Goal: Task Accomplishment & Management: Use online tool/utility

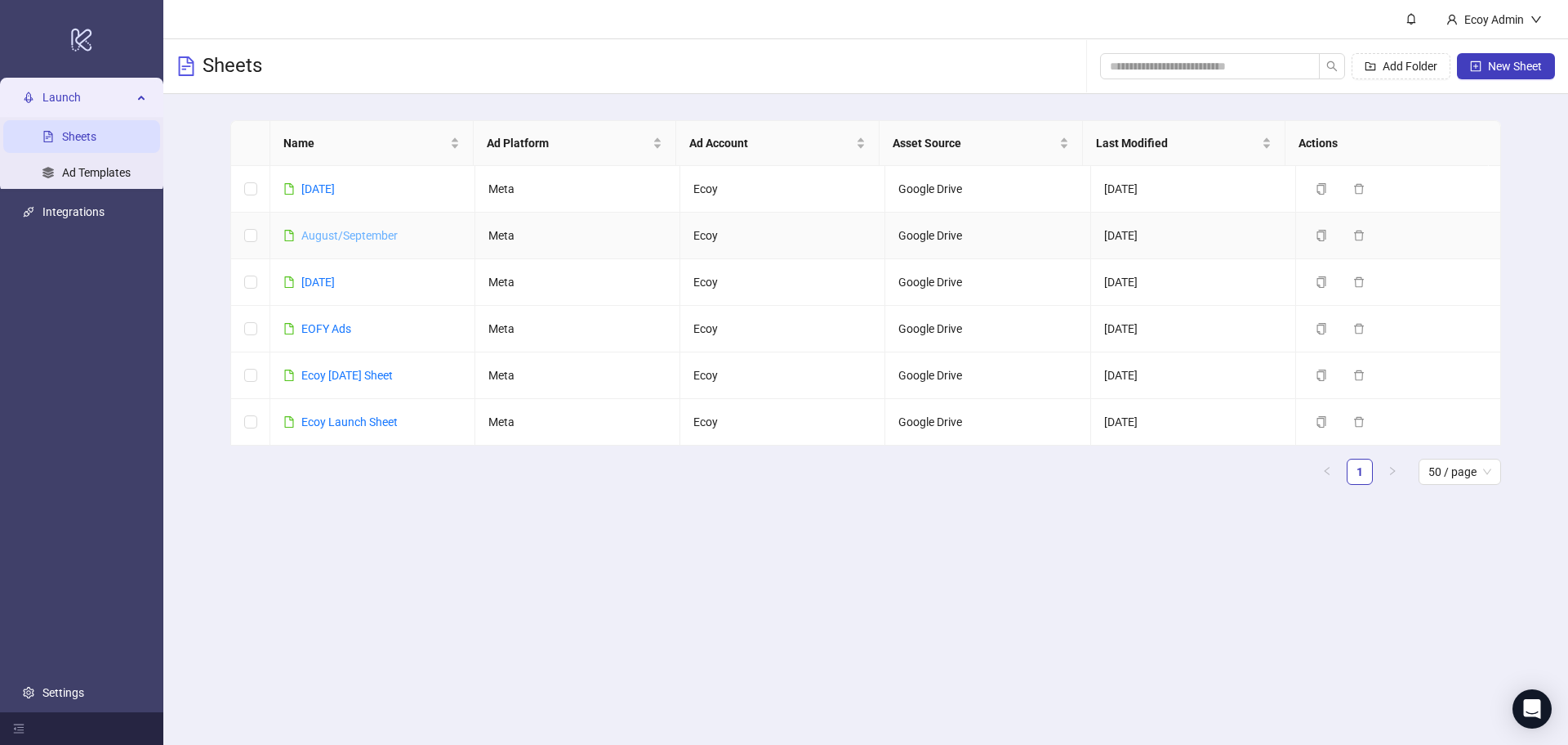
click at [355, 229] on link "August/September" at bounding box center [350, 235] width 96 height 13
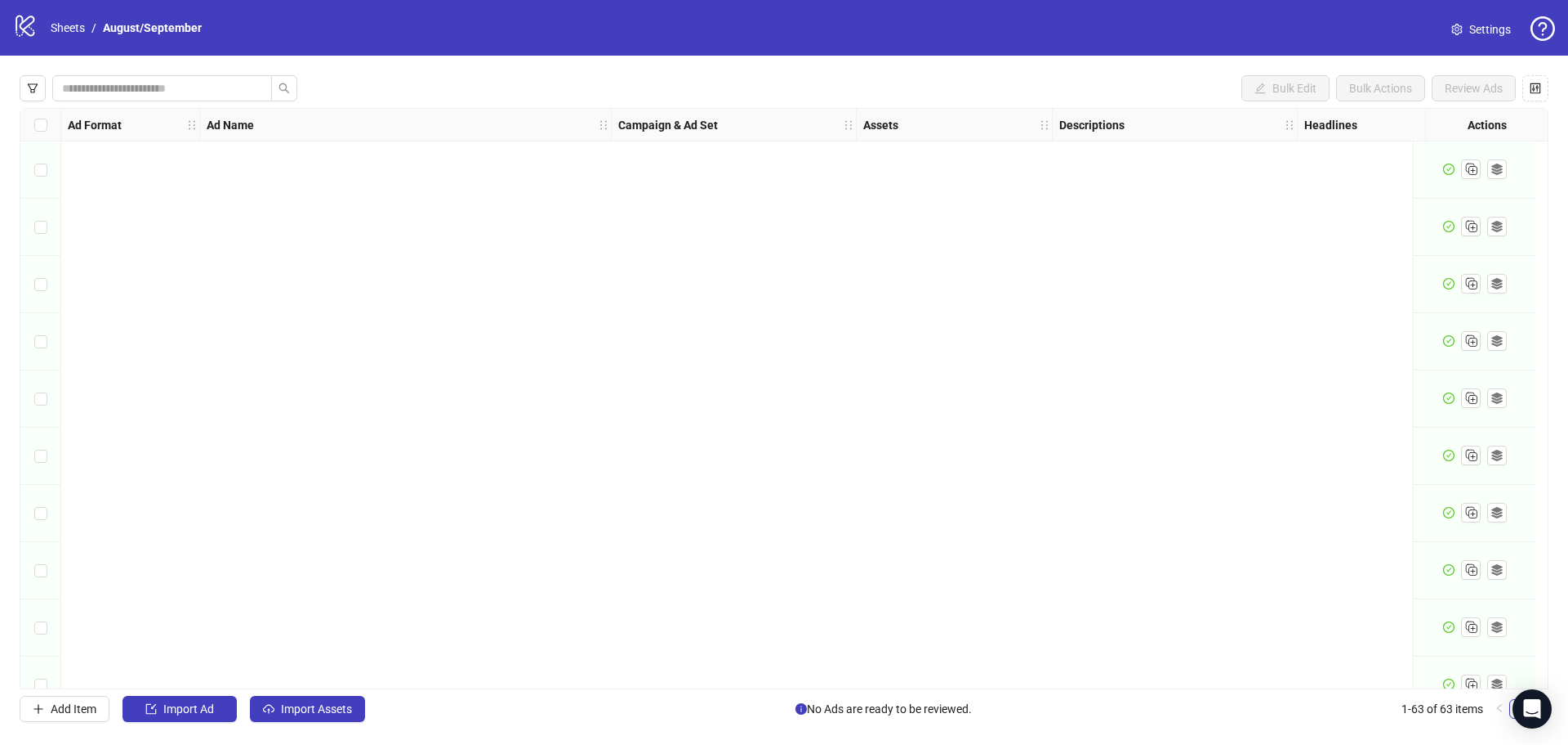
scroll to position [3064, 0]
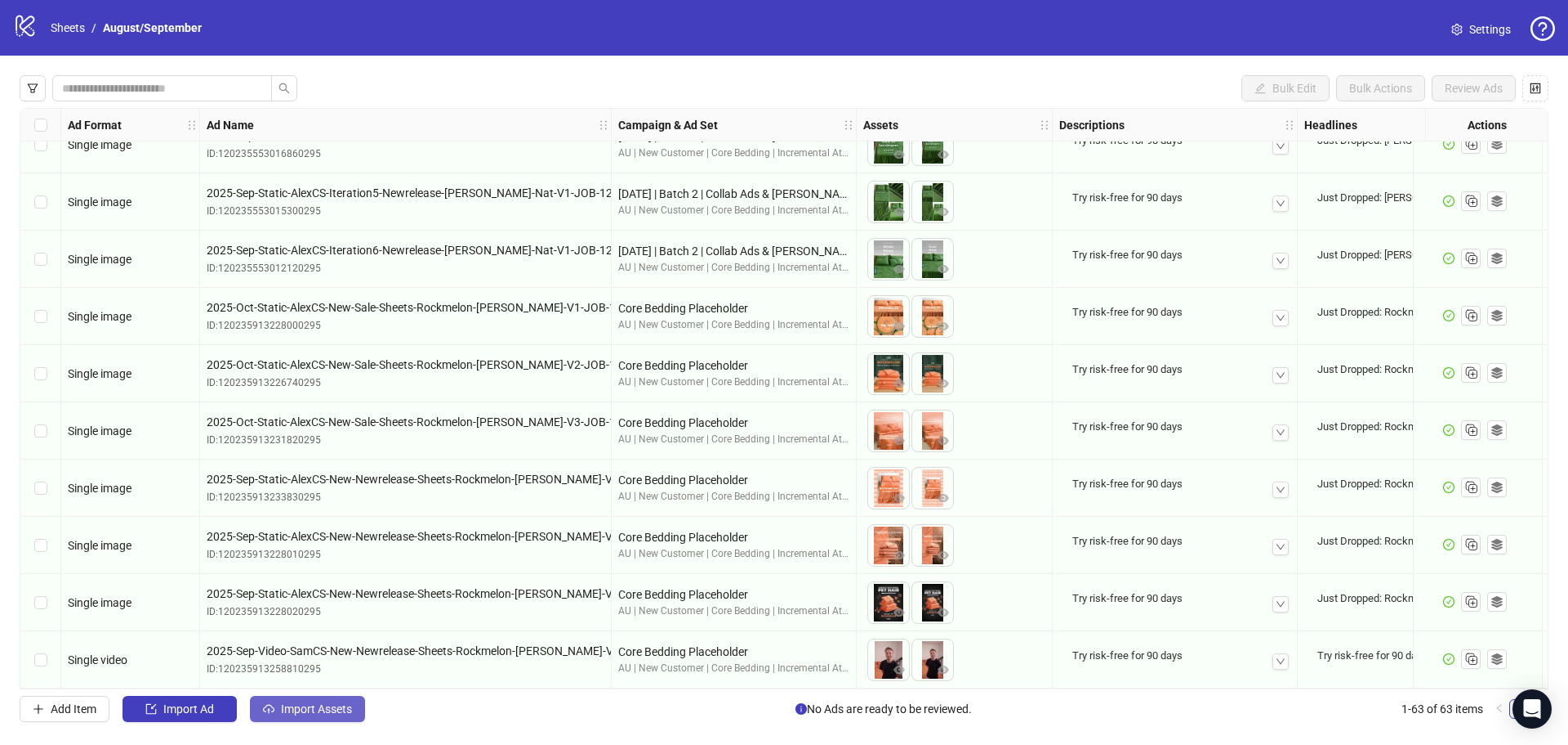
click at [317, 704] on span "Import Assets" at bounding box center [316, 708] width 71 height 13
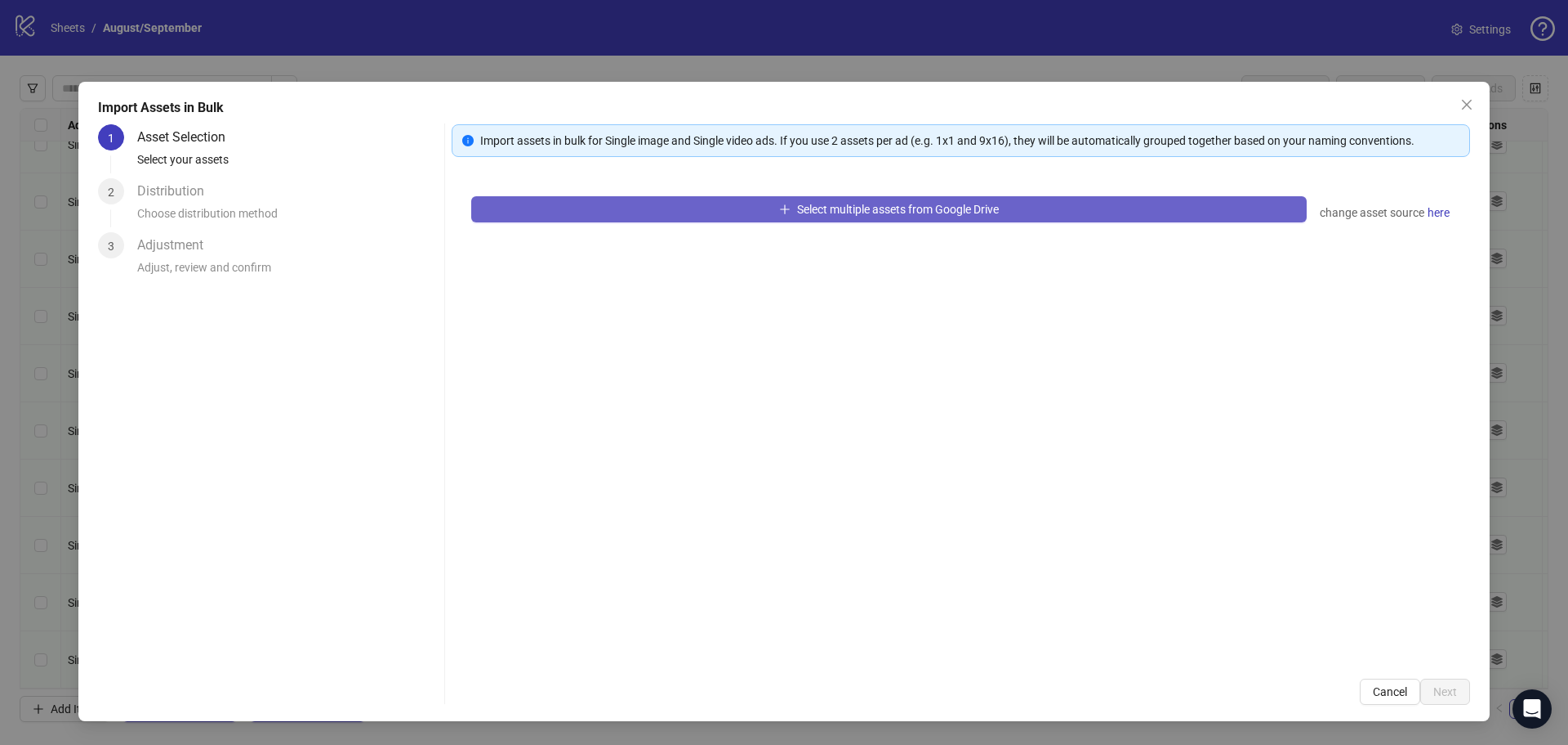
click at [990, 221] on button "Select multiple assets from Google Drive" at bounding box center [888, 210] width 836 height 26
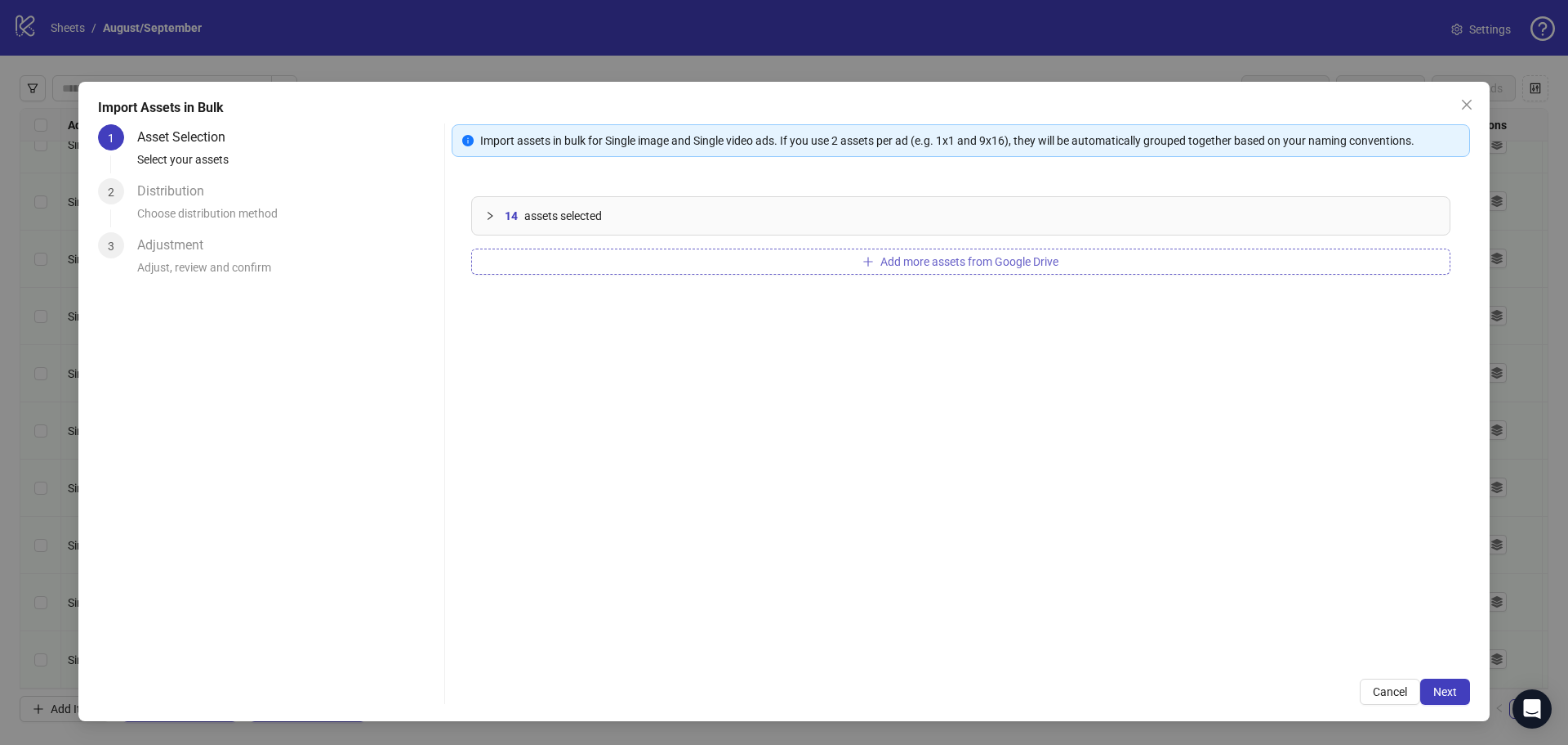
click at [929, 265] on span "Add more assets from Google Drive" at bounding box center [969, 261] width 178 height 13
click at [1443, 679] on button "Next" at bounding box center [1445, 691] width 50 height 26
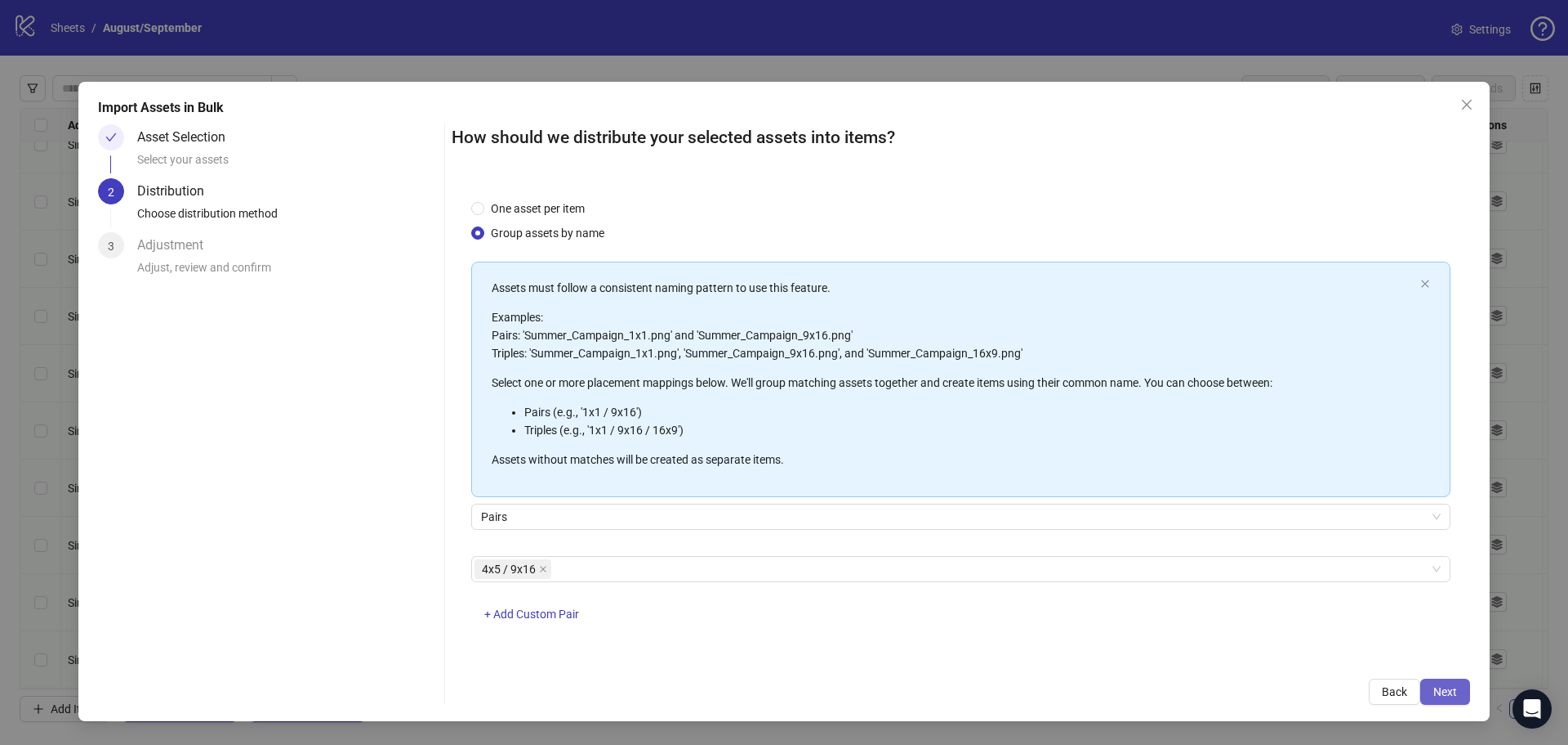
click at [1443, 687] on span "Next" at bounding box center [1445, 691] width 24 height 13
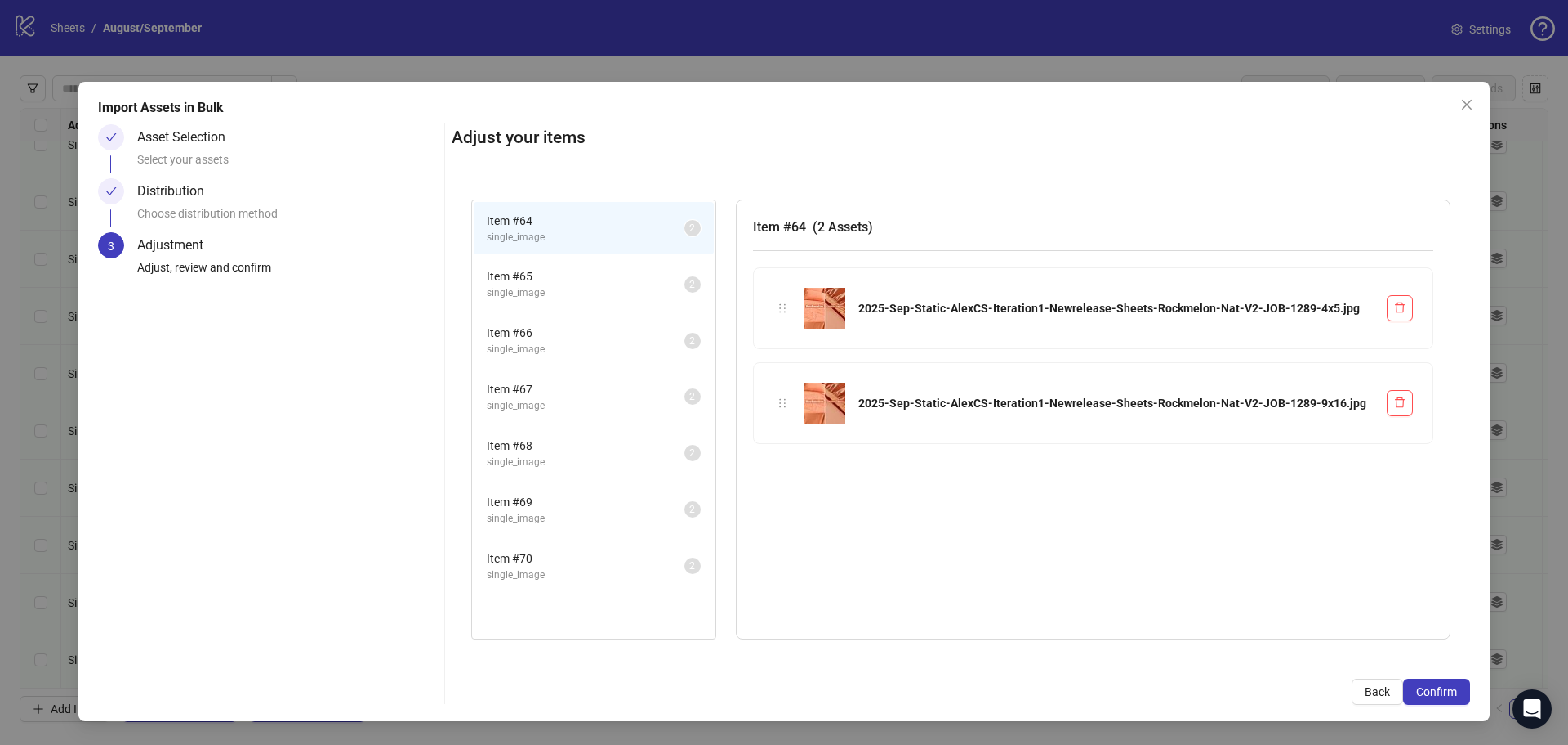
click at [541, 263] on li "Item # 65 single_image 2" at bounding box center [594, 283] width 240 height 54
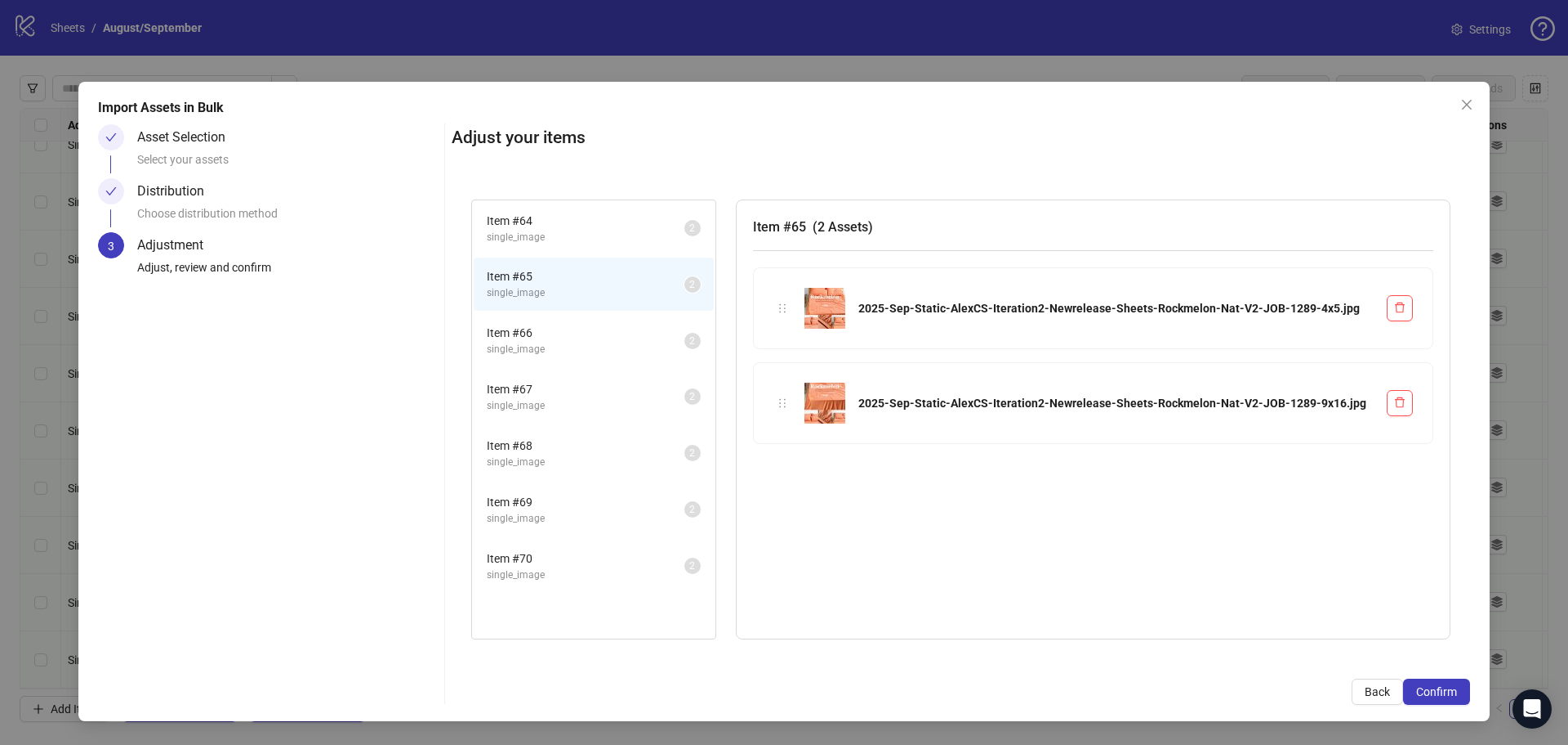
click at [551, 338] on span "Item # 66" at bounding box center [585, 333] width 197 height 18
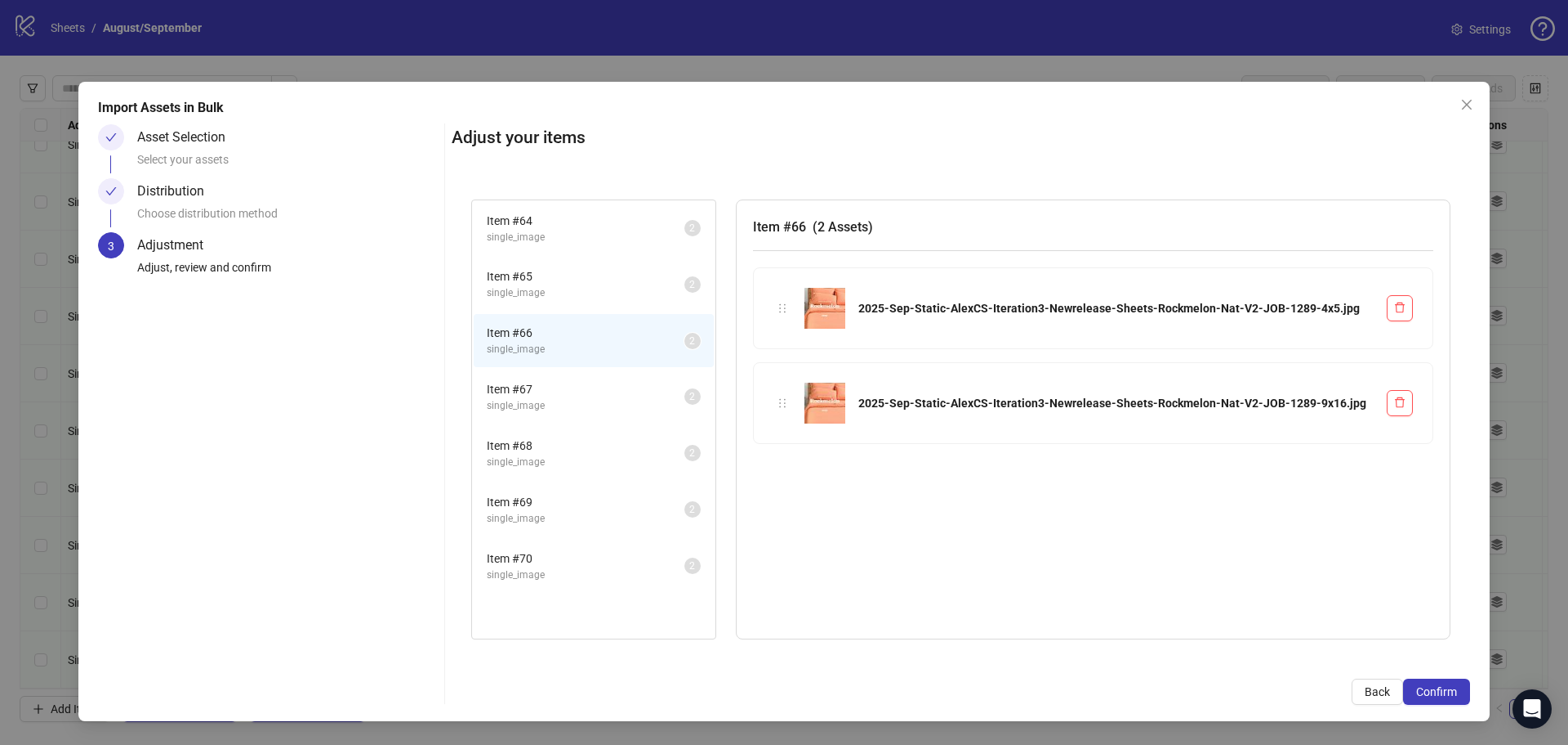
click at [558, 436] on span "Item # 68" at bounding box center [585, 445] width 197 height 18
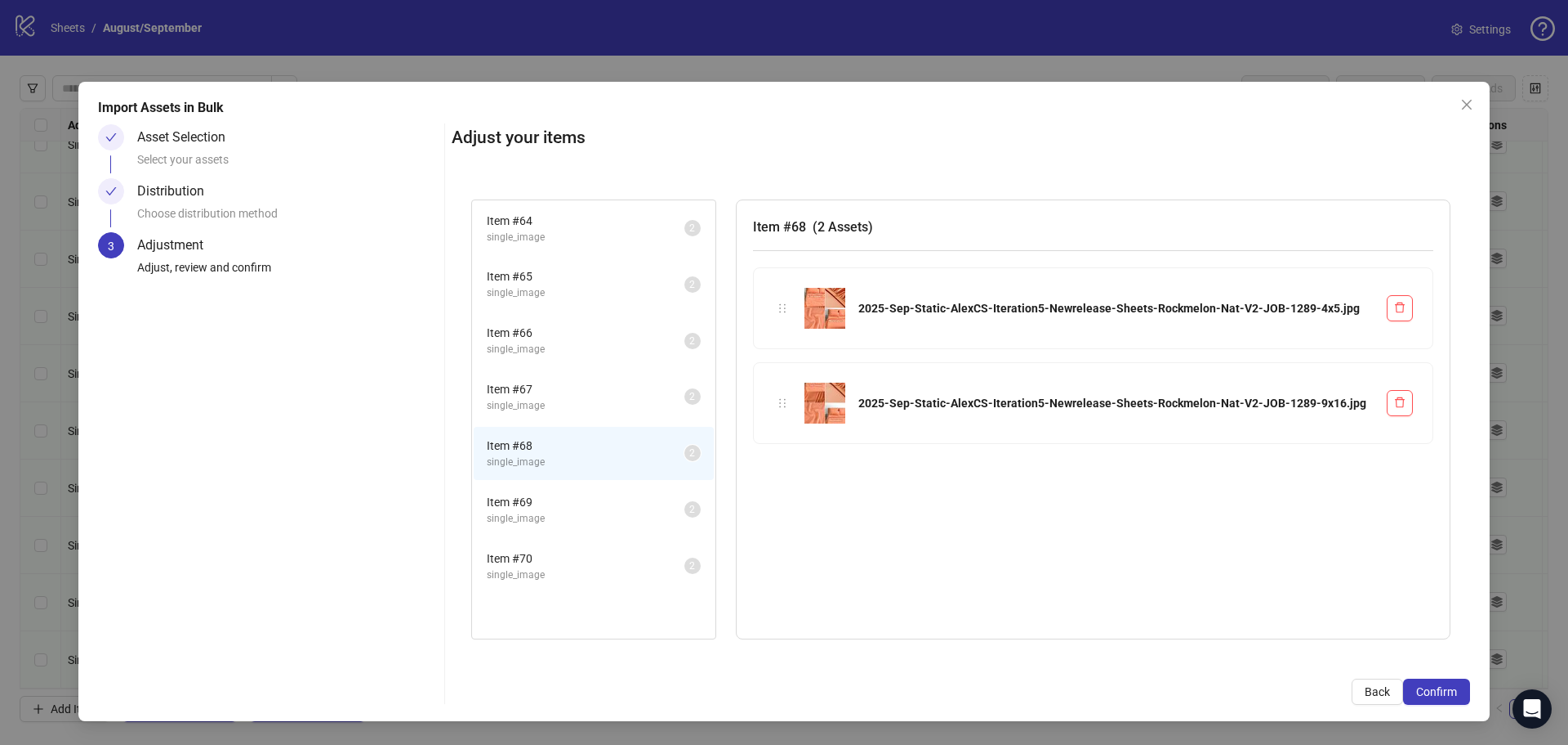
click at [564, 484] on li "Item # 69 single_image 2" at bounding box center [594, 510] width 240 height 54
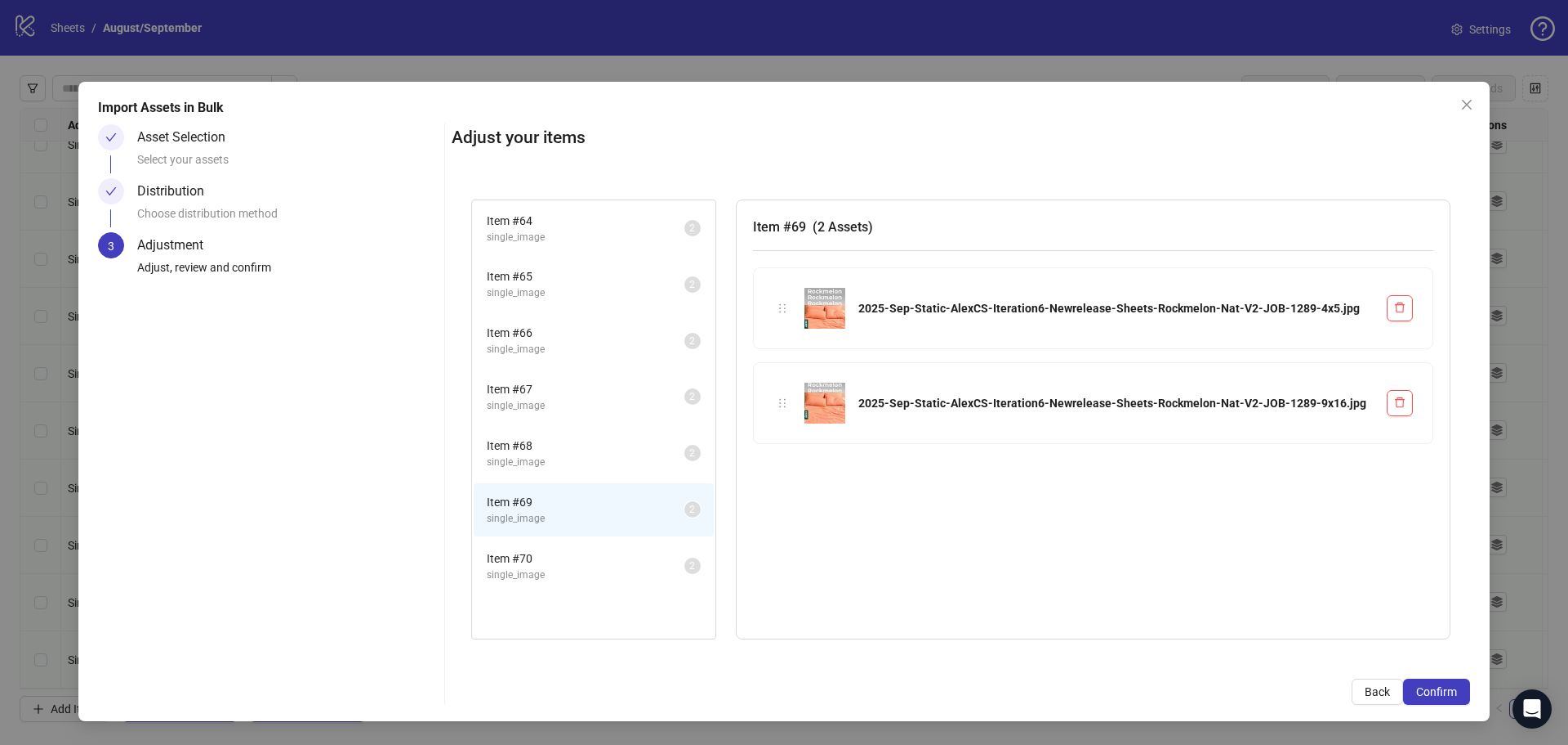
click at [562, 507] on span "Item # 69" at bounding box center [585, 502] width 197 height 18
click at [573, 561] on span "Item # 70" at bounding box center [585, 558] width 197 height 18
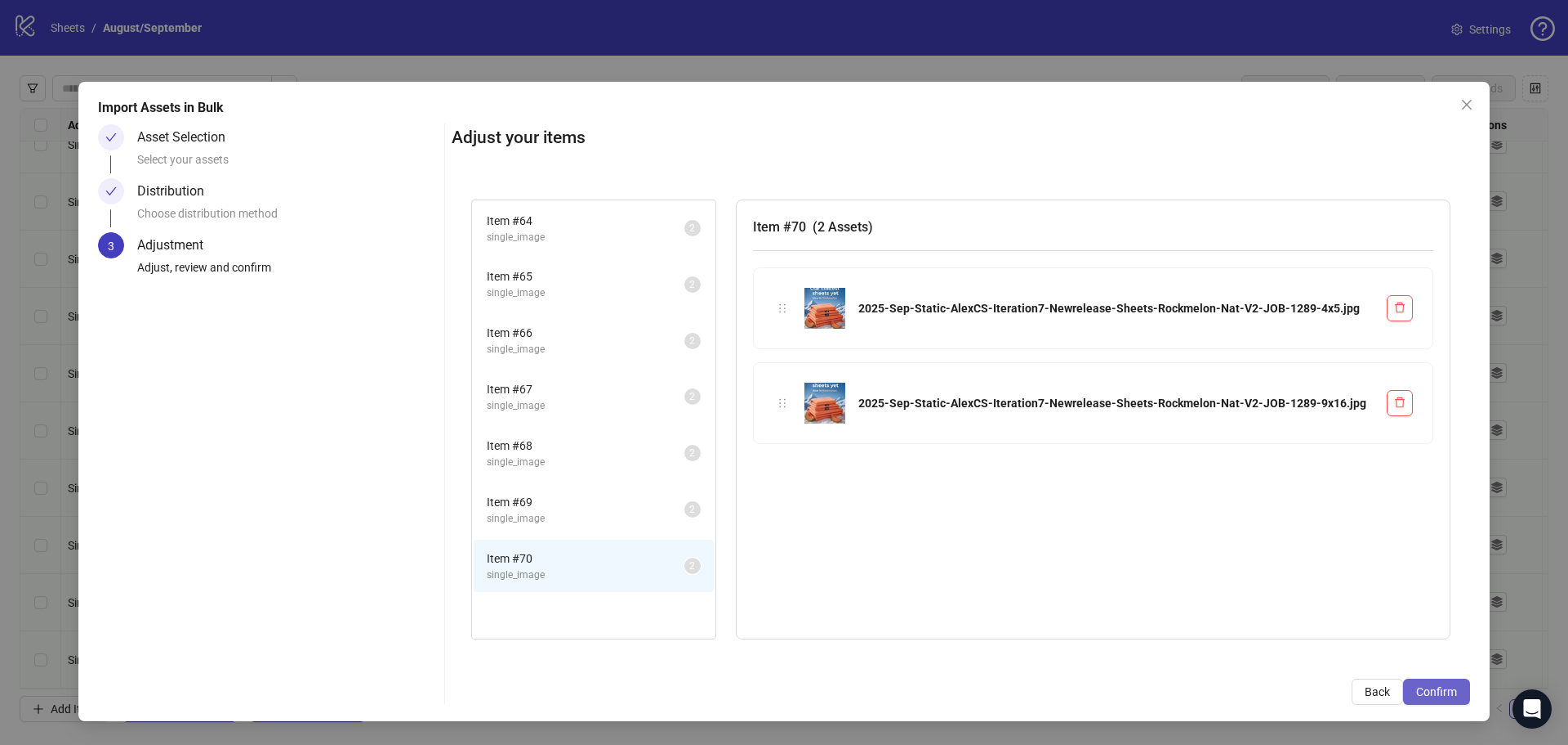
click at [1425, 692] on span "Confirm" at bounding box center [1436, 691] width 41 height 13
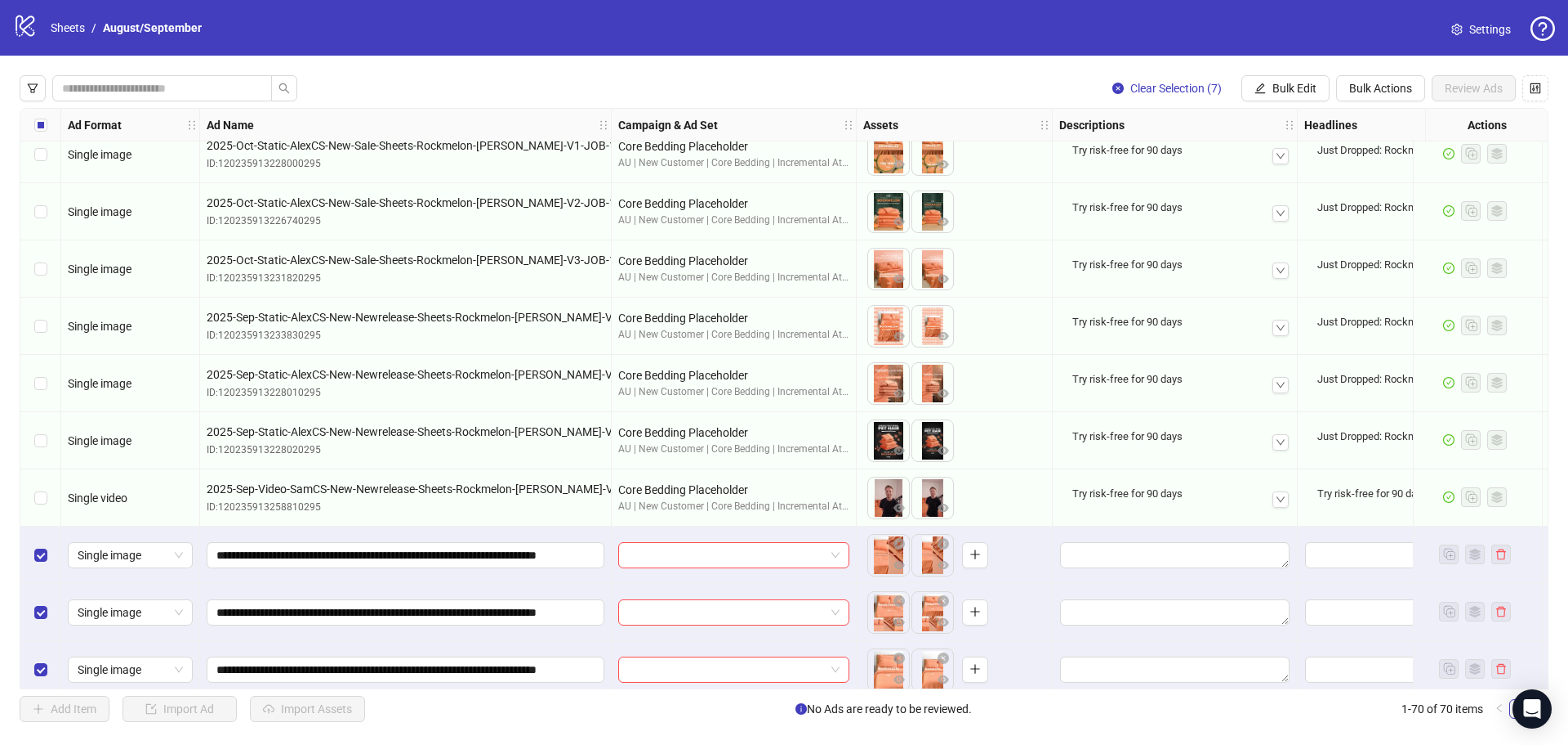
scroll to position [3383, 0]
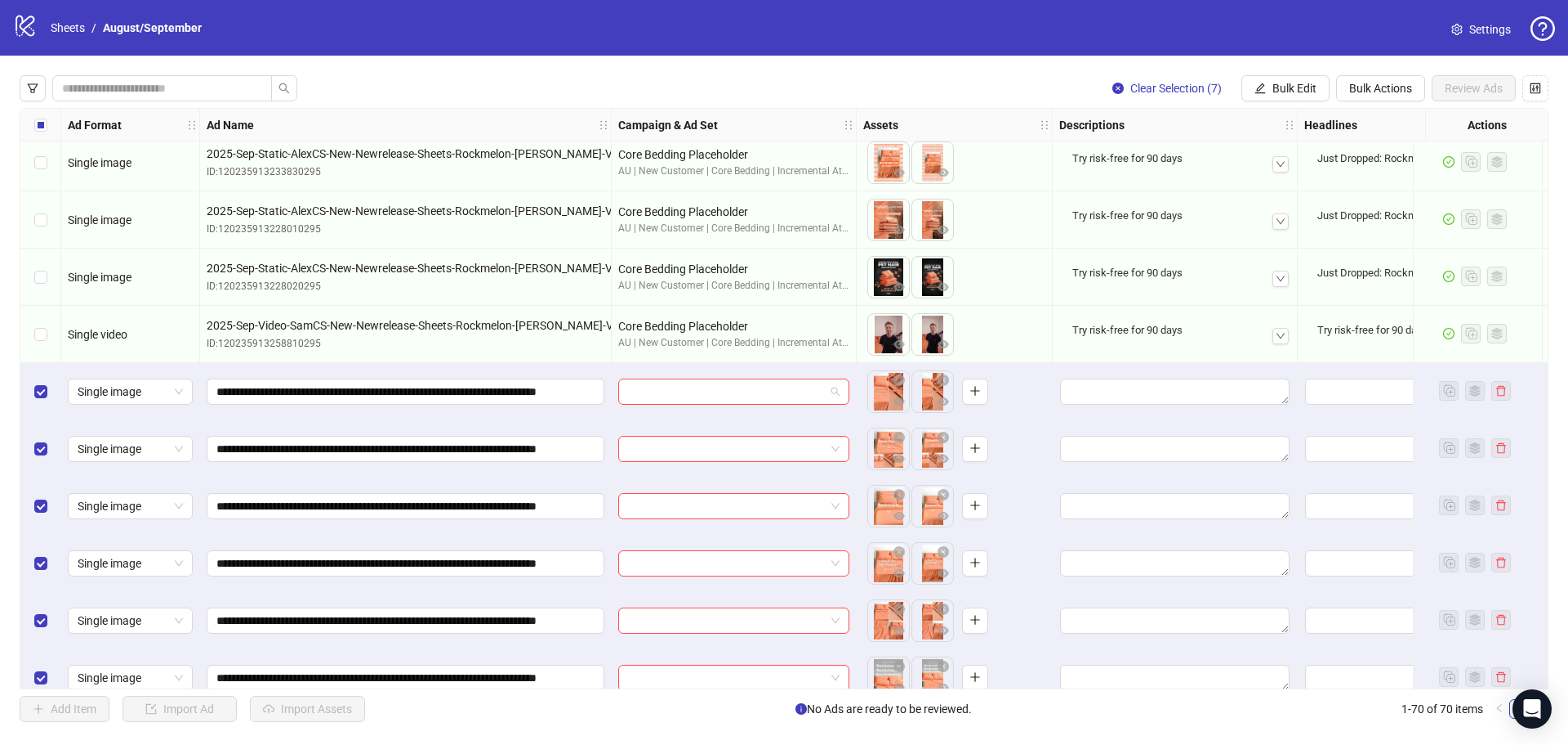
click at [681, 392] on input "search" at bounding box center [726, 391] width 196 height 25
type input "*******"
click at [1294, 97] on button "Bulk Edit" at bounding box center [1286, 89] width 89 height 26
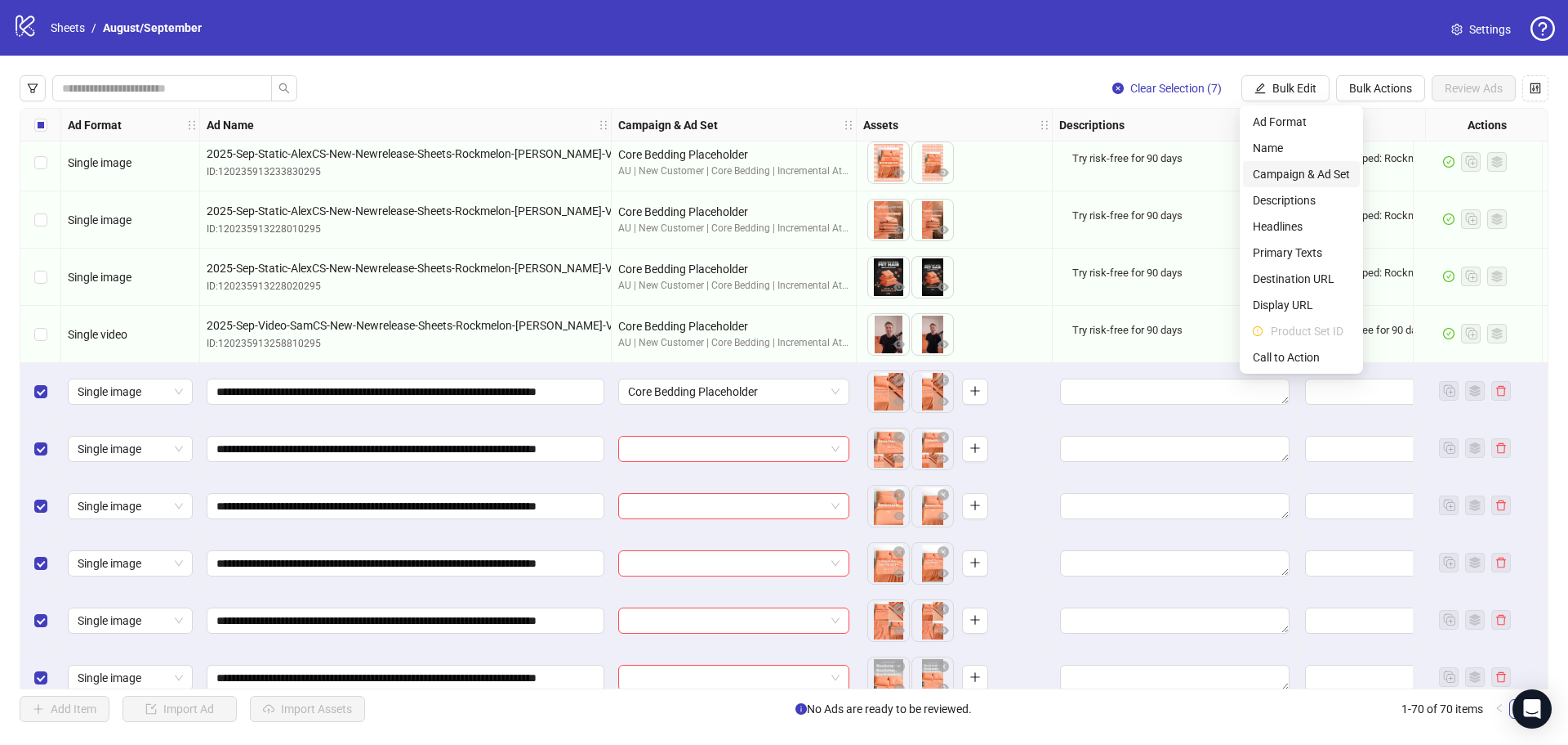
click at [1304, 168] on span "Campaign & Ad Set" at bounding box center [1301, 174] width 97 height 18
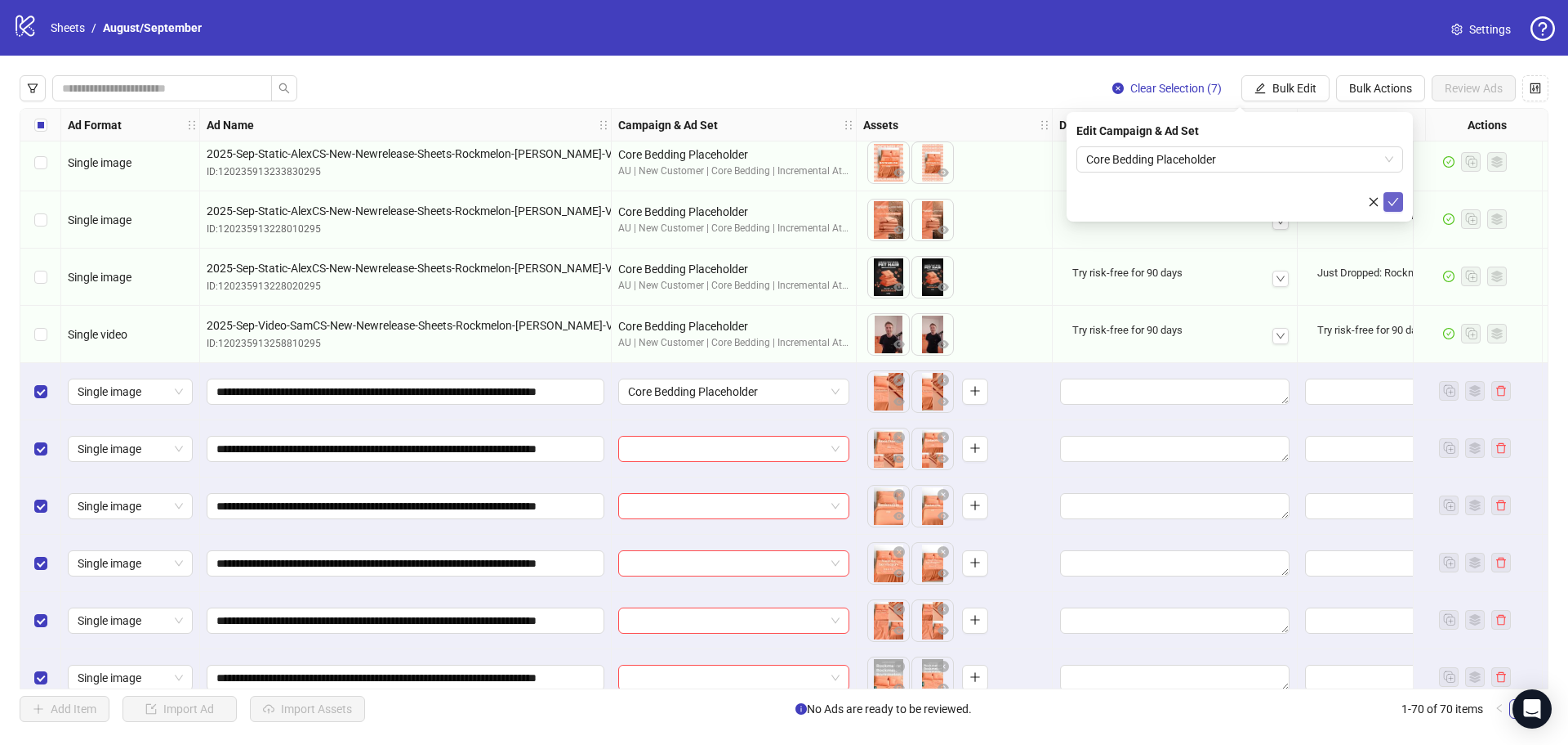
click at [1397, 197] on icon "check" at bounding box center [1393, 202] width 11 height 11
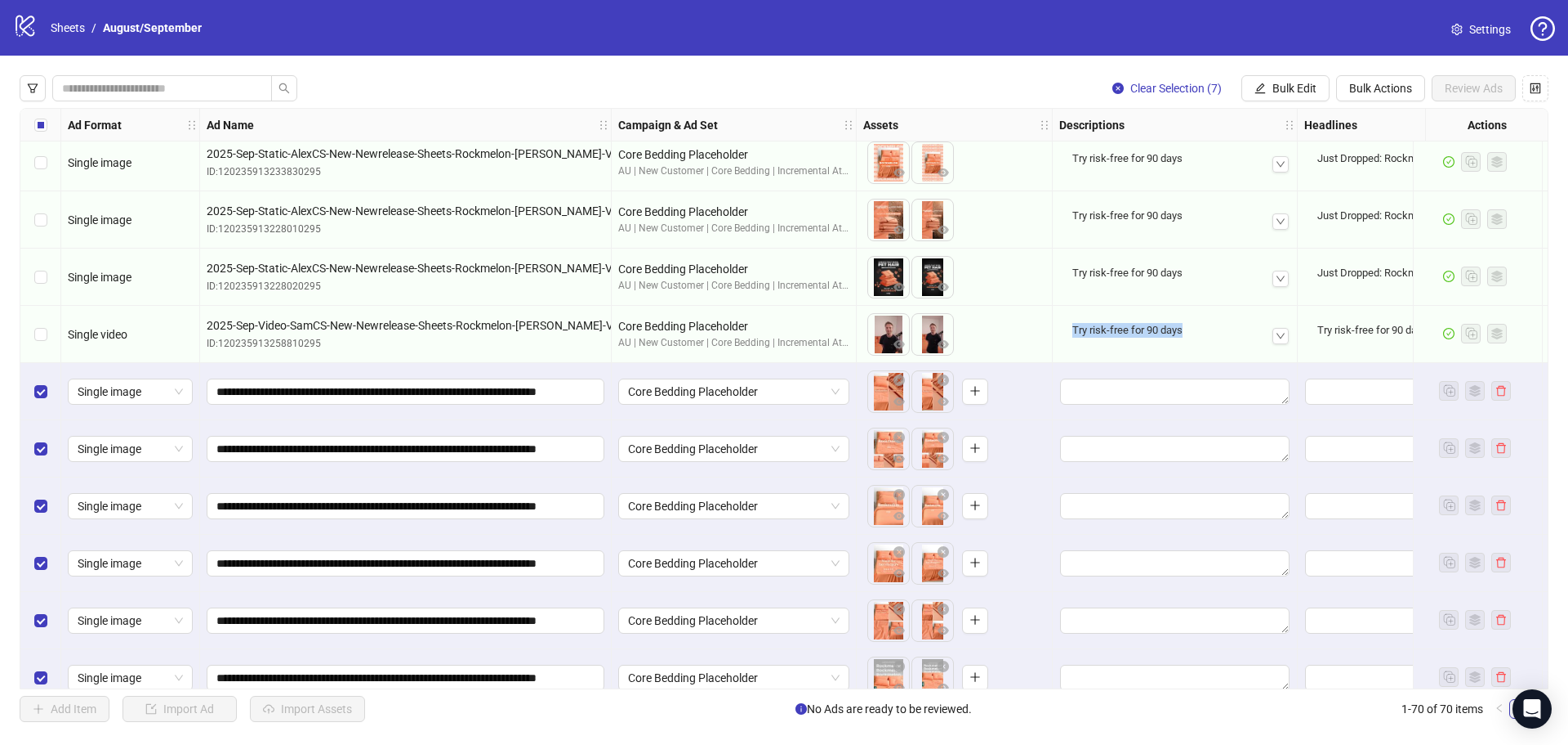
drag, startPoint x: 1151, startPoint y: 343, endPoint x: 1073, endPoint y: 341, distance: 78.0
click at [1073, 341] on div "Try risk-free for 90 days" at bounding box center [1175, 330] width 218 height 28
copy div "Try risk-free for 90 days"
click at [1266, 79] on button "Bulk Edit" at bounding box center [1286, 89] width 89 height 26
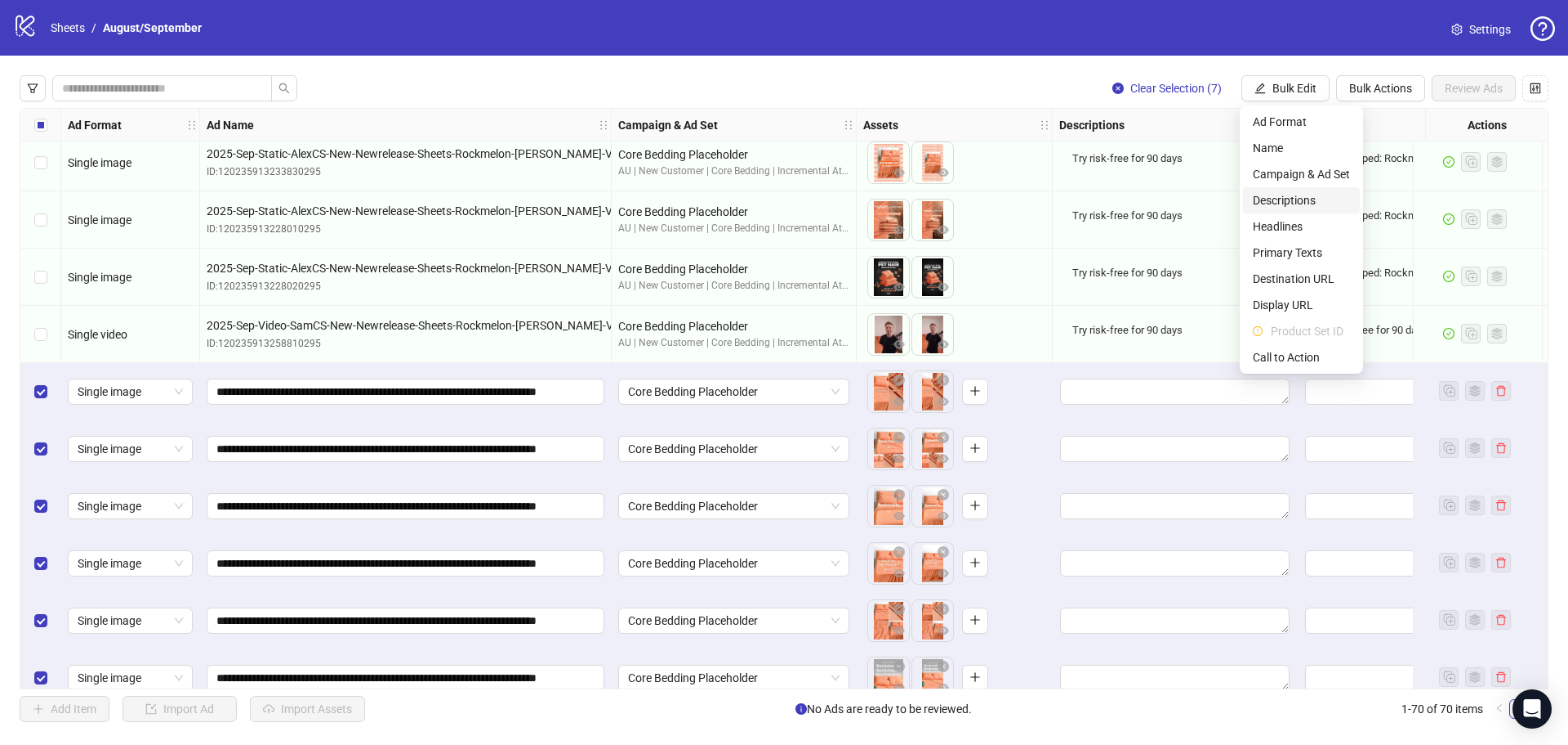
click at [1251, 195] on li "Descriptions" at bounding box center [1301, 200] width 117 height 26
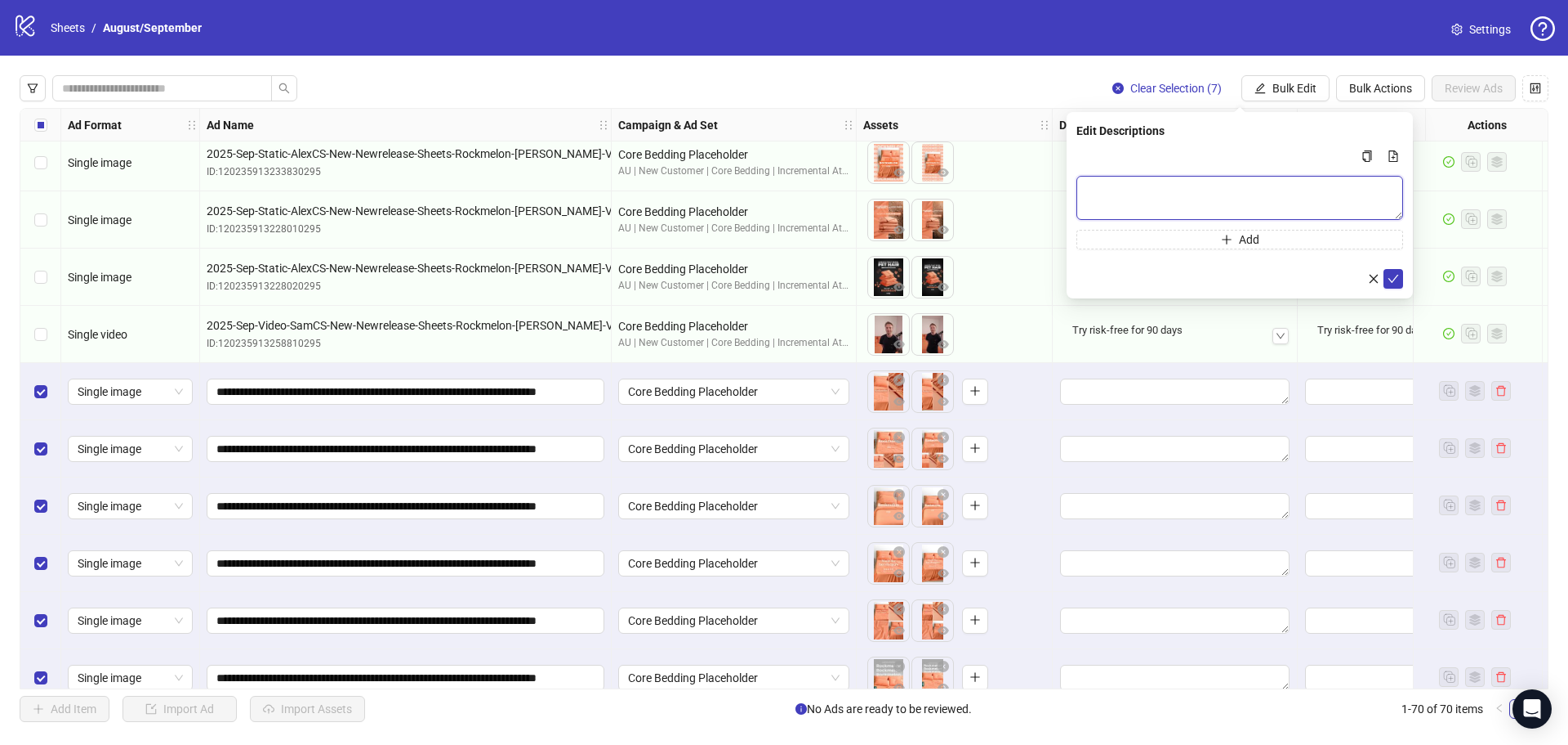
click at [1222, 185] on textarea "Multi-text input container - paste or copy values" at bounding box center [1240, 197] width 327 height 44
paste textarea "**********"
type textarea "**********"
click at [1398, 278] on icon "check" at bounding box center [1393, 278] width 11 height 11
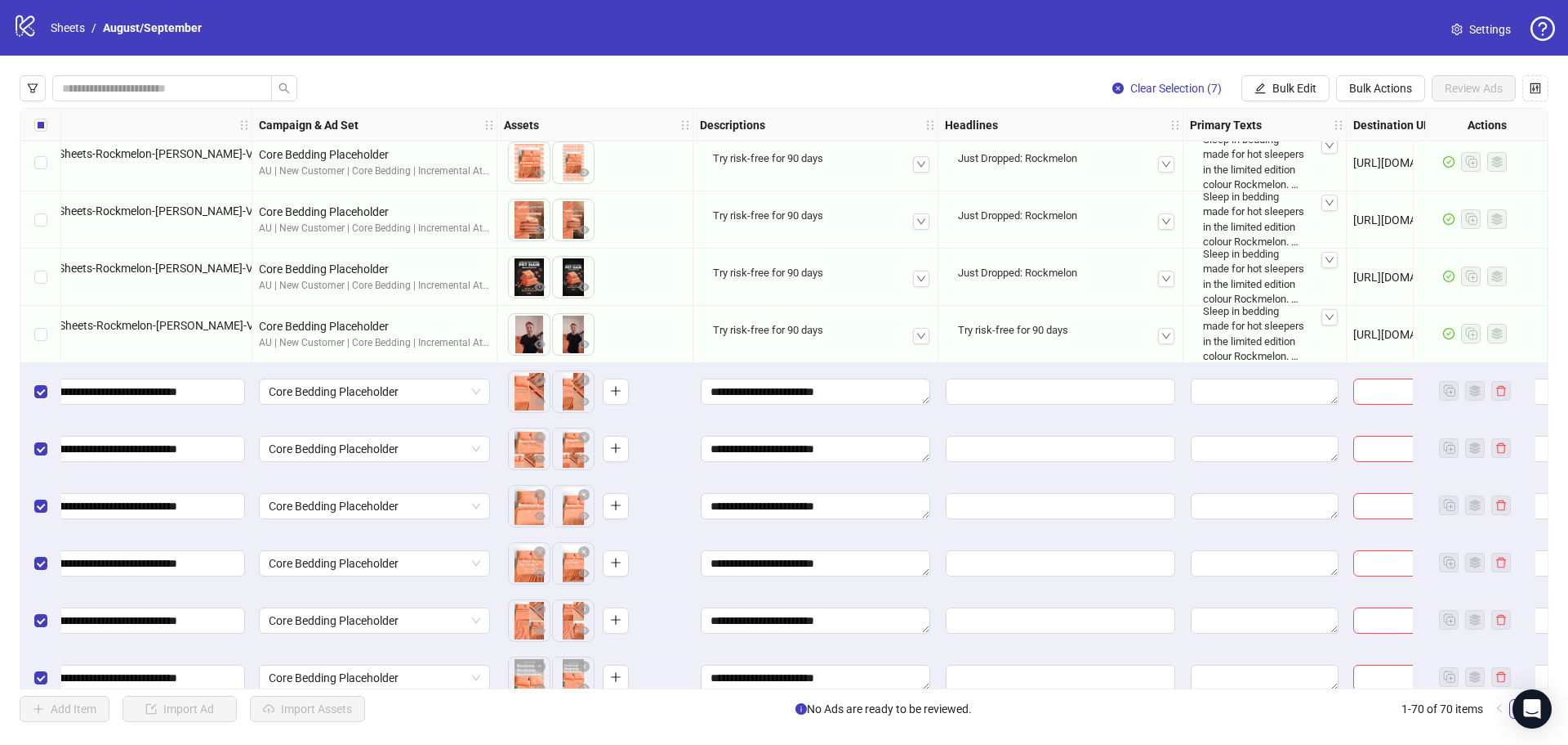
scroll to position [3301, 360]
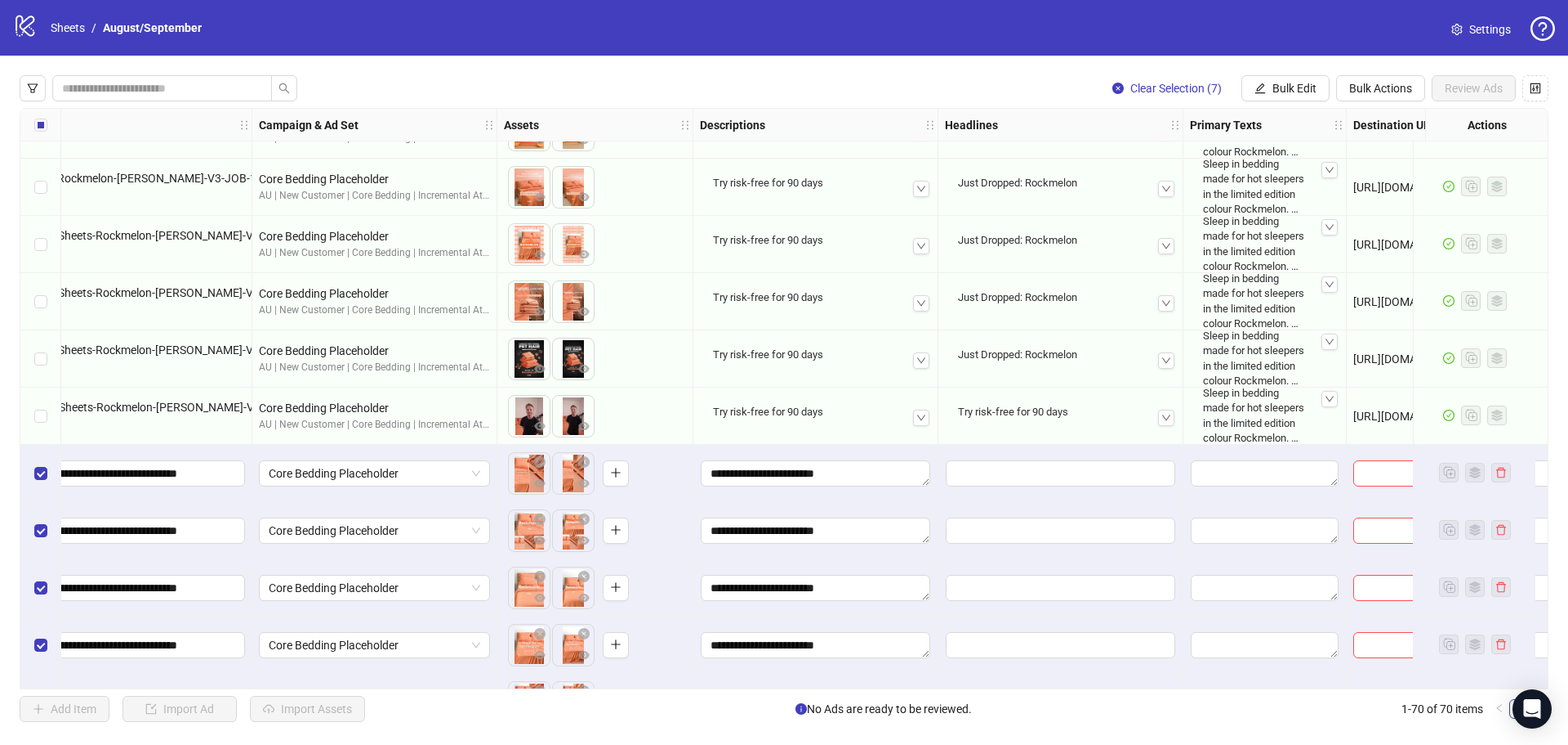
click at [1087, 411] on div "Try risk-free for 90 days" at bounding box center [1060, 412] width 218 height 28
click at [1170, 415] on icon "down" at bounding box center [1166, 417] width 10 height 10
drag, startPoint x: 1170, startPoint y: 415, endPoint x: 1076, endPoint y: 469, distance: 108.4
click at [1165, 415] on icon "up" at bounding box center [1166, 417] width 10 height 10
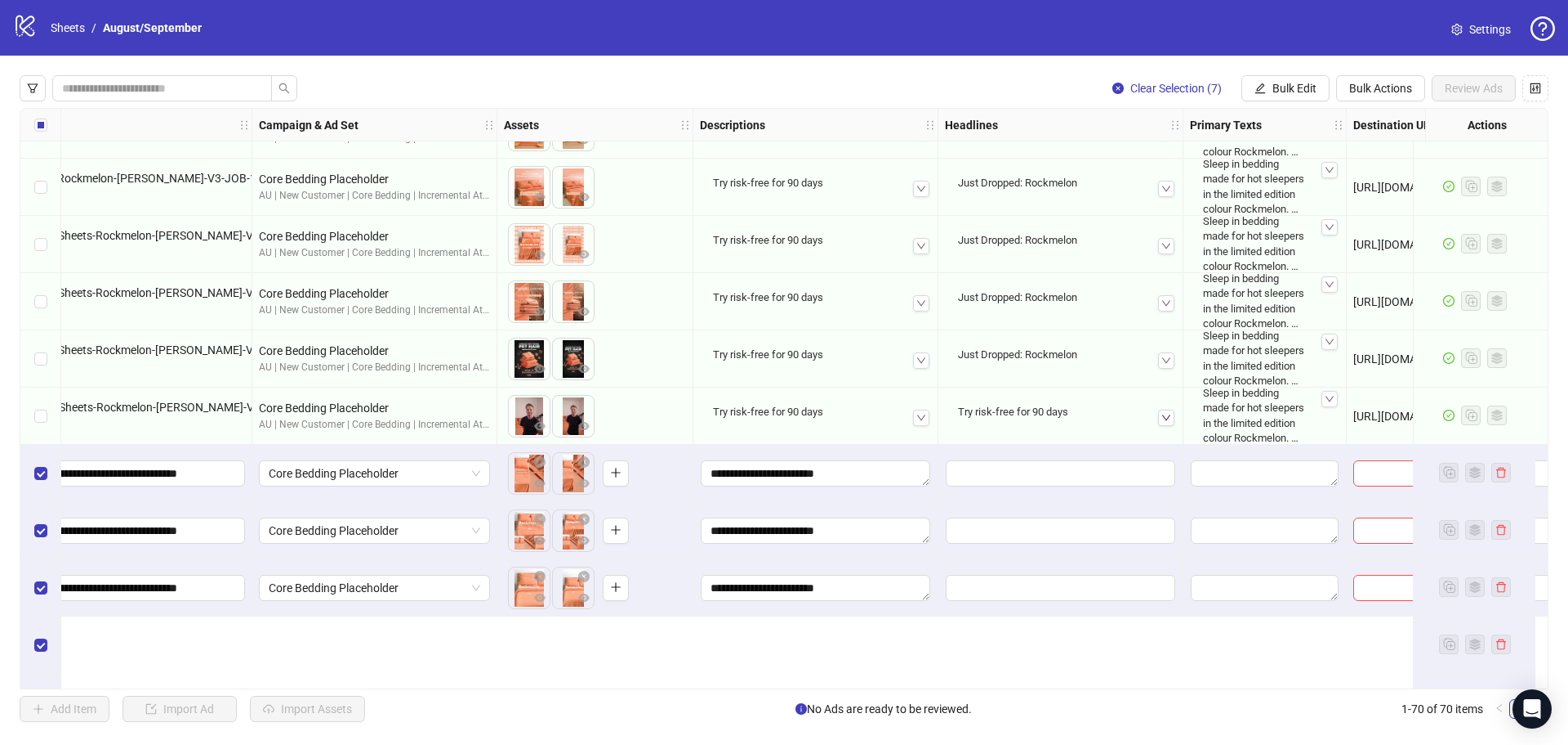
scroll to position [3138, 360]
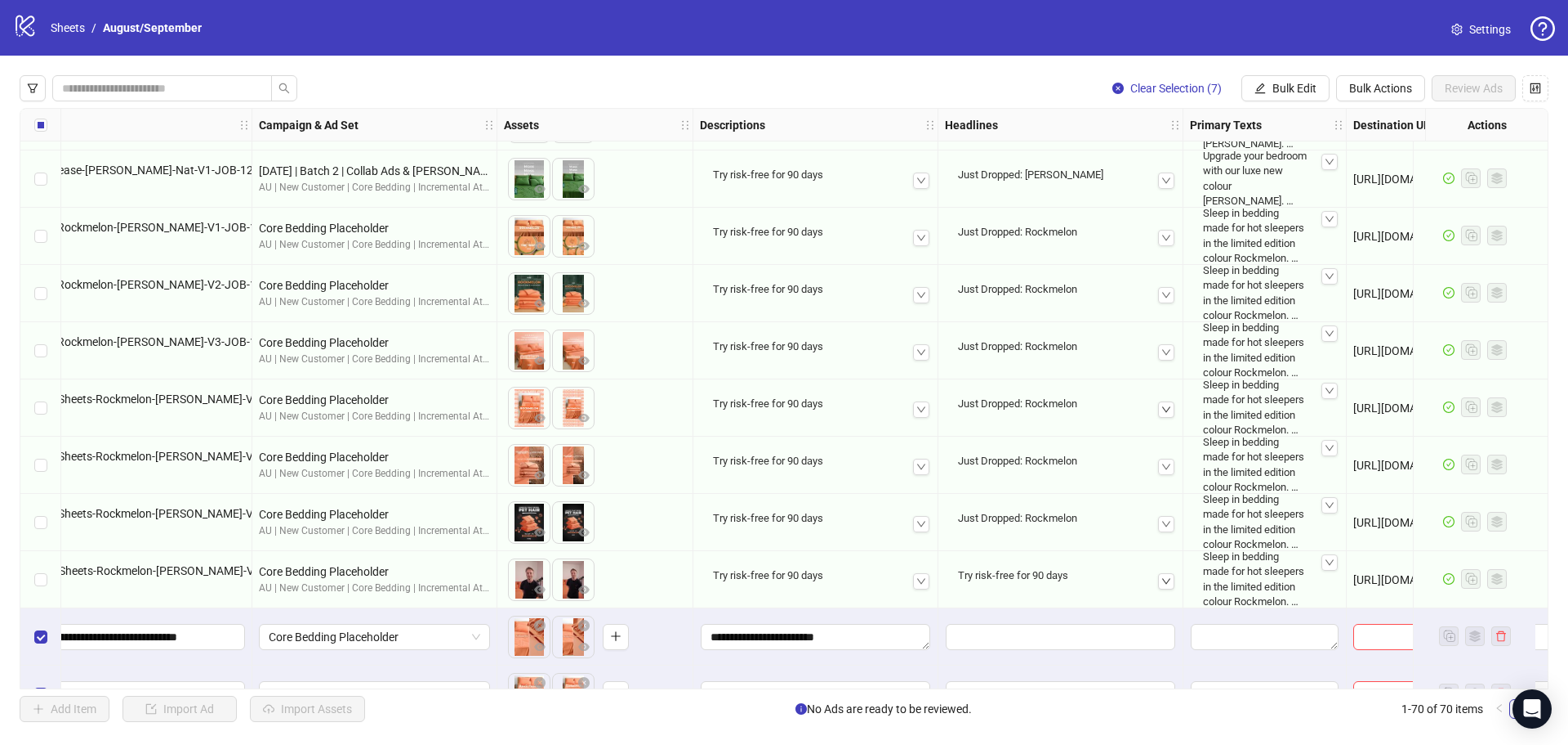
click at [1172, 411] on div at bounding box center [1166, 409] width 17 height 17
click at [1171, 411] on icon "up" at bounding box center [1166, 409] width 10 height 10
drag, startPoint x: 1090, startPoint y: 410, endPoint x: 959, endPoint y: 408, distance: 131.0
click at [959, 408] on div "Just Dropped: Rockmelon" at bounding box center [1060, 404] width 218 height 28
copy div "Just Dropped: Rockmelon"
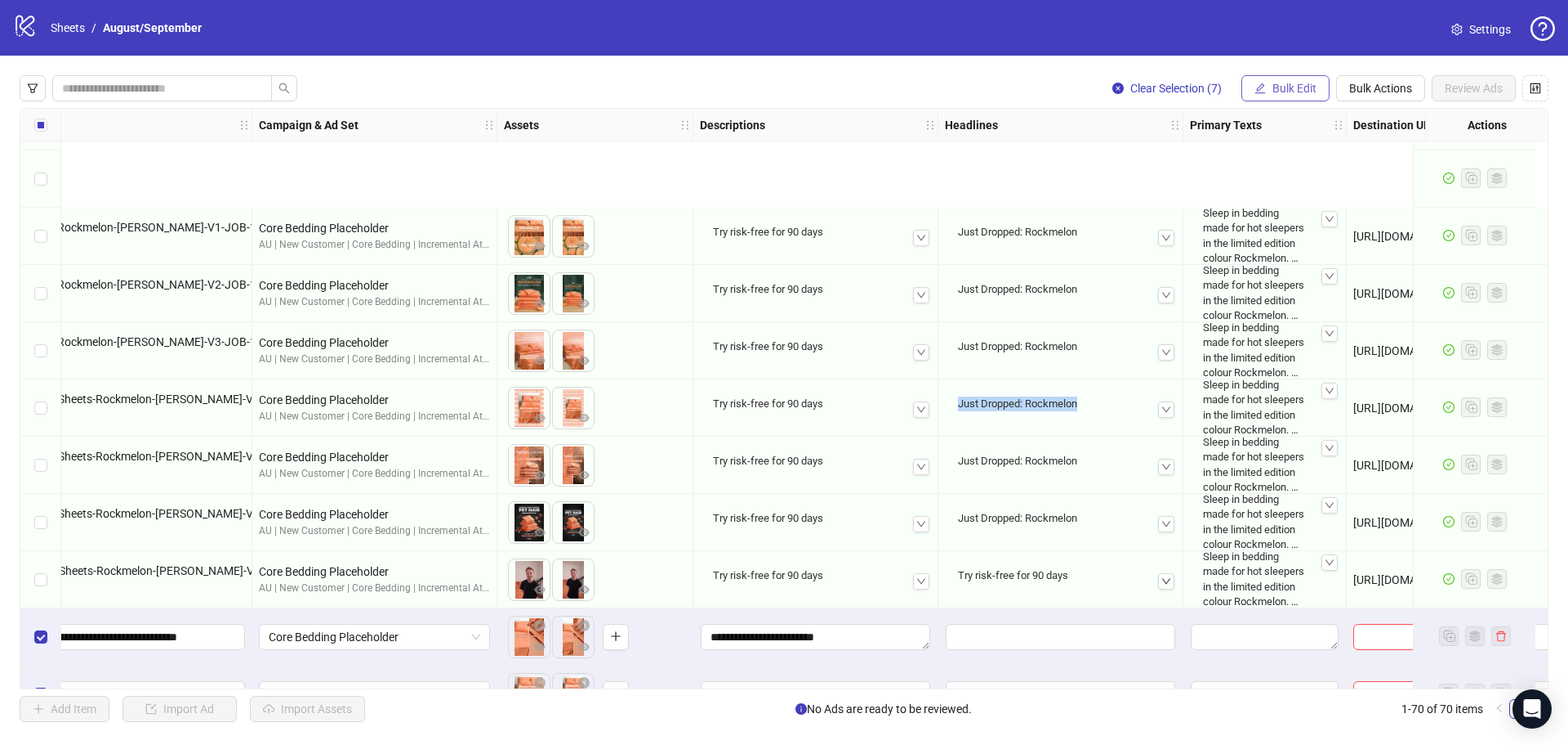
scroll to position [3301, 360]
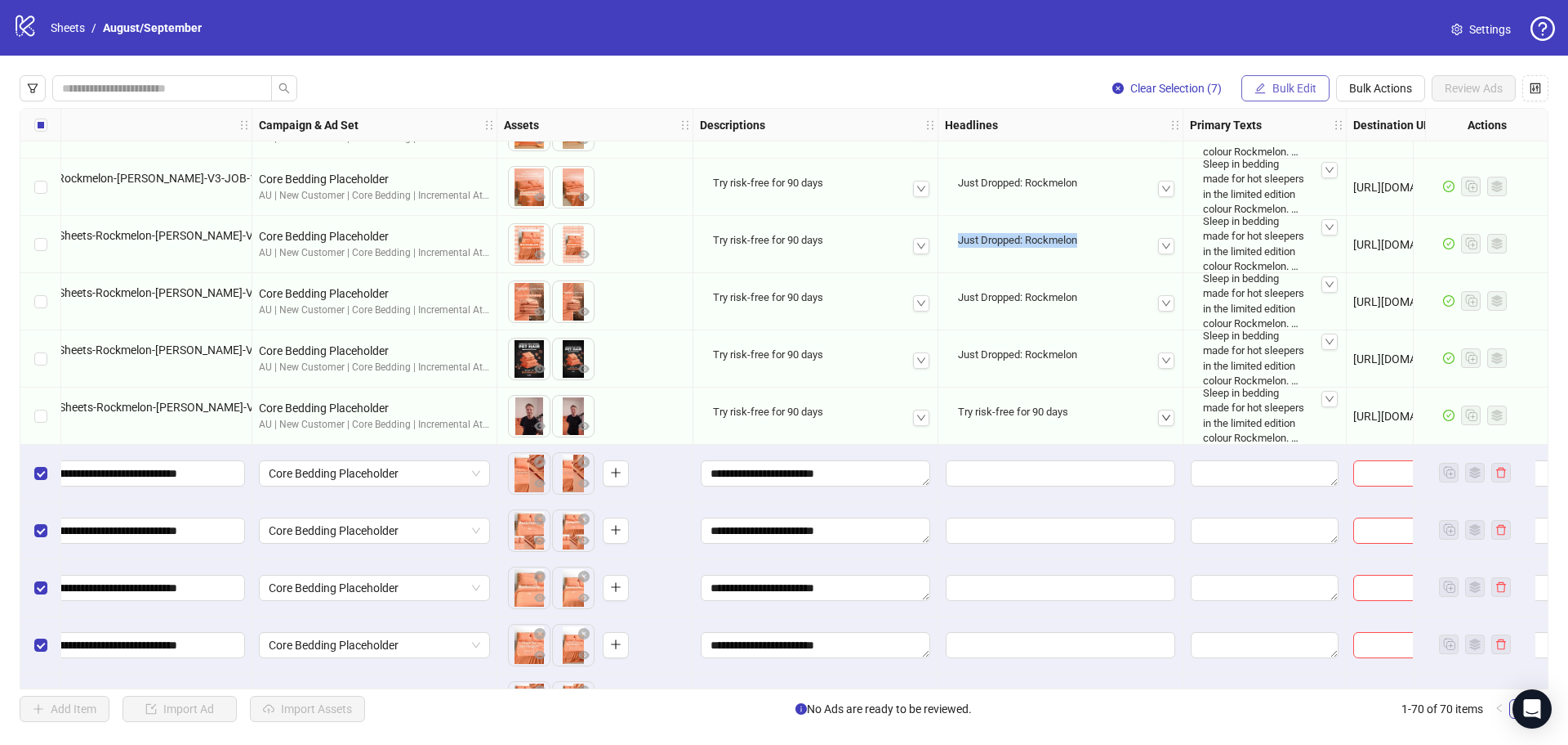
click at [1308, 77] on button "Bulk Edit" at bounding box center [1286, 89] width 89 height 26
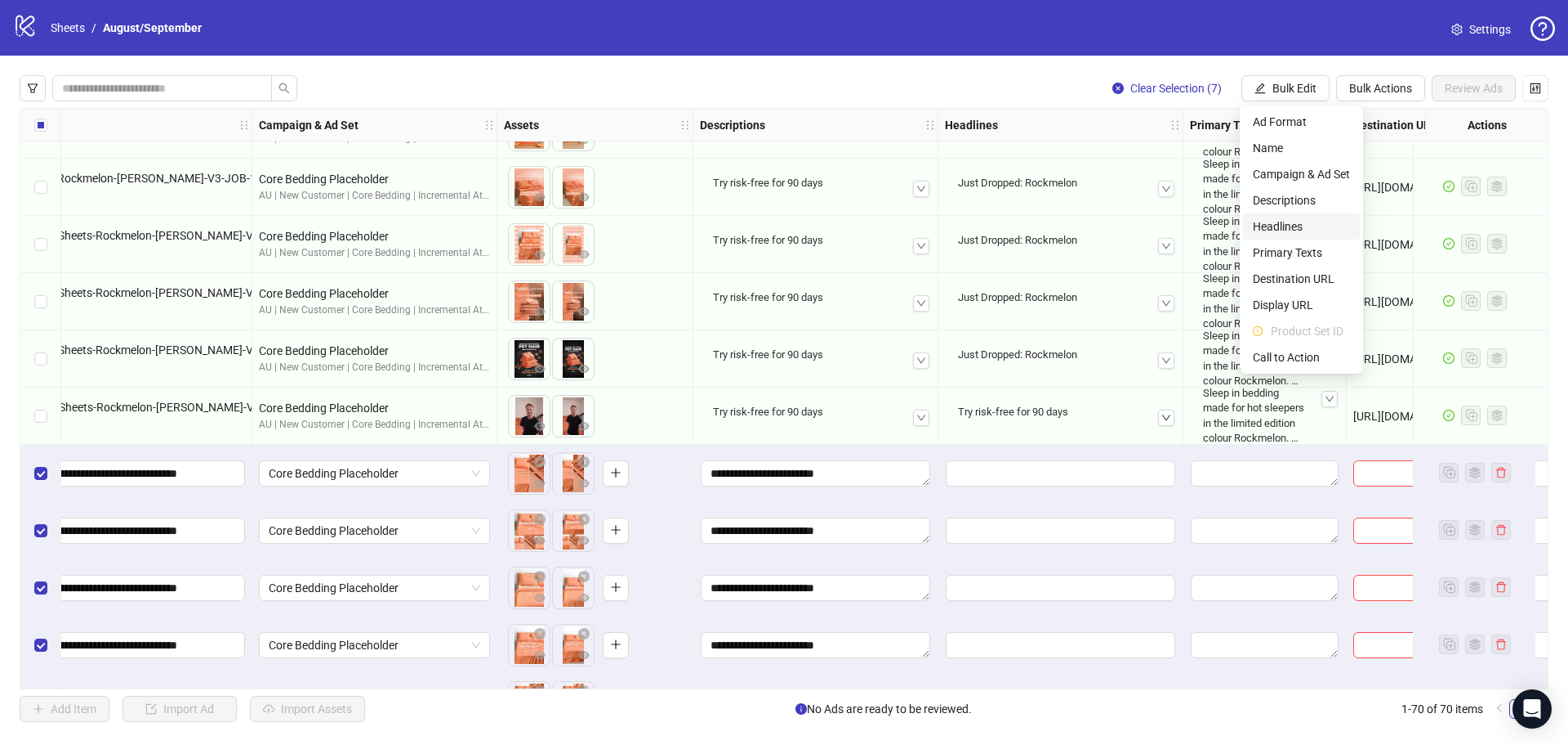
click at [1298, 225] on span "Headlines" at bounding box center [1301, 226] width 97 height 18
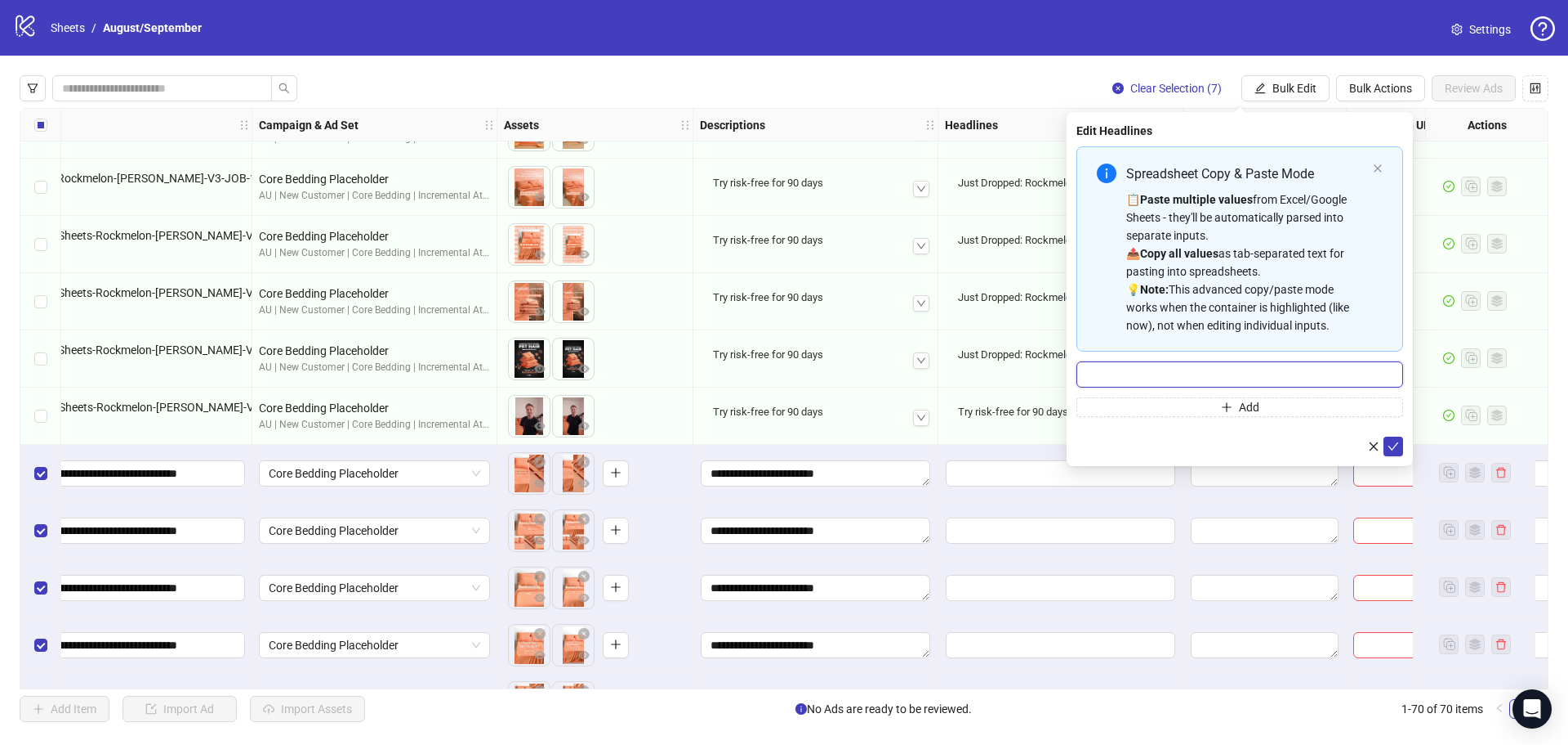
drag, startPoint x: 1215, startPoint y: 380, endPoint x: 1242, endPoint y: 388, distance: 28.2
click at [1215, 379] on input "Multi-input container - paste or copy values" at bounding box center [1240, 375] width 327 height 26
paste input "**********"
type input "**********"
click at [1390, 438] on button "submit" at bounding box center [1393, 446] width 19 height 19
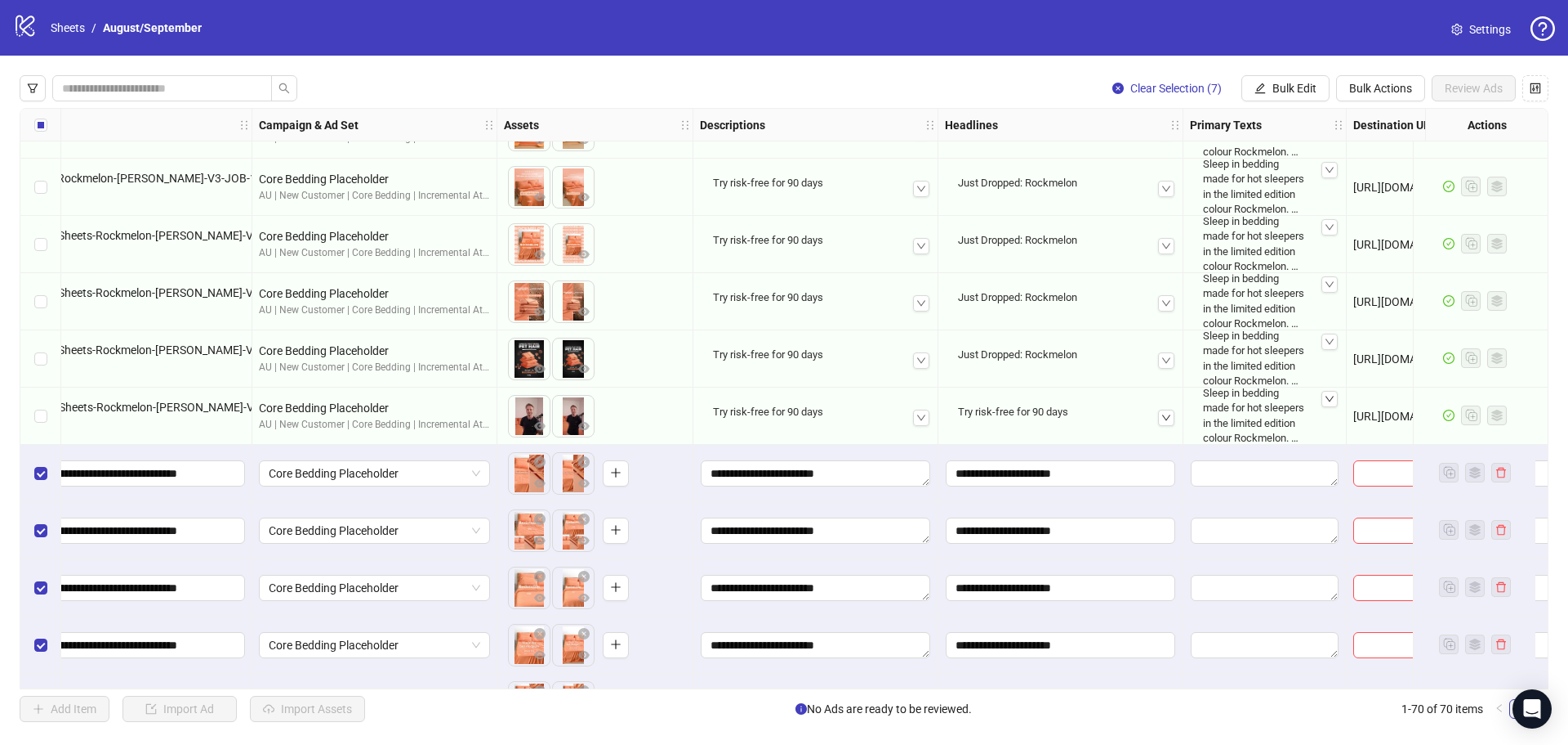
click at [1329, 400] on icon "down" at bounding box center [1329, 398] width 10 height 10
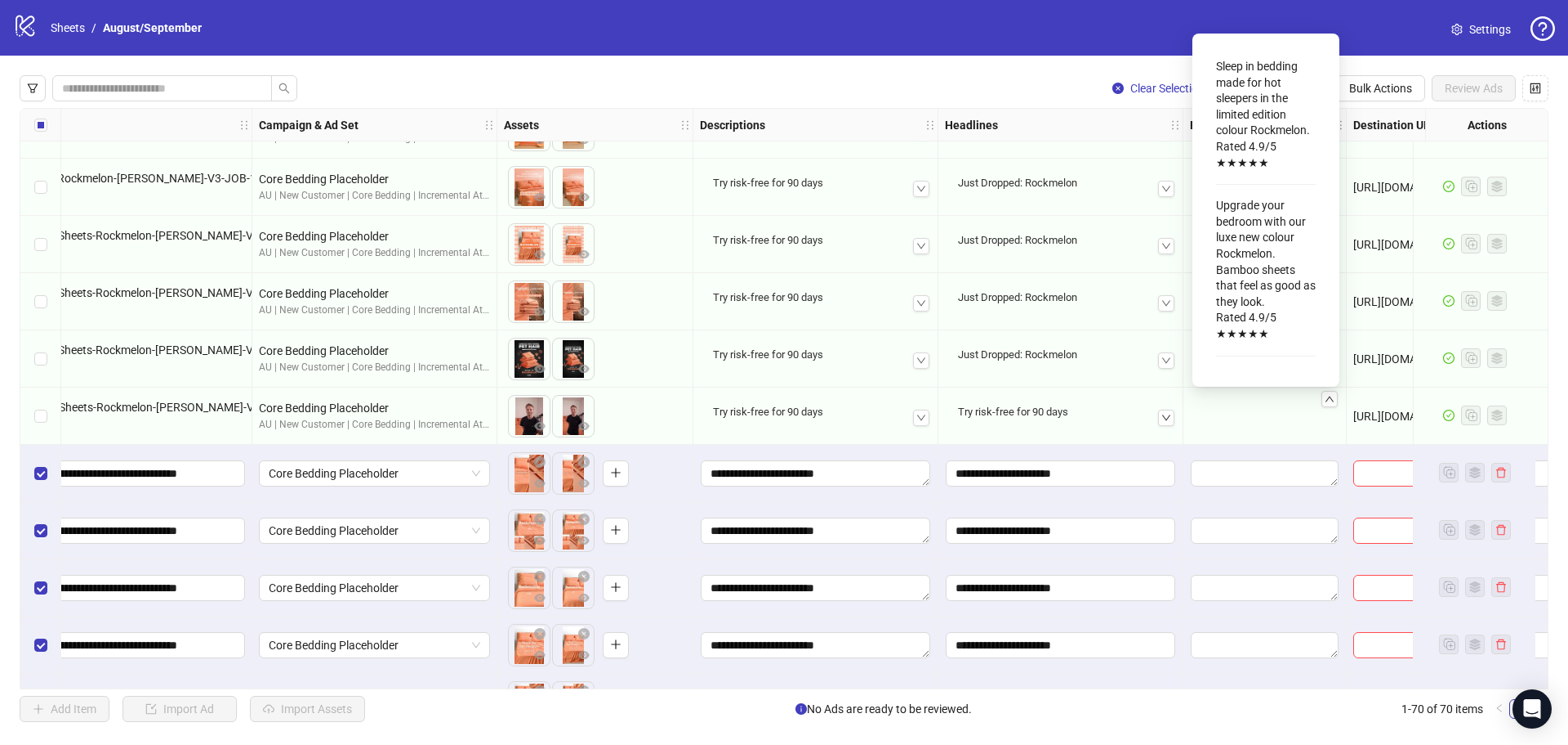
scroll to position [0, 0]
click at [1286, 434] on div "Sleep in bedding made for hot sleepers in the limited edition colour Rockmelon.…" at bounding box center [1265, 416] width 149 height 86
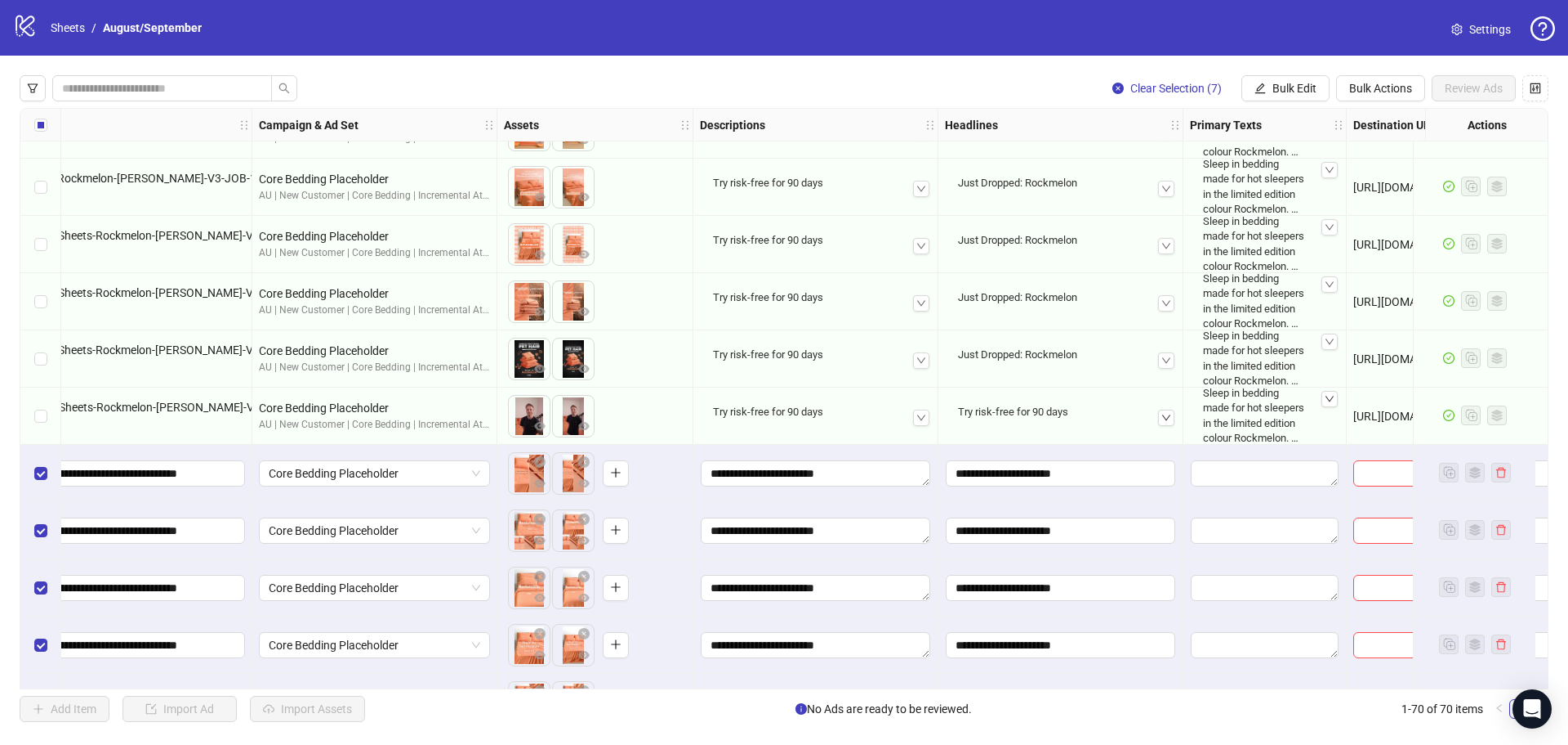
drag, startPoint x: 1305, startPoint y: 400, endPoint x: 1302, endPoint y: 408, distance: 8.5
click at [1305, 400] on div "Sleep in bedding made for hot sleepers in the limited edition colour Rockmelon.…" at bounding box center [1265, 415] width 137 height 73
drag, startPoint x: 1329, startPoint y: 397, endPoint x: 1318, endPoint y: 435, distance: 39.6
click at [1319, 435] on div "Sleep in bedding made for hot sleepers in the limited edition colour Rockmelon.…" at bounding box center [1265, 415] width 137 height 73
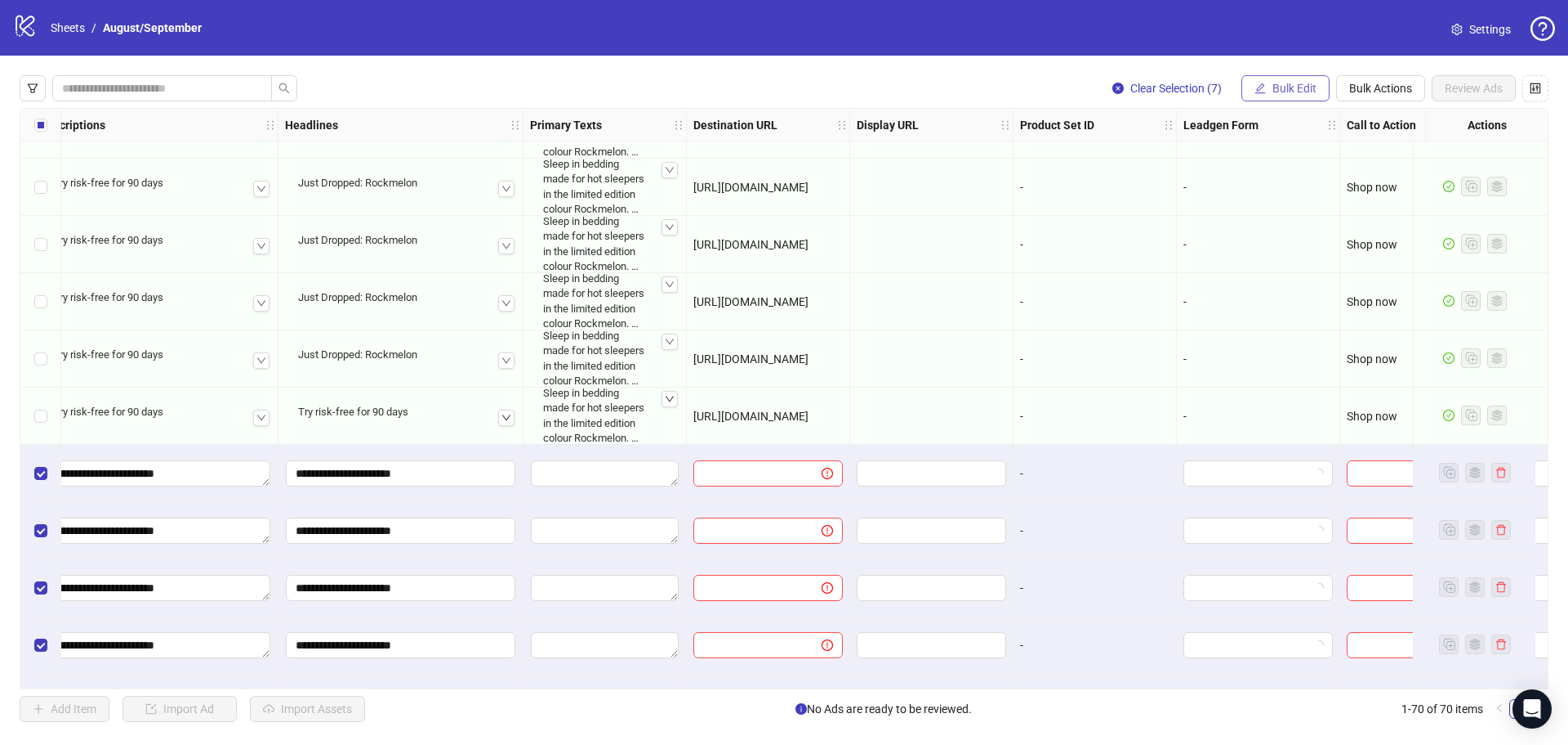
scroll to position [3301, 887]
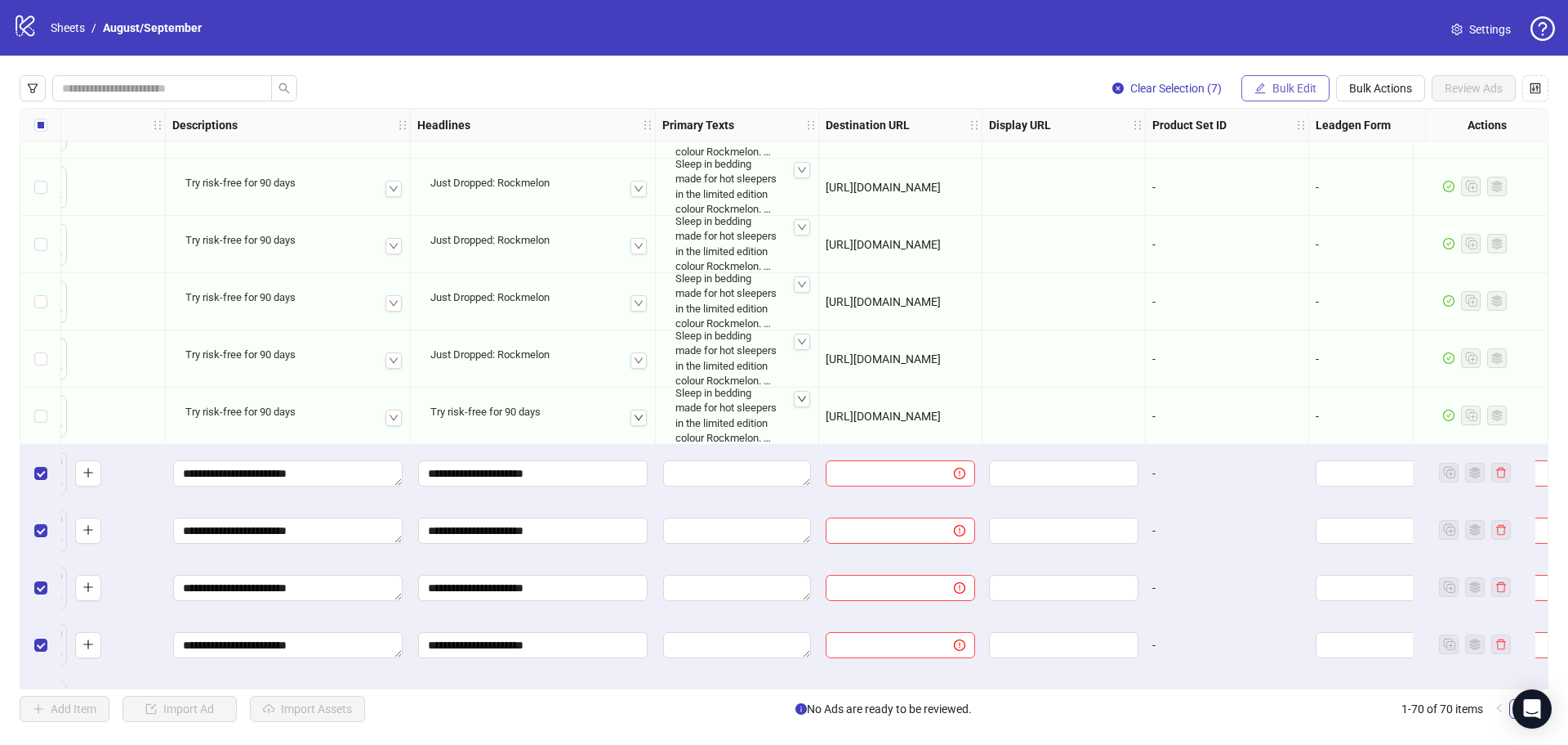
click at [1252, 79] on button "Bulk Edit" at bounding box center [1286, 89] width 89 height 26
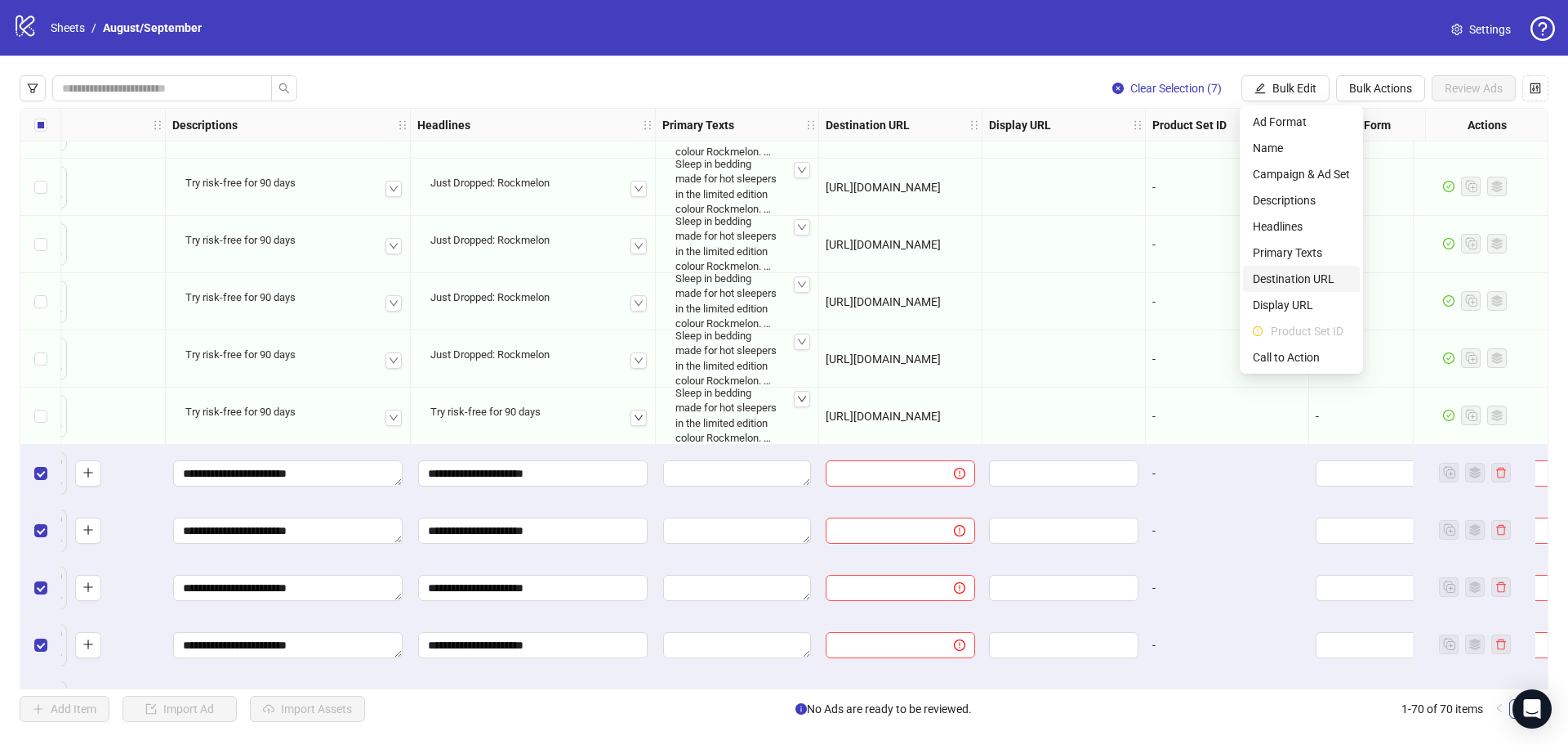
click at [1294, 272] on span "Destination URL" at bounding box center [1301, 278] width 97 height 18
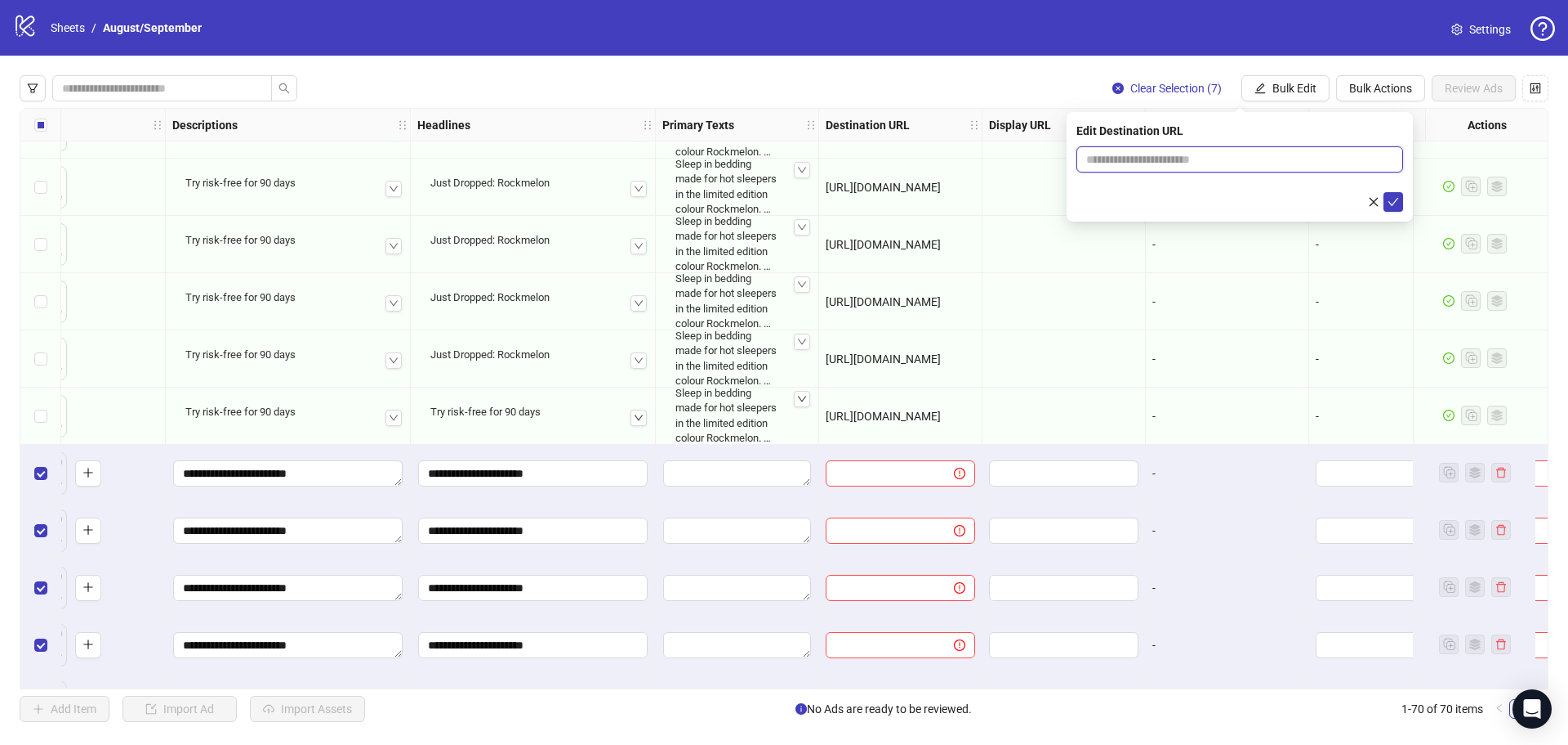
click at [1196, 161] on input "text" at bounding box center [1233, 159] width 294 height 18
paste input "**********"
type input "**********"
click at [1399, 202] on icon "check" at bounding box center [1393, 202] width 11 height 11
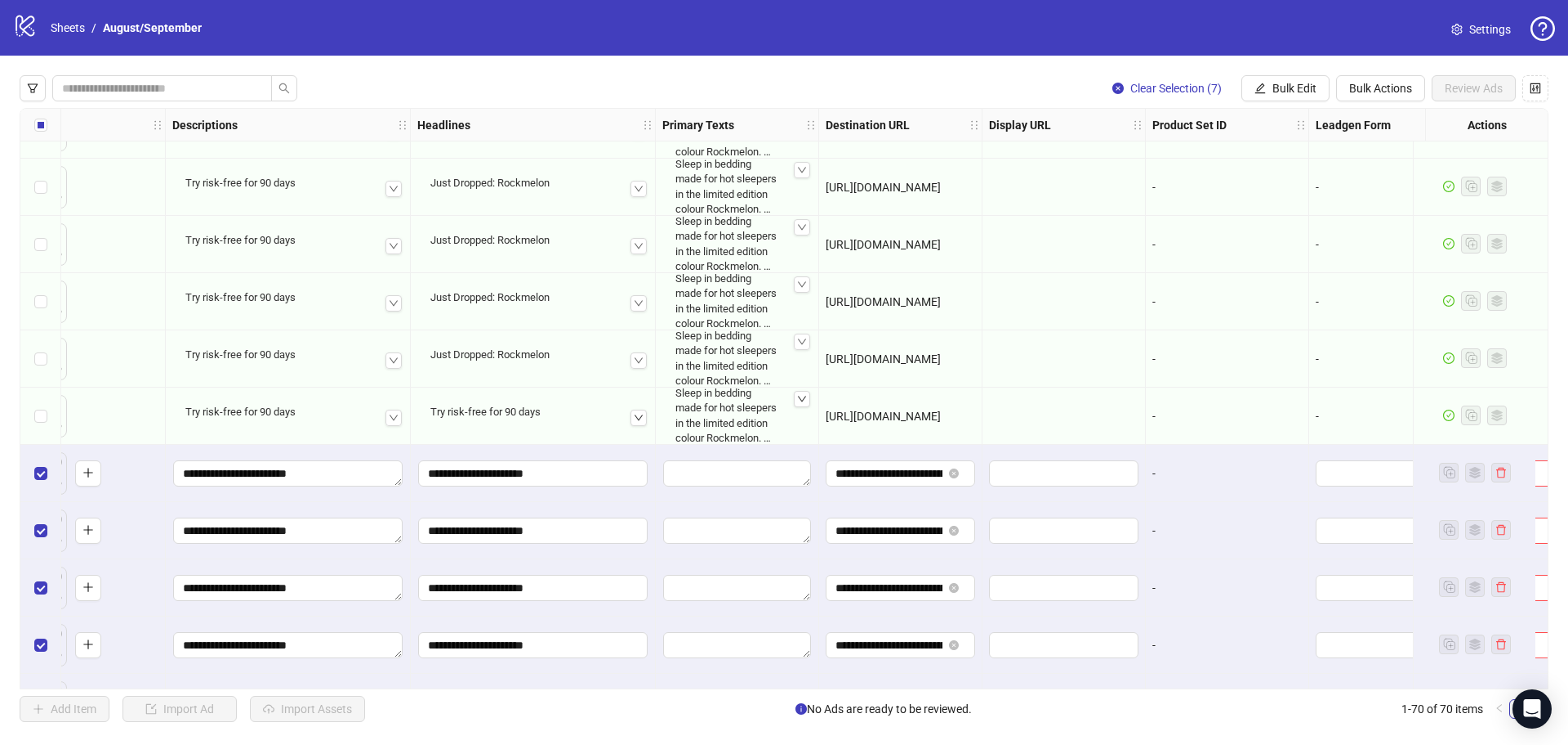
scroll to position [3301, 1241]
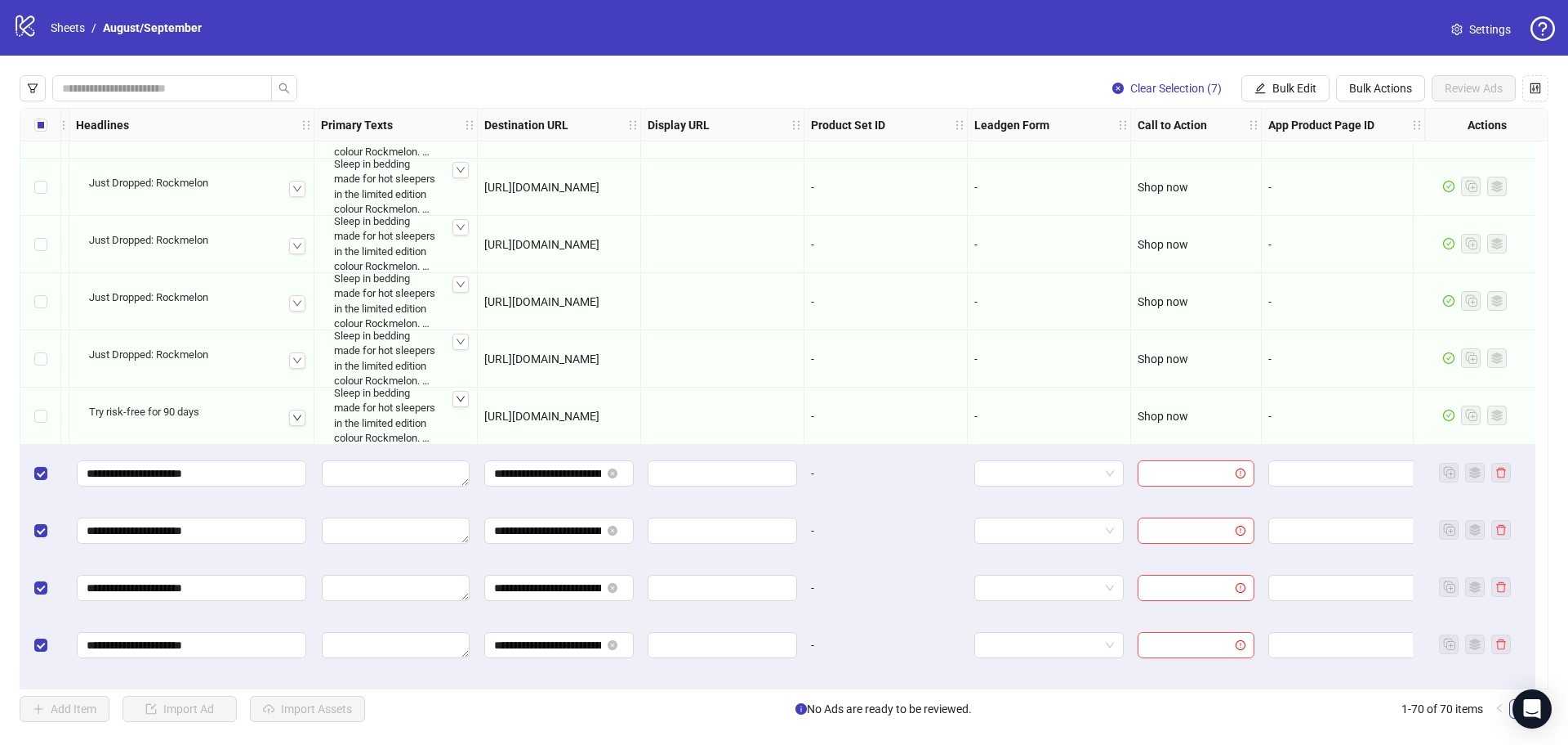
drag, startPoint x: 1275, startPoint y: 95, endPoint x: 1277, endPoint y: 103, distance: 8.2
click at [1276, 95] on span "Bulk Edit" at bounding box center [1294, 88] width 44 height 13
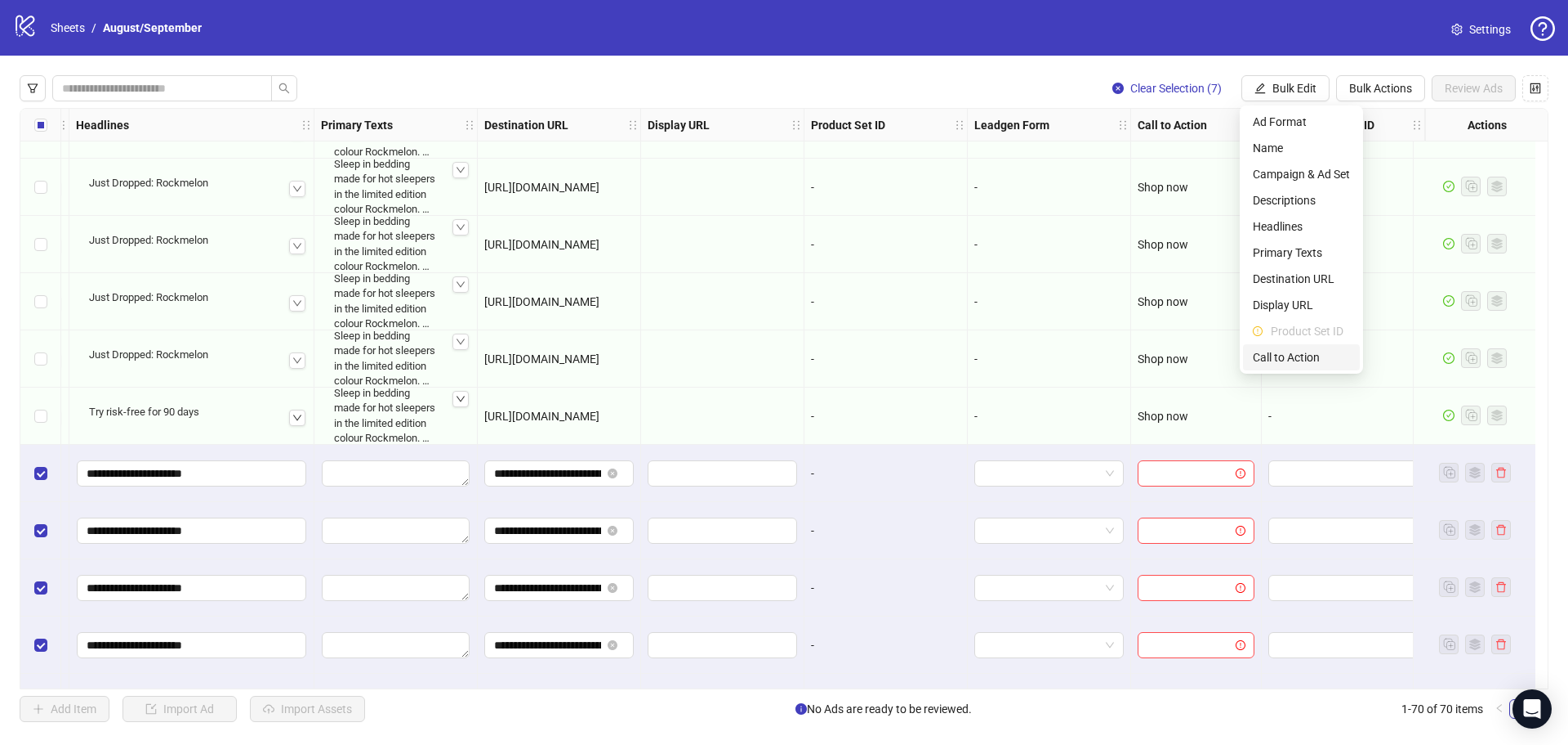
click at [1315, 356] on span "Call to Action" at bounding box center [1301, 357] width 97 height 18
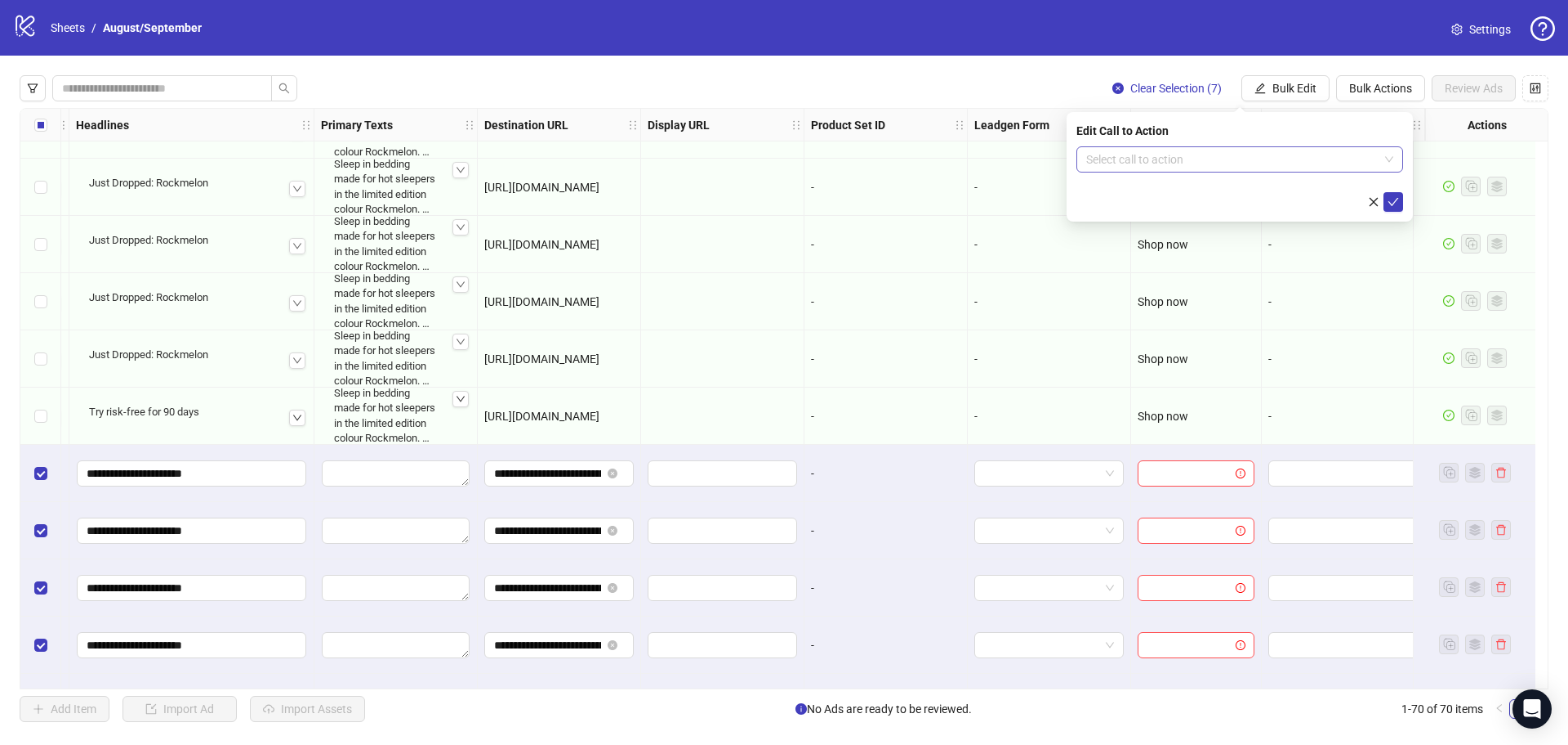
click at [1291, 156] on input "search" at bounding box center [1232, 160] width 292 height 25
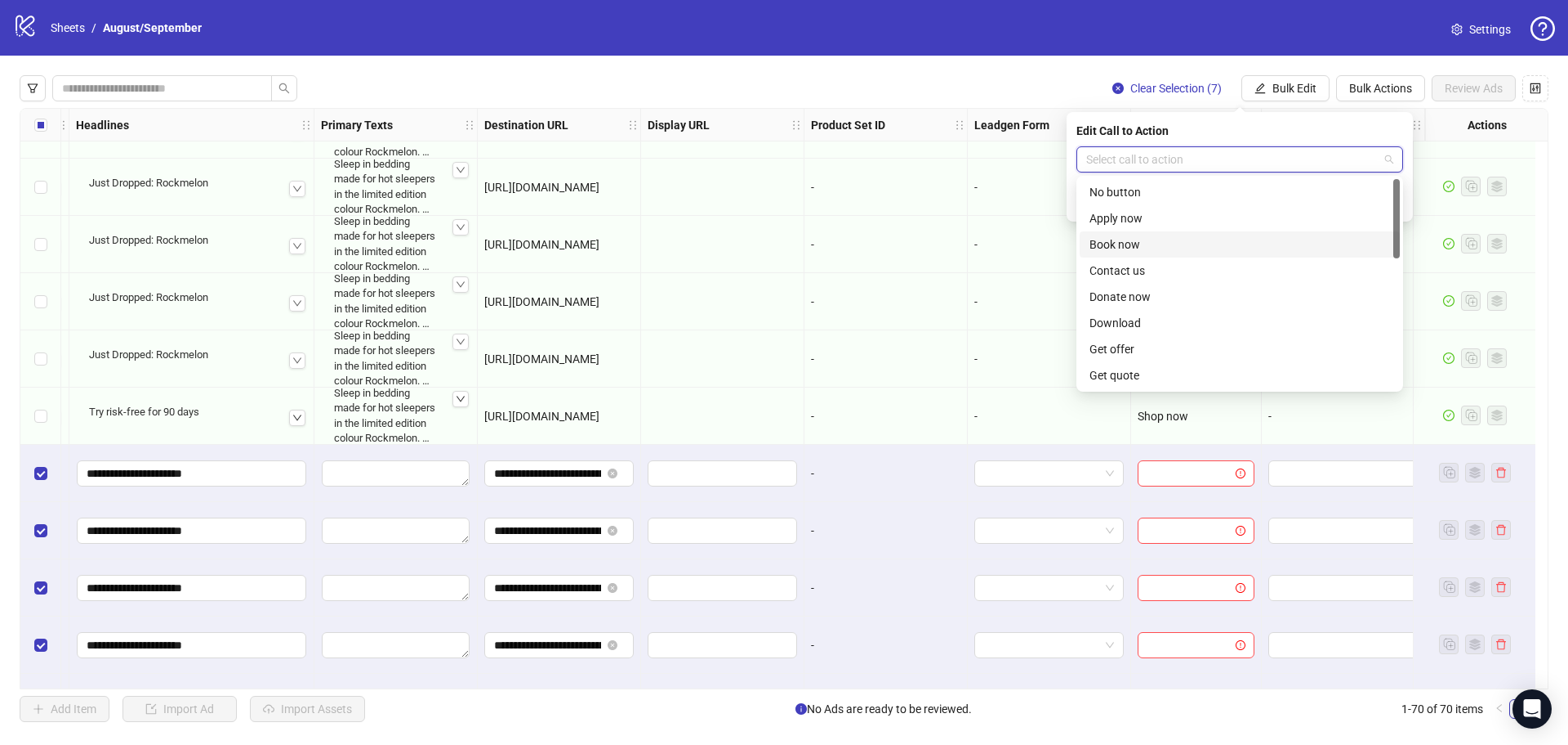
scroll to position [340, 0]
click at [1181, 254] on div "Shop now" at bounding box center [1239, 245] width 320 height 26
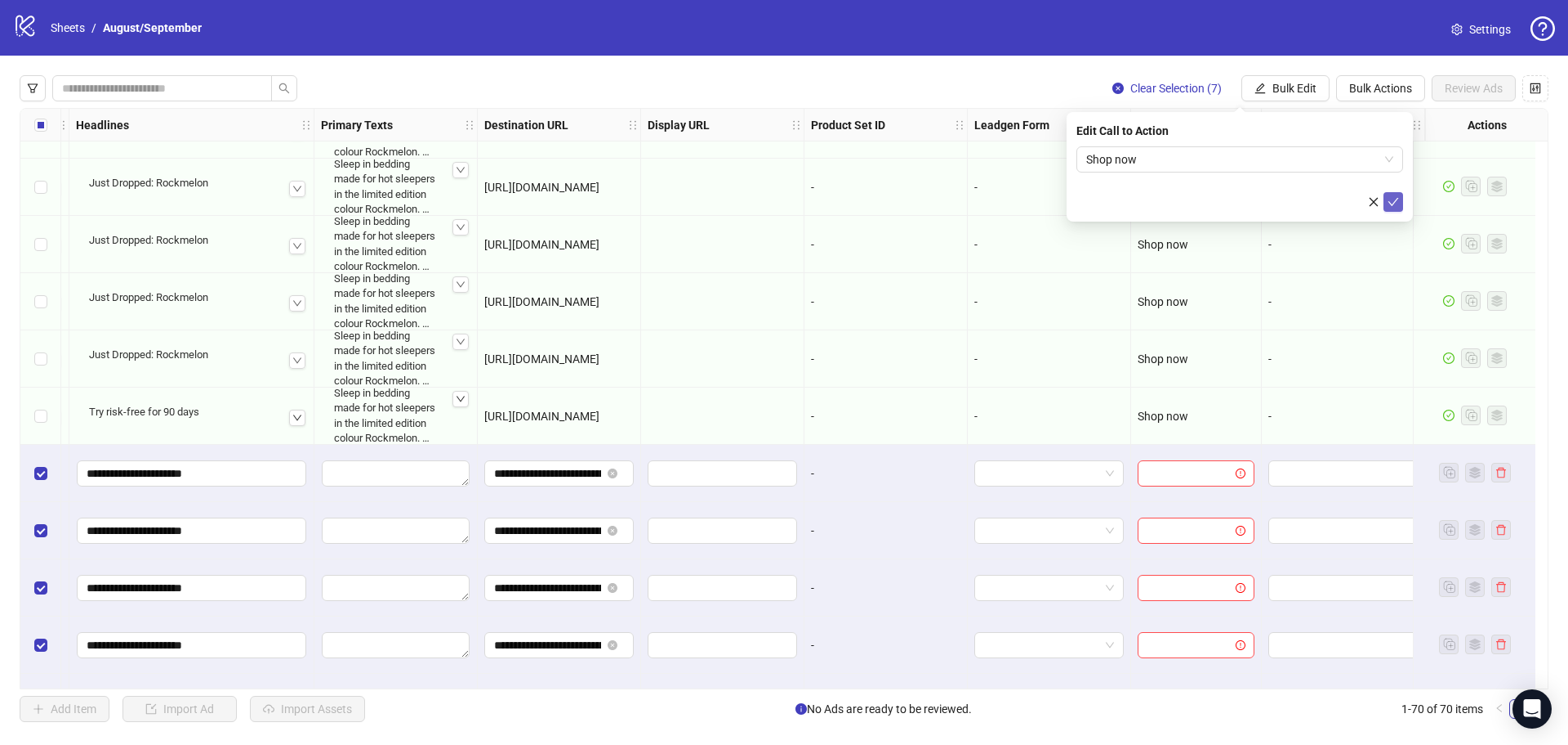
click at [1392, 198] on icon "check" at bounding box center [1393, 202] width 11 height 11
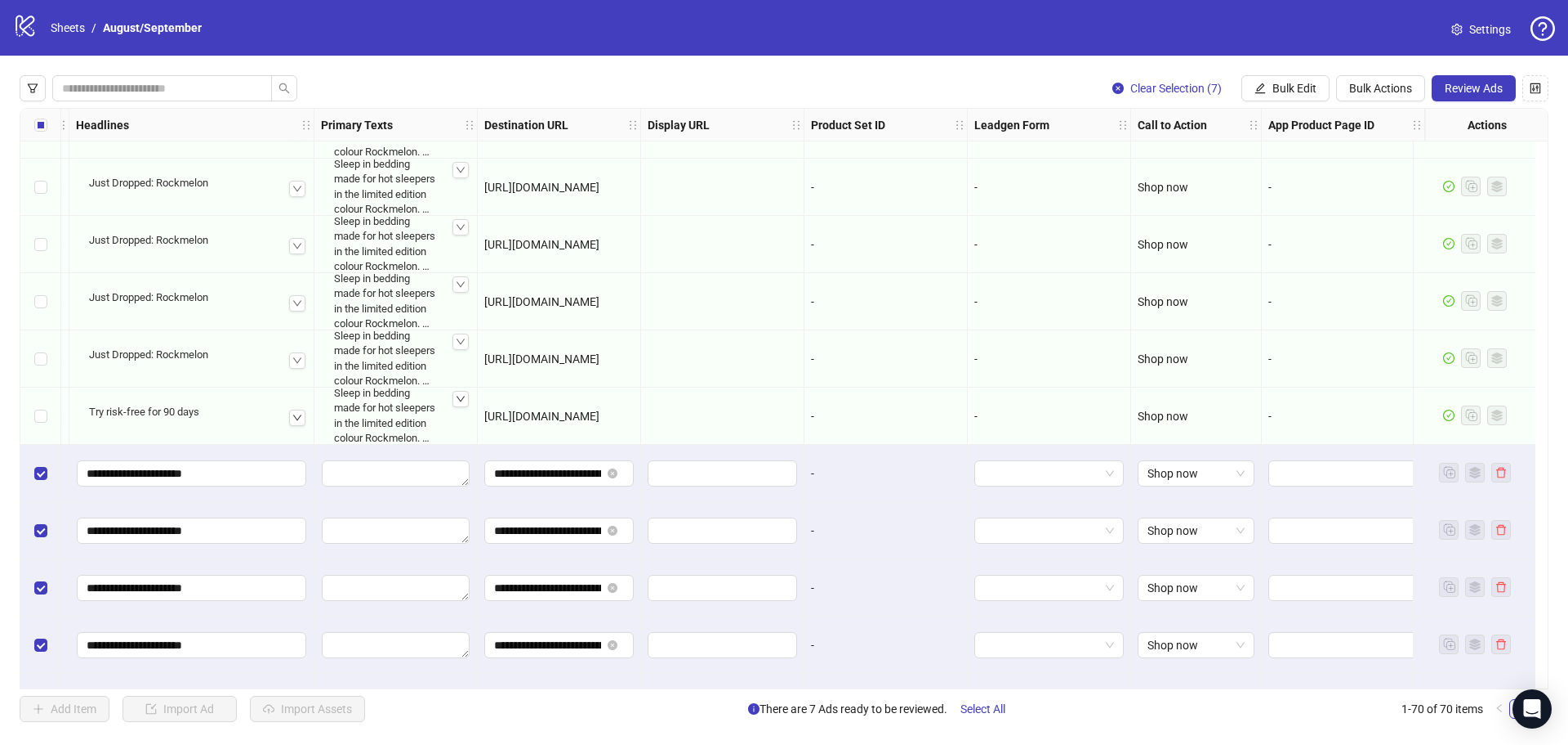
scroll to position [3301, 972]
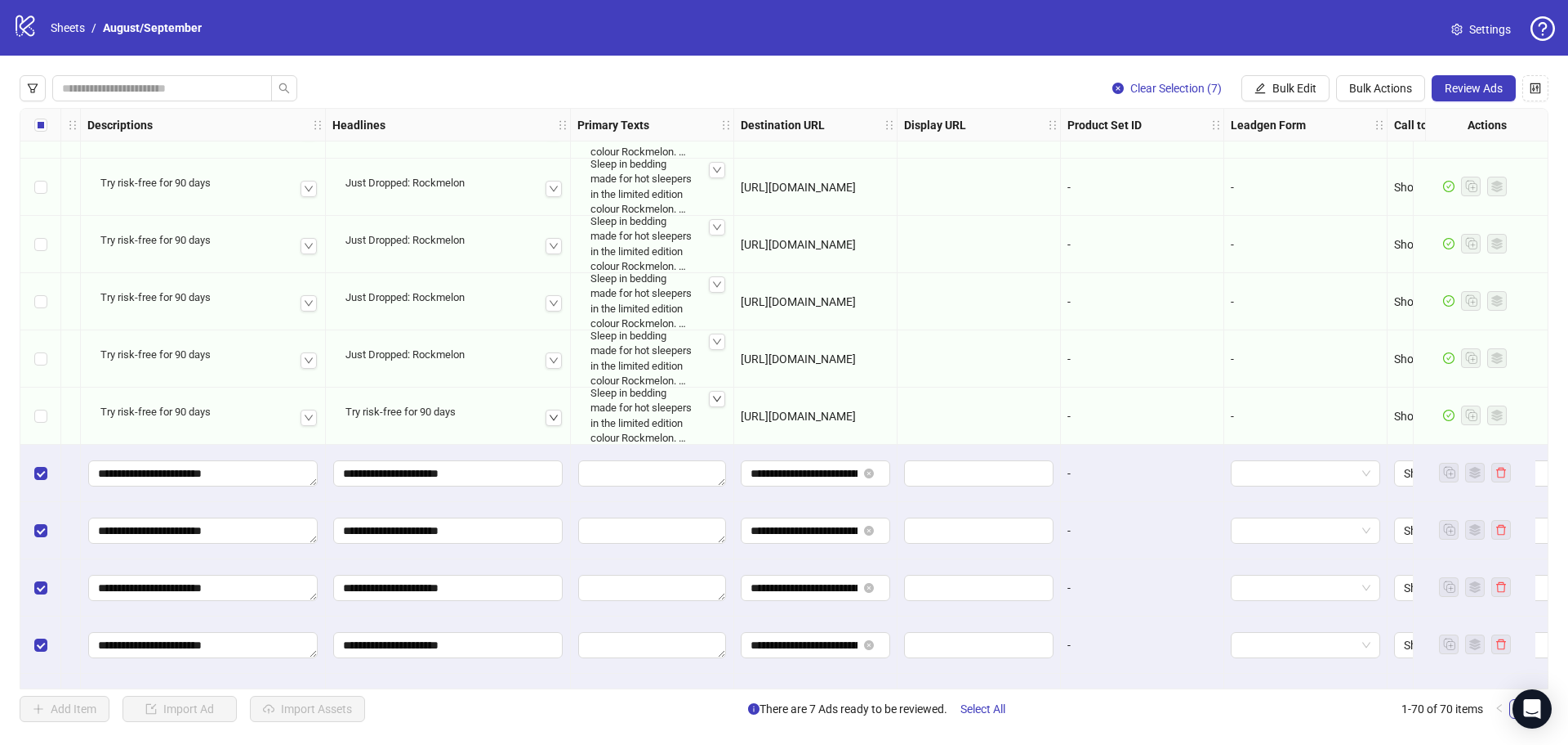
click at [710, 403] on div at bounding box center [717, 398] width 17 height 17
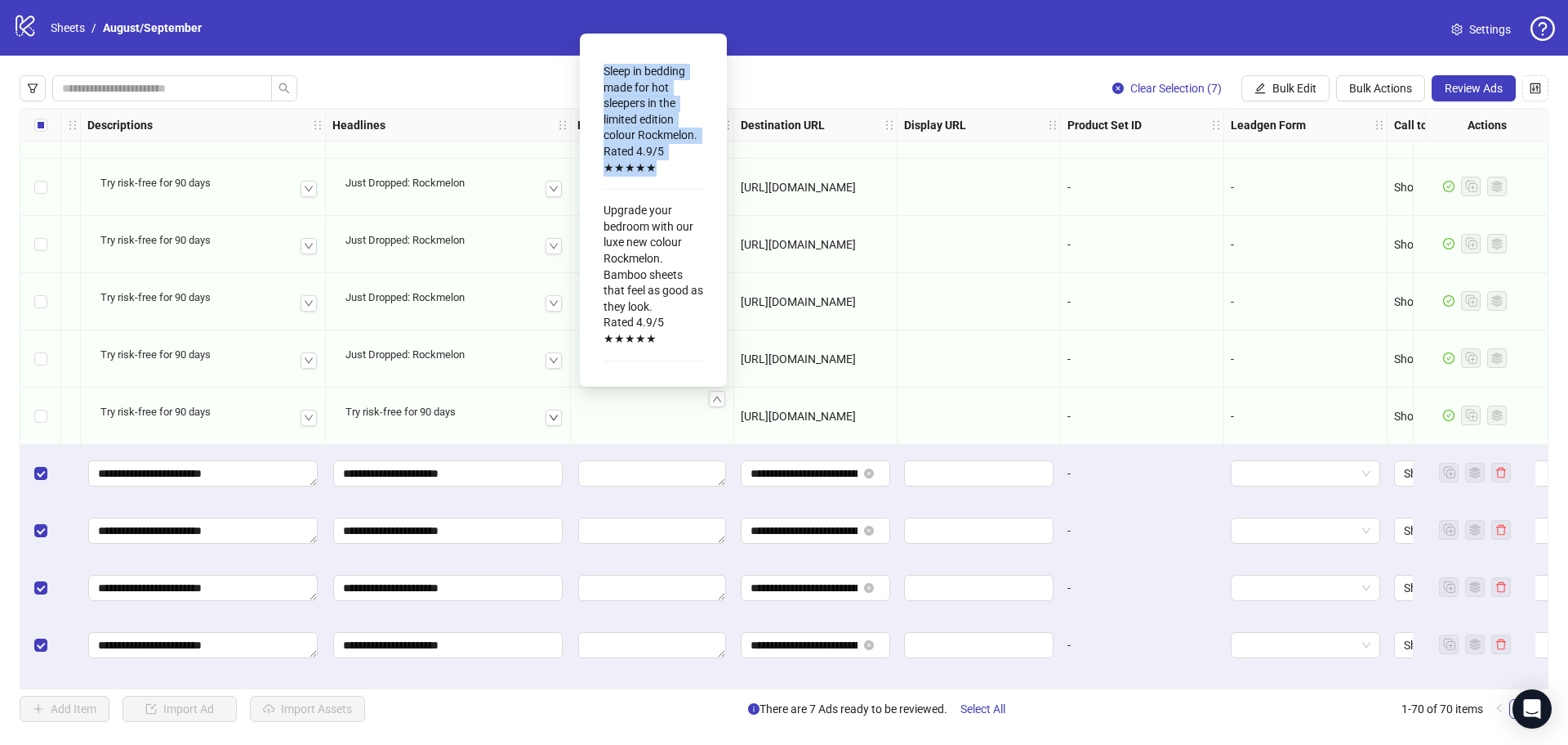
copy div "Sleep in bedding made for hot sleepers in the limited edition colour Rockmelon.…"
drag, startPoint x: 659, startPoint y: 181, endPoint x: 600, endPoint y: 68, distance: 127.5
click at [600, 68] on div "Sleep in bedding made for hot sleepers in the limited edition colour Rockmelon.…" at bounding box center [653, 210] width 121 height 327
click at [1279, 95] on span "Bulk Edit" at bounding box center [1294, 88] width 44 height 13
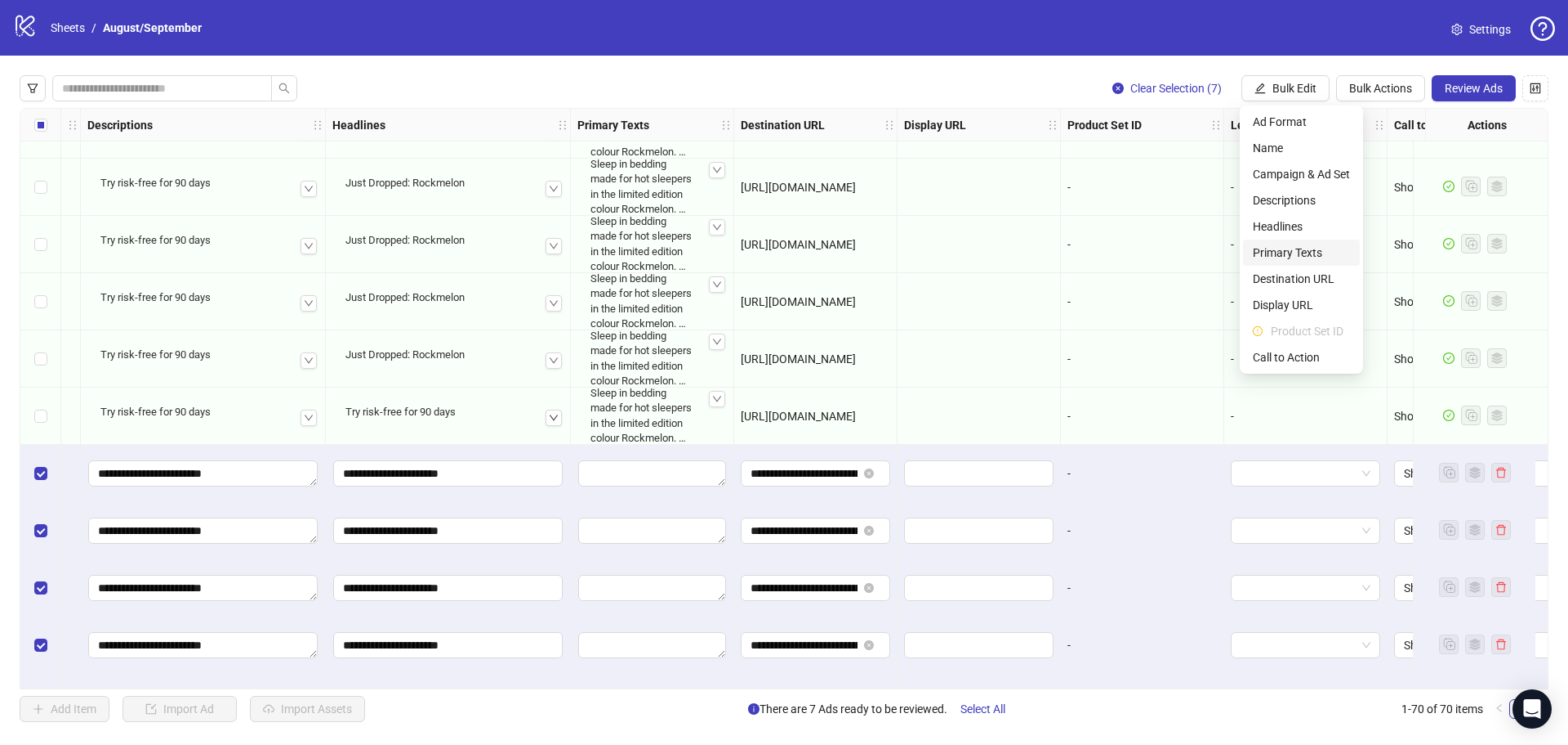
click at [1314, 248] on span "Primary Texts" at bounding box center [1301, 253] width 97 height 18
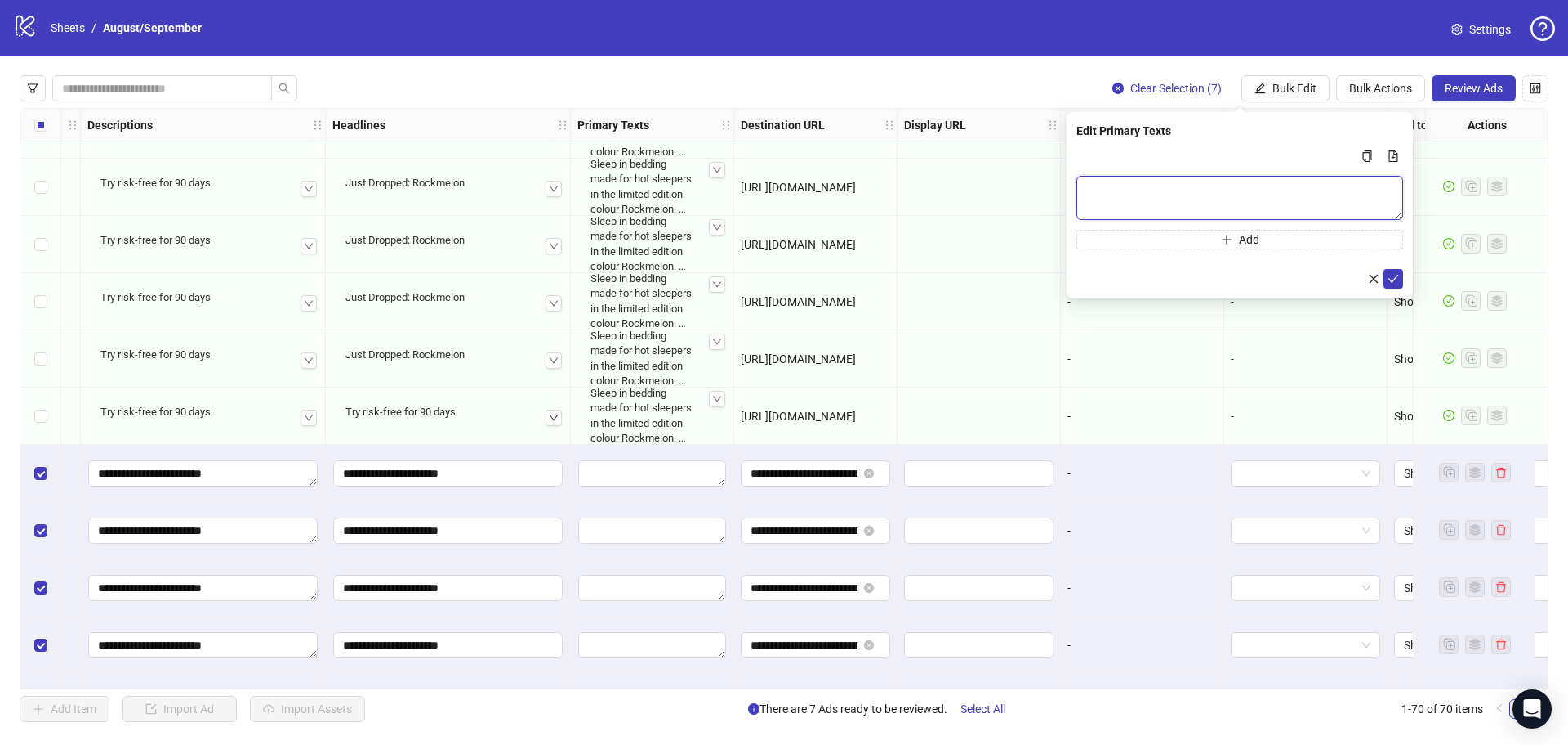
click at [1201, 185] on textarea "Multi-text input container - paste or copy values" at bounding box center [1240, 197] width 327 height 44
paste textarea "**********"
type textarea "**********"
drag, startPoint x: 1392, startPoint y: 269, endPoint x: 1384, endPoint y: 273, distance: 8.9
click at [1391, 269] on button "submit" at bounding box center [1393, 278] width 19 height 19
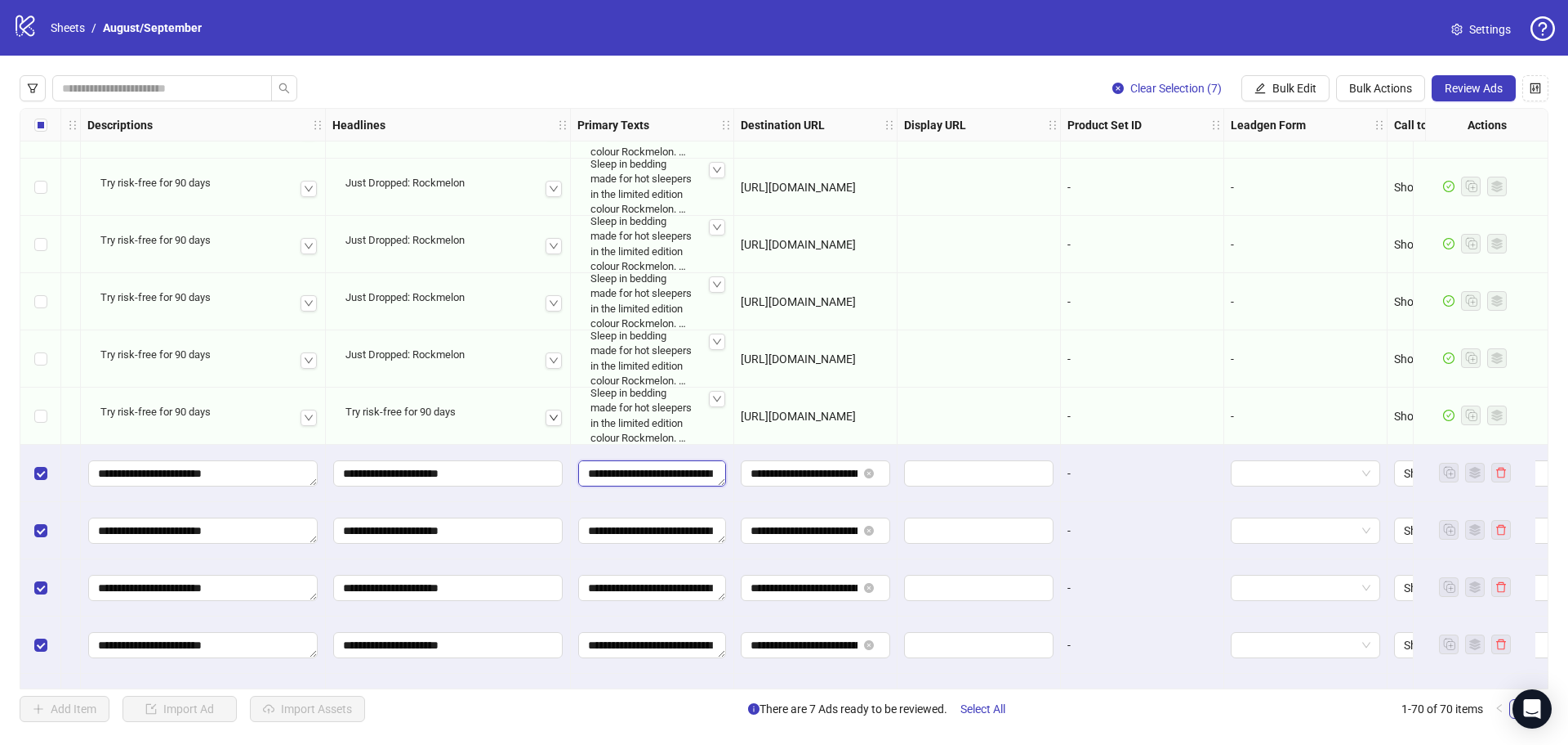
click at [666, 485] on textarea "**********" at bounding box center [652, 473] width 148 height 26
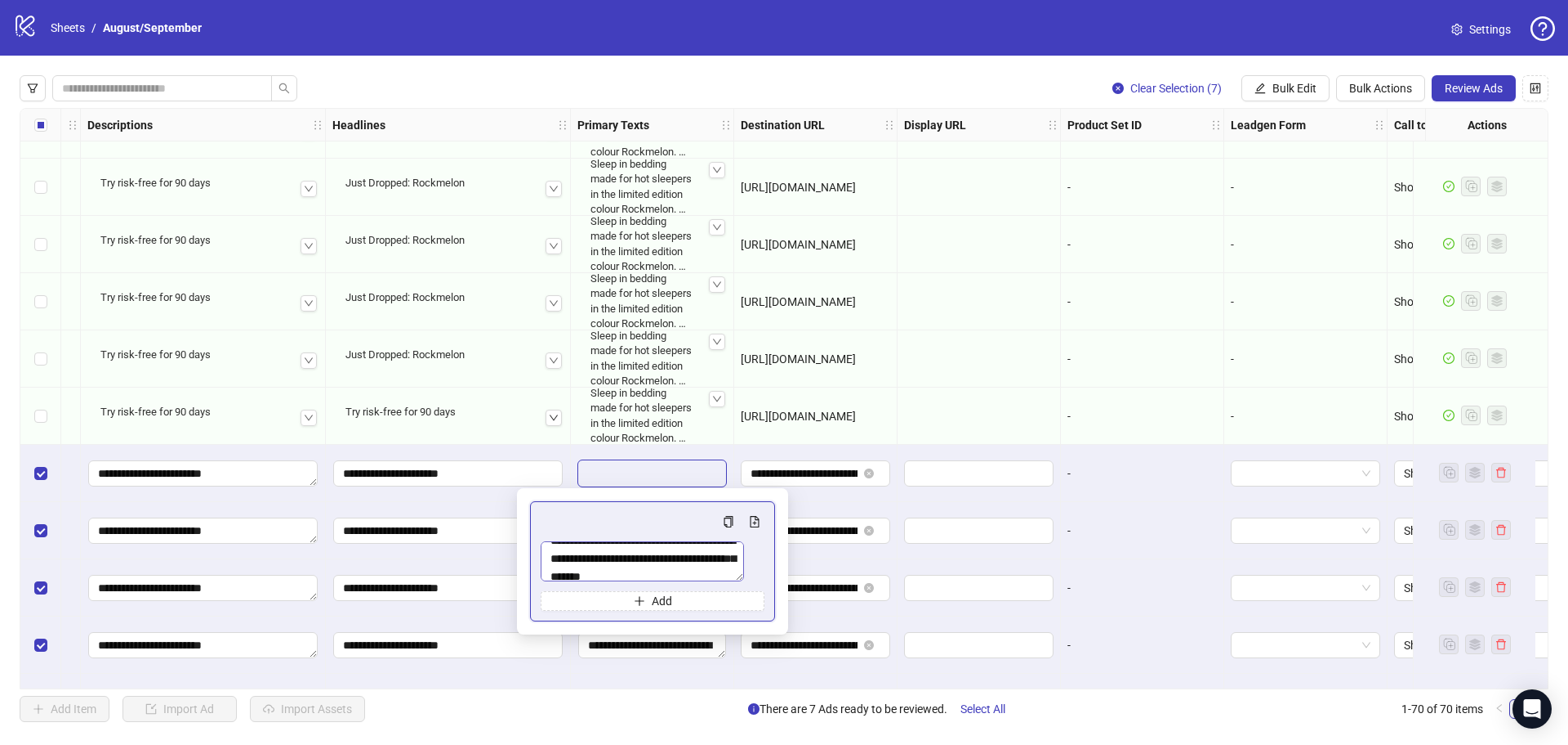
scroll to position [18, 0]
click at [666, 607] on span "Add" at bounding box center [661, 600] width 20 height 13
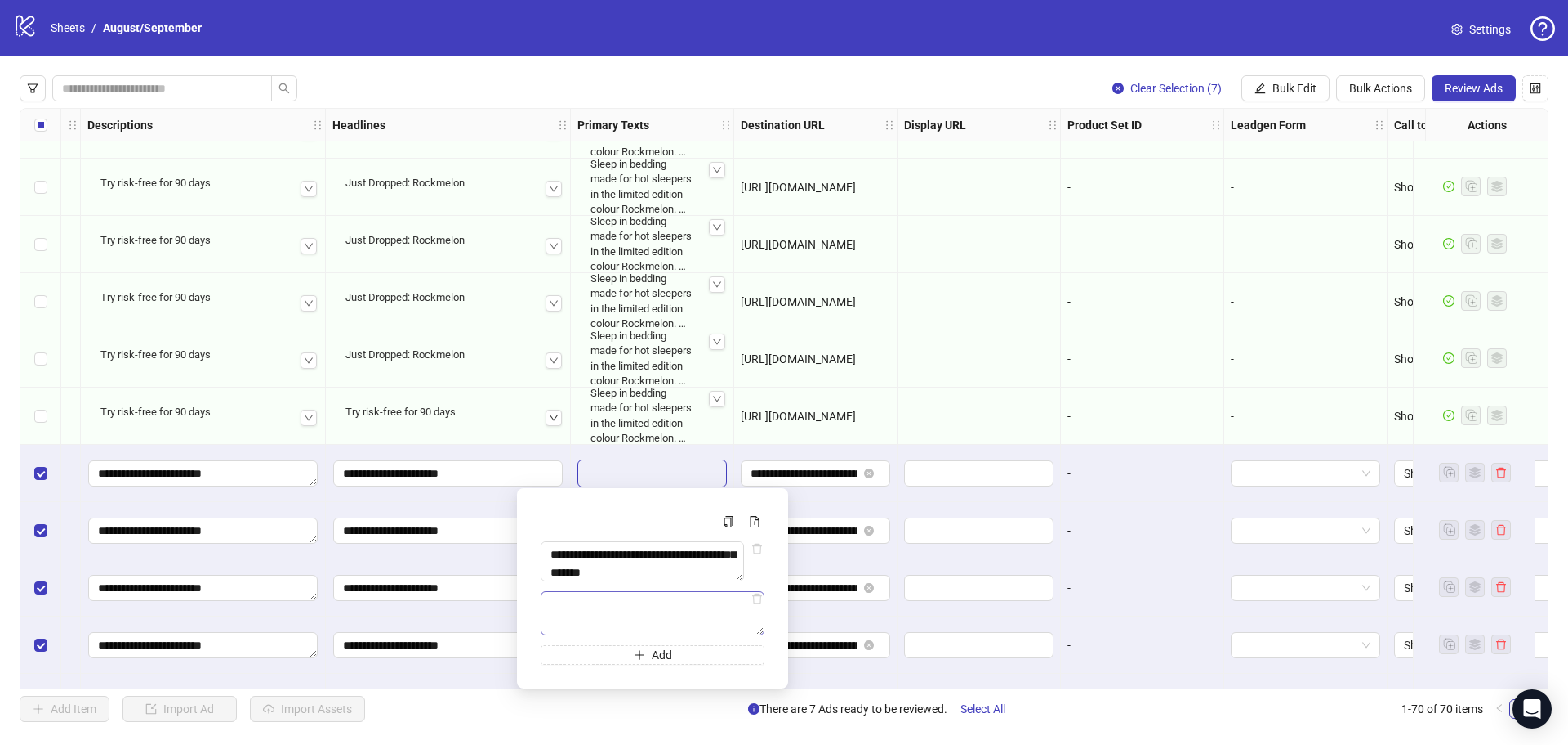
click at [593, 624] on textarea "Multi-text input container - paste or copy values" at bounding box center [652, 612] width 224 height 44
type textarea "**********"
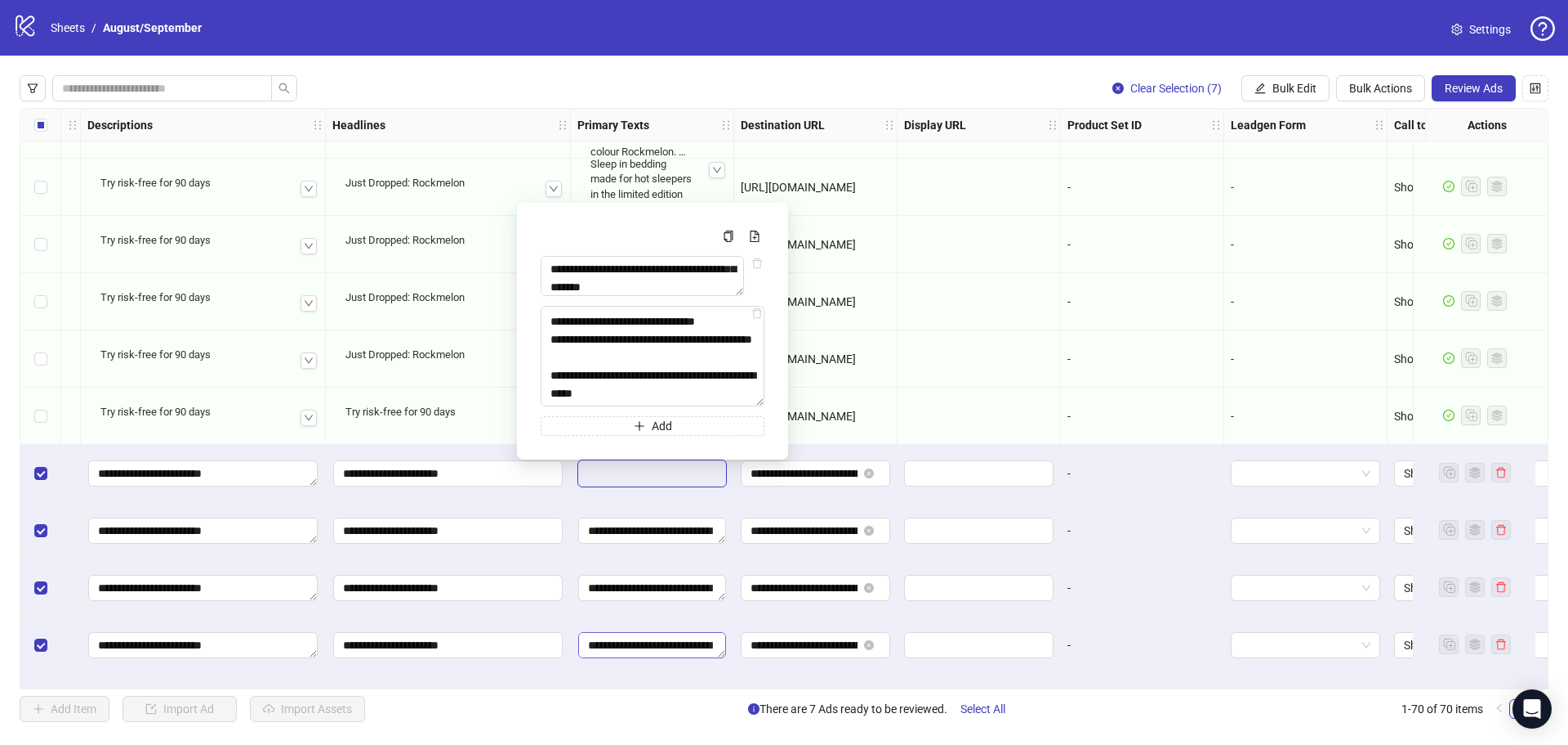
drag, startPoint x: 757, startPoint y: 630, endPoint x: 692, endPoint y: 648, distance: 67.4
click at [754, 698] on body "logo/logo-mobile Sheets / August/September Settings Clear Selection (7) Bulk Ed…" at bounding box center [784, 372] width 1568 height 745
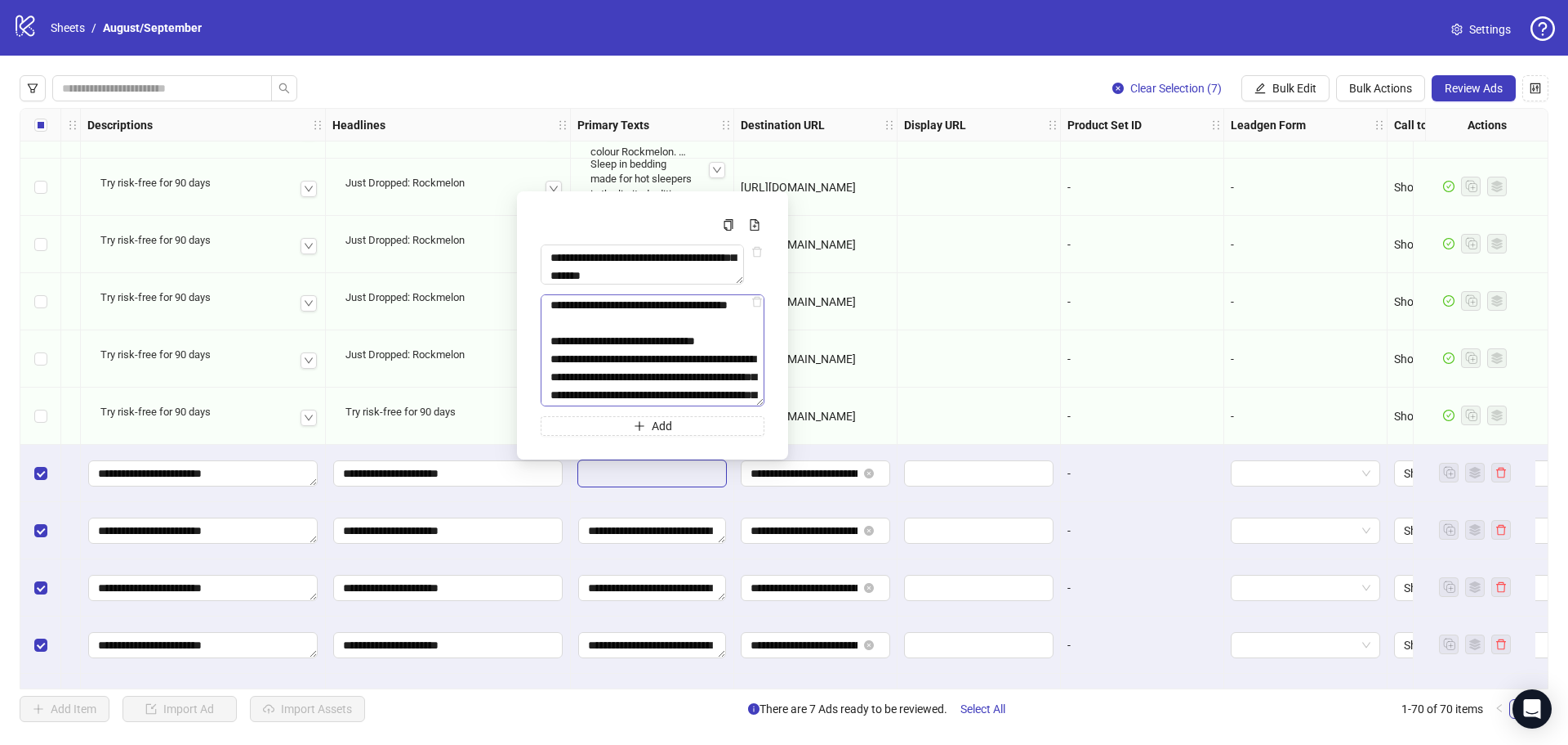
scroll to position [0, 0]
click at [790, 91] on div "Clear Selection (7) Bulk Edit Bulk Actions Review Ads" at bounding box center [784, 89] width 1529 height 26
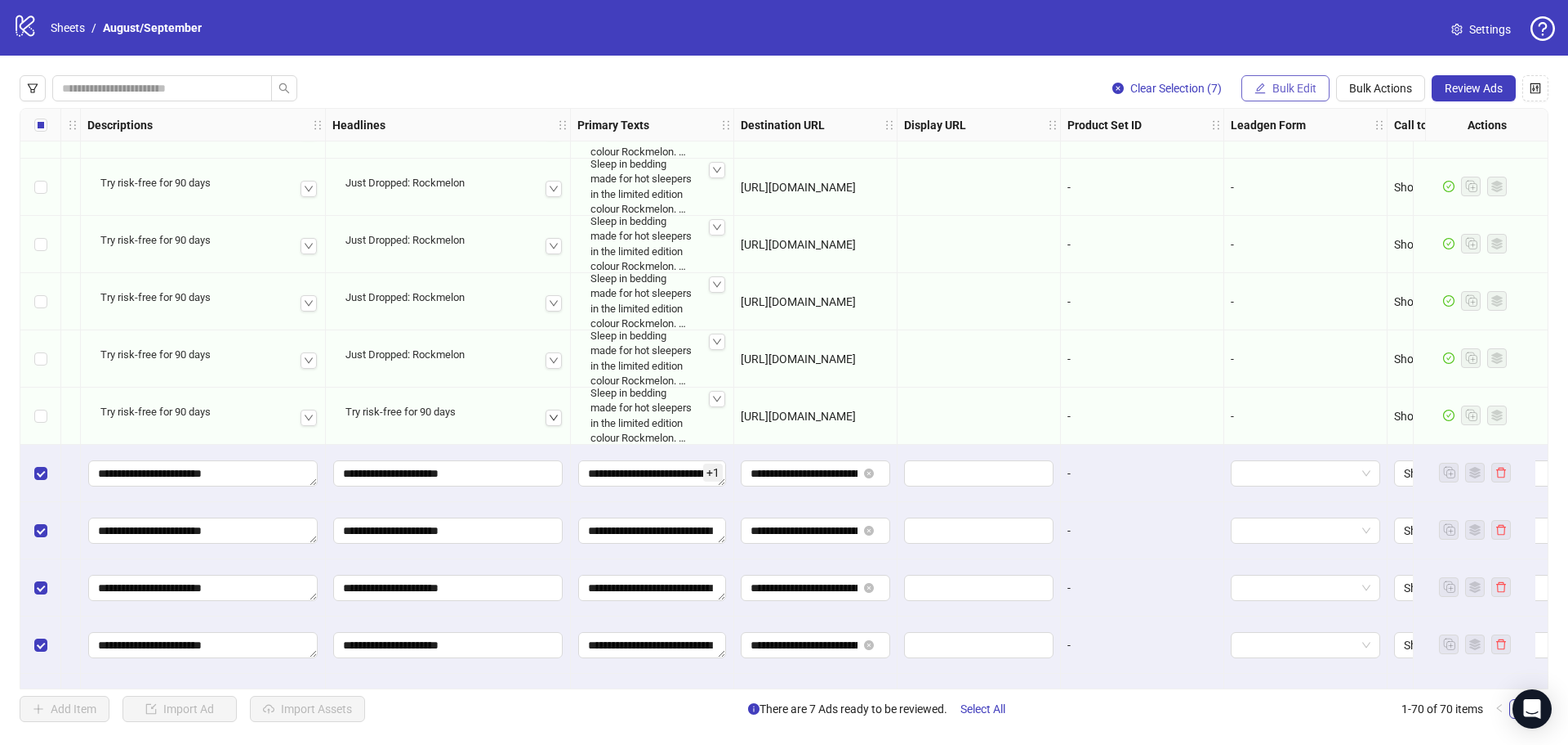
click at [1292, 93] on span "Bulk Edit" at bounding box center [1294, 88] width 44 height 13
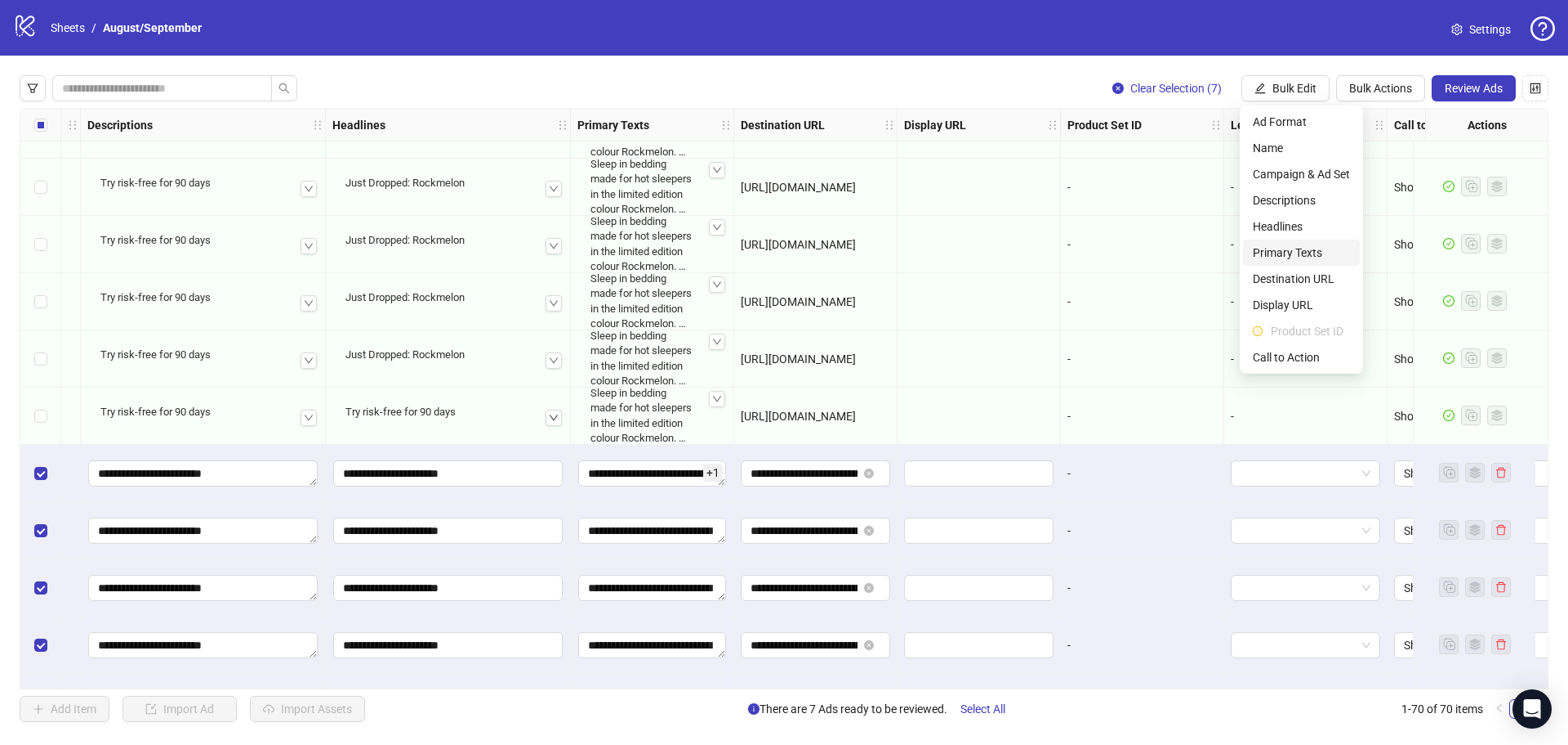
click at [1301, 257] on span "Primary Texts" at bounding box center [1301, 253] width 97 height 18
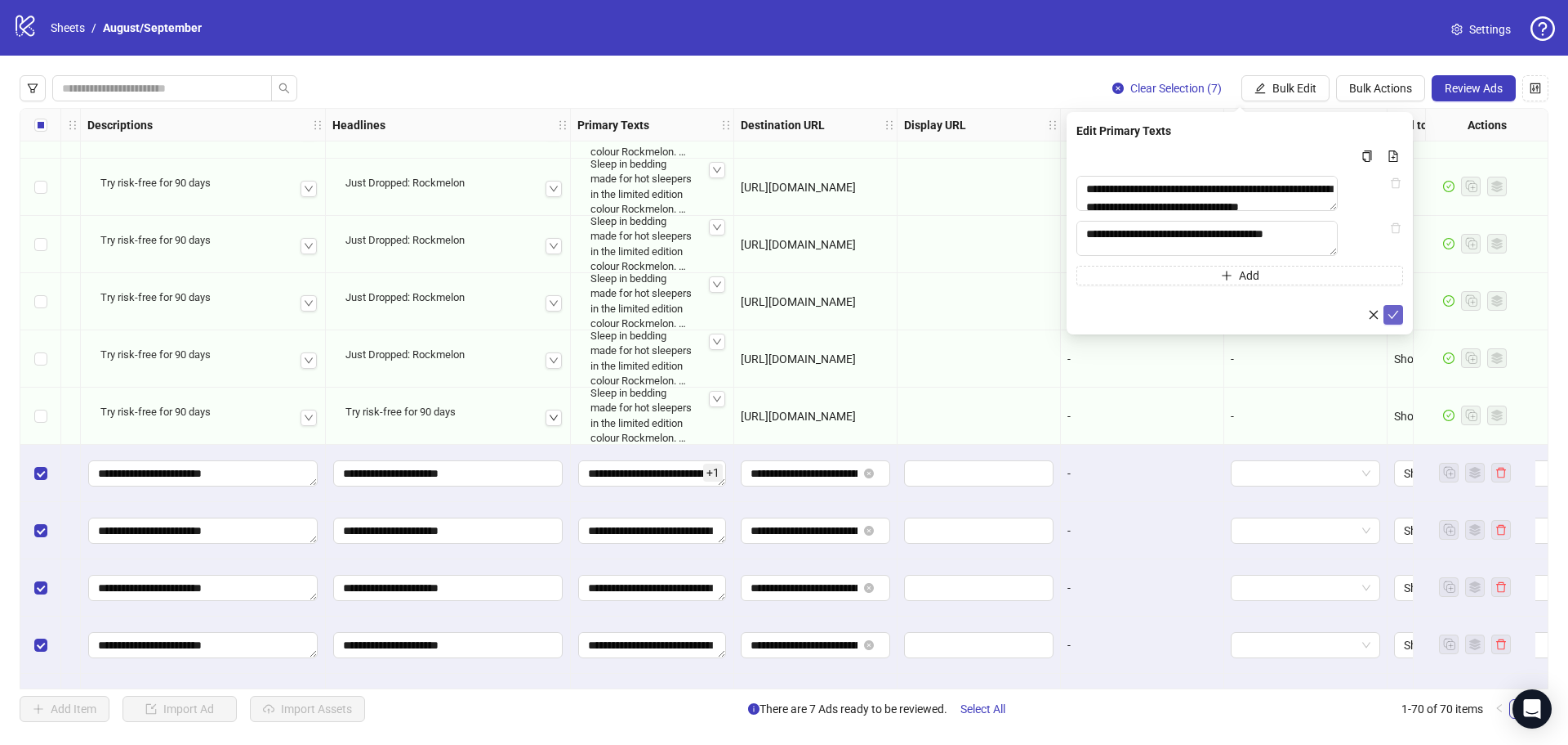
click at [1401, 325] on button "submit" at bounding box center [1393, 314] width 19 height 19
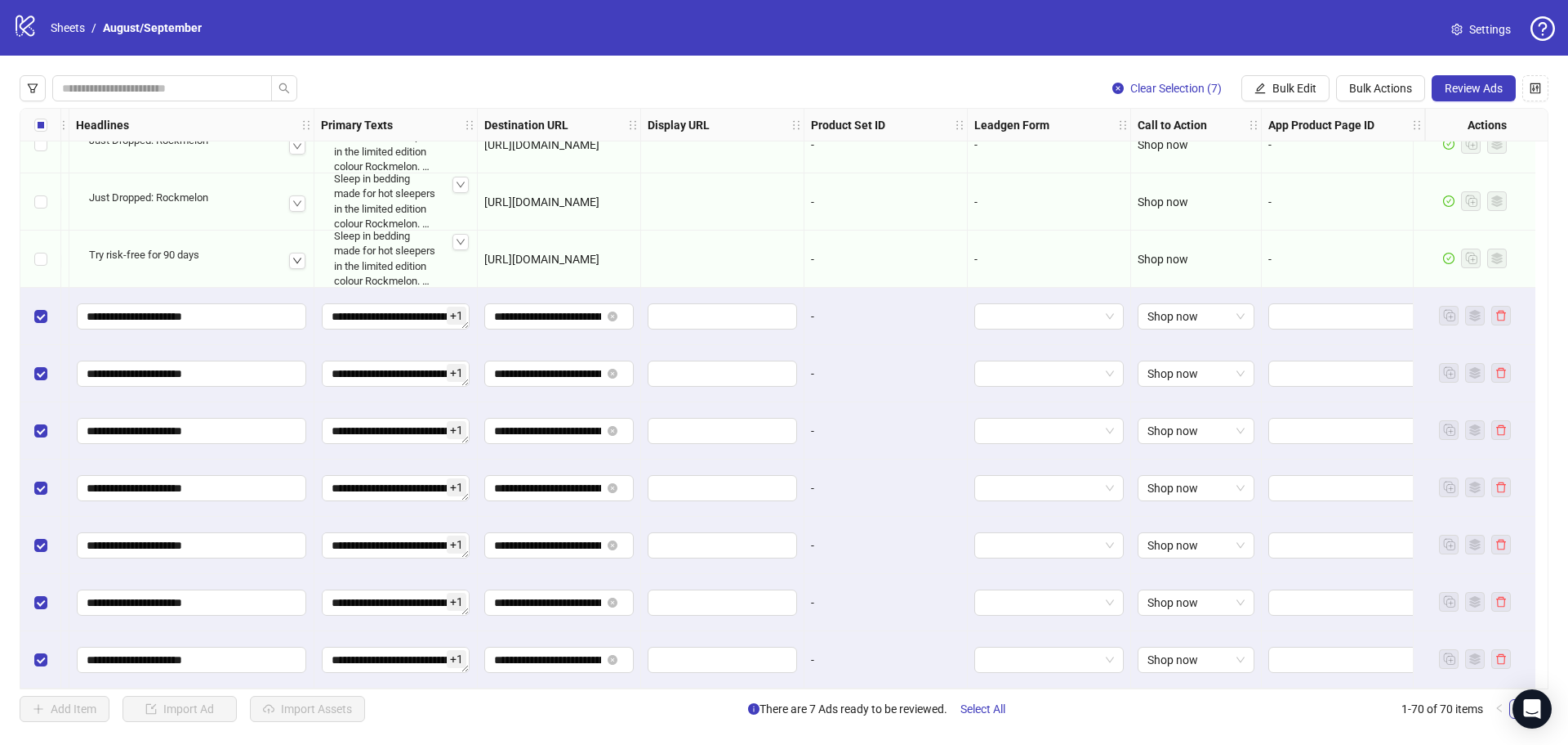
scroll to position [3465, 1241]
drag, startPoint x: 1376, startPoint y: 689, endPoint x: 938, endPoint y: 662, distance: 438.8
click at [310, 673] on div "Ad Format Ad Name Campaign & Ad Set Assets Descriptions Headlines Primary Texts…" at bounding box center [784, 398] width 1529 height 581
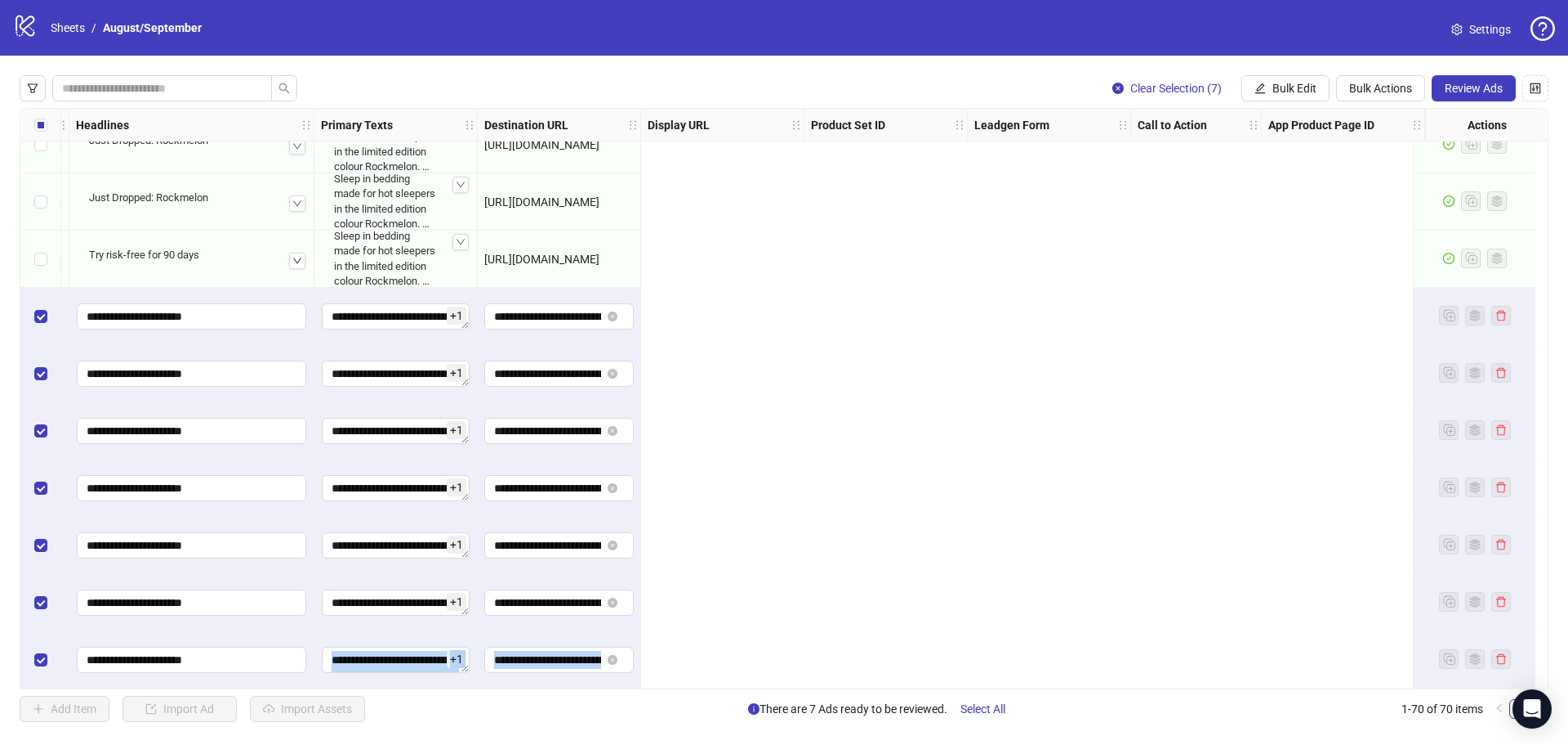
scroll to position [3465, 0]
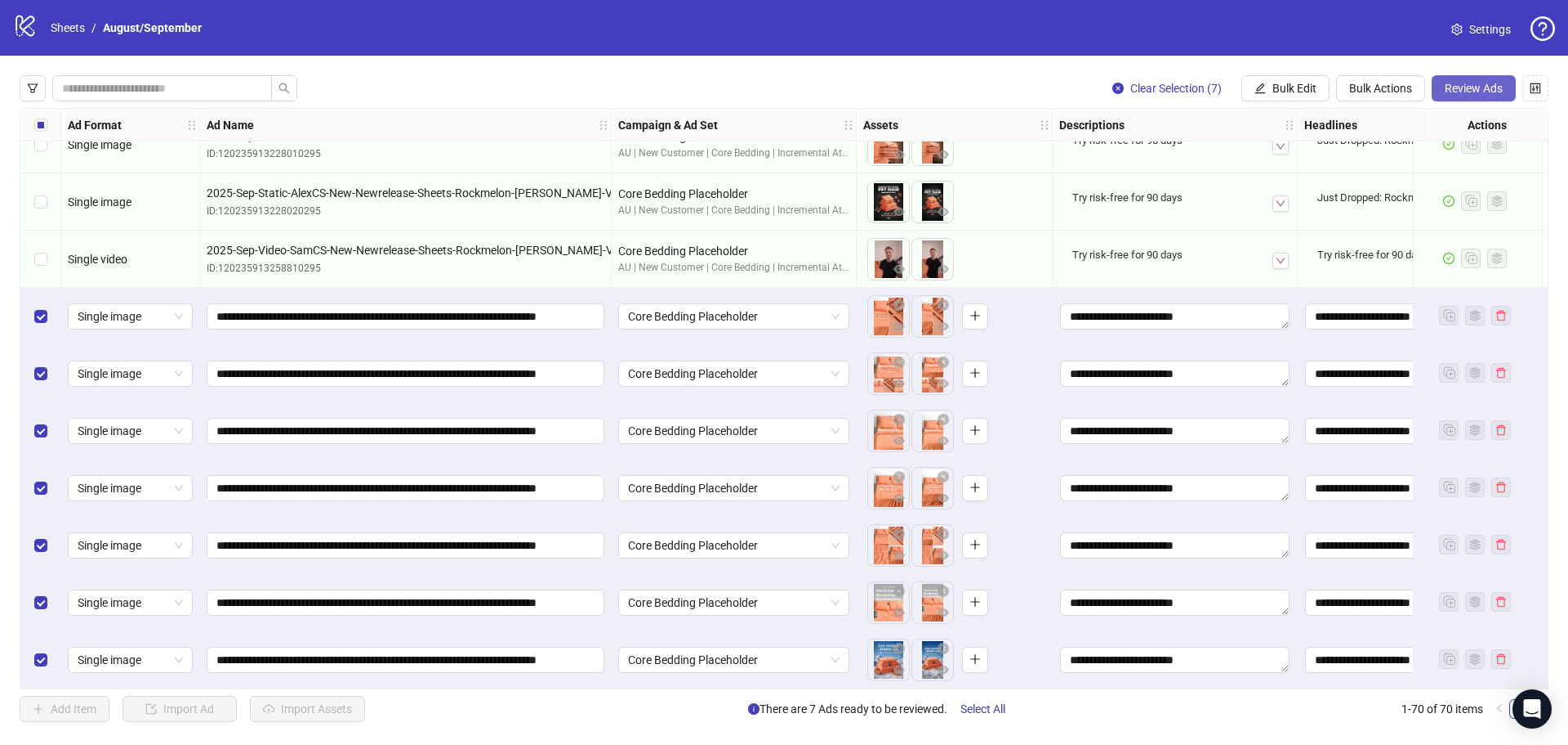
click at [1488, 97] on button "Review Ads" at bounding box center [1474, 89] width 84 height 26
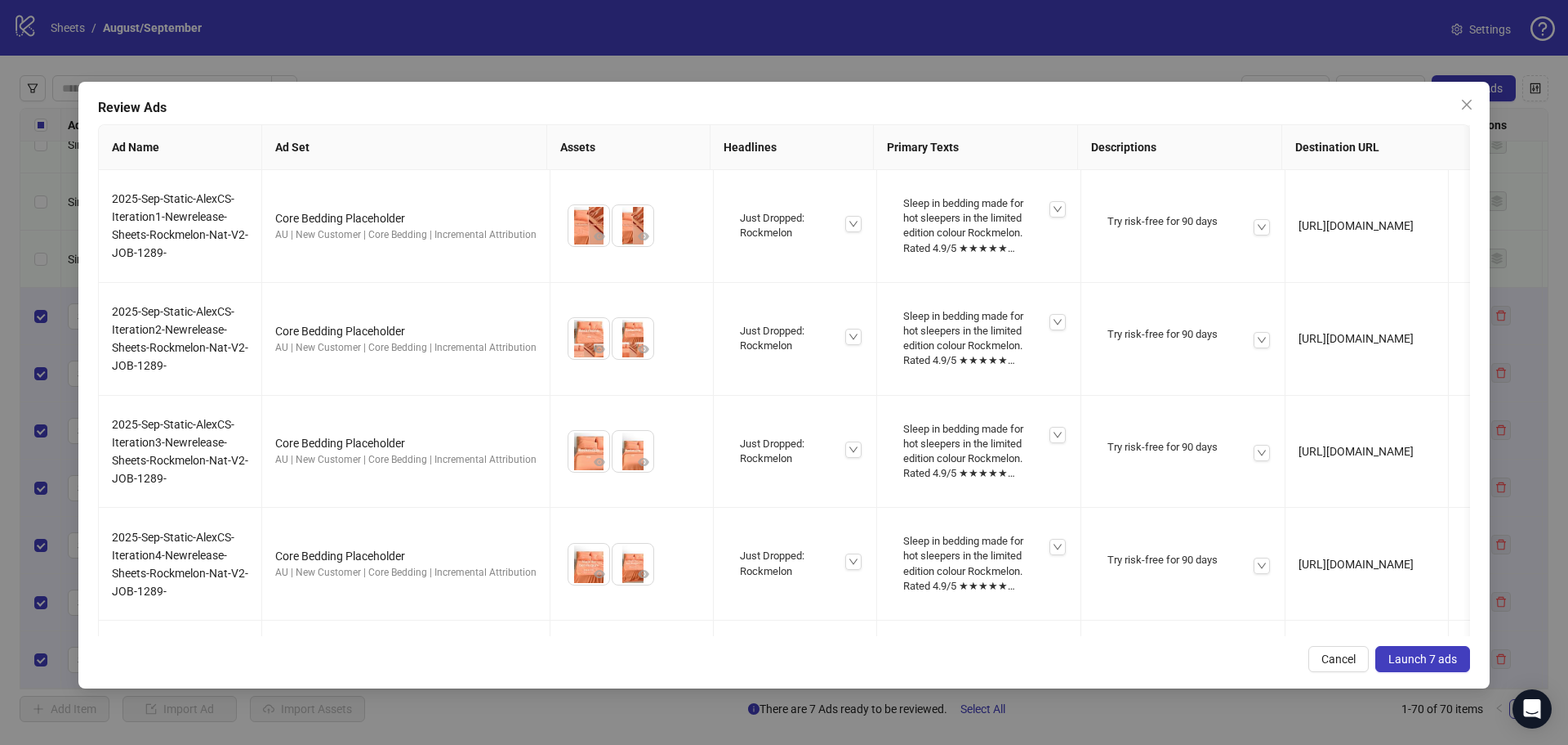
click at [1401, 659] on span "Launch 7 ads" at bounding box center [1423, 658] width 68 height 13
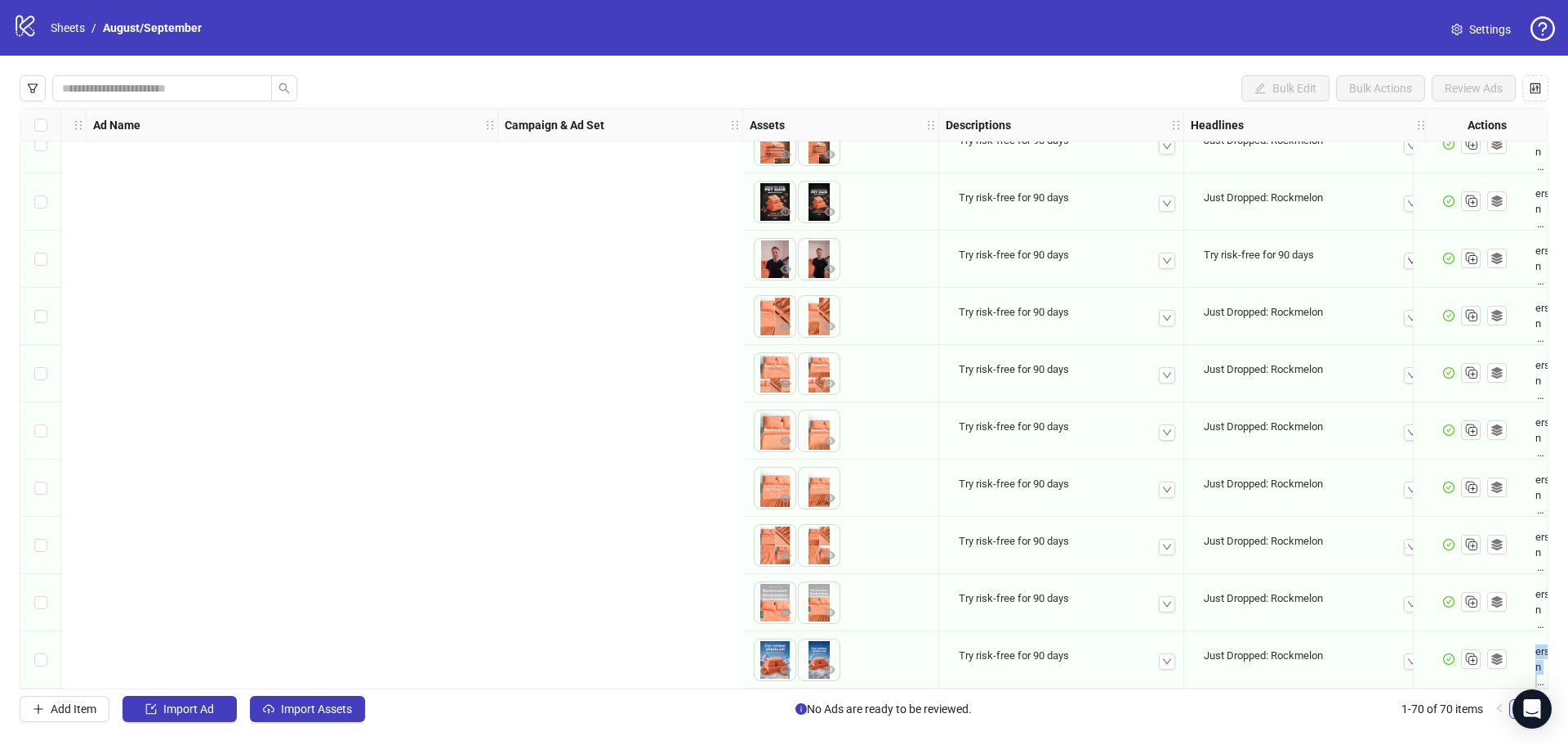
scroll to position [3465, 1241]
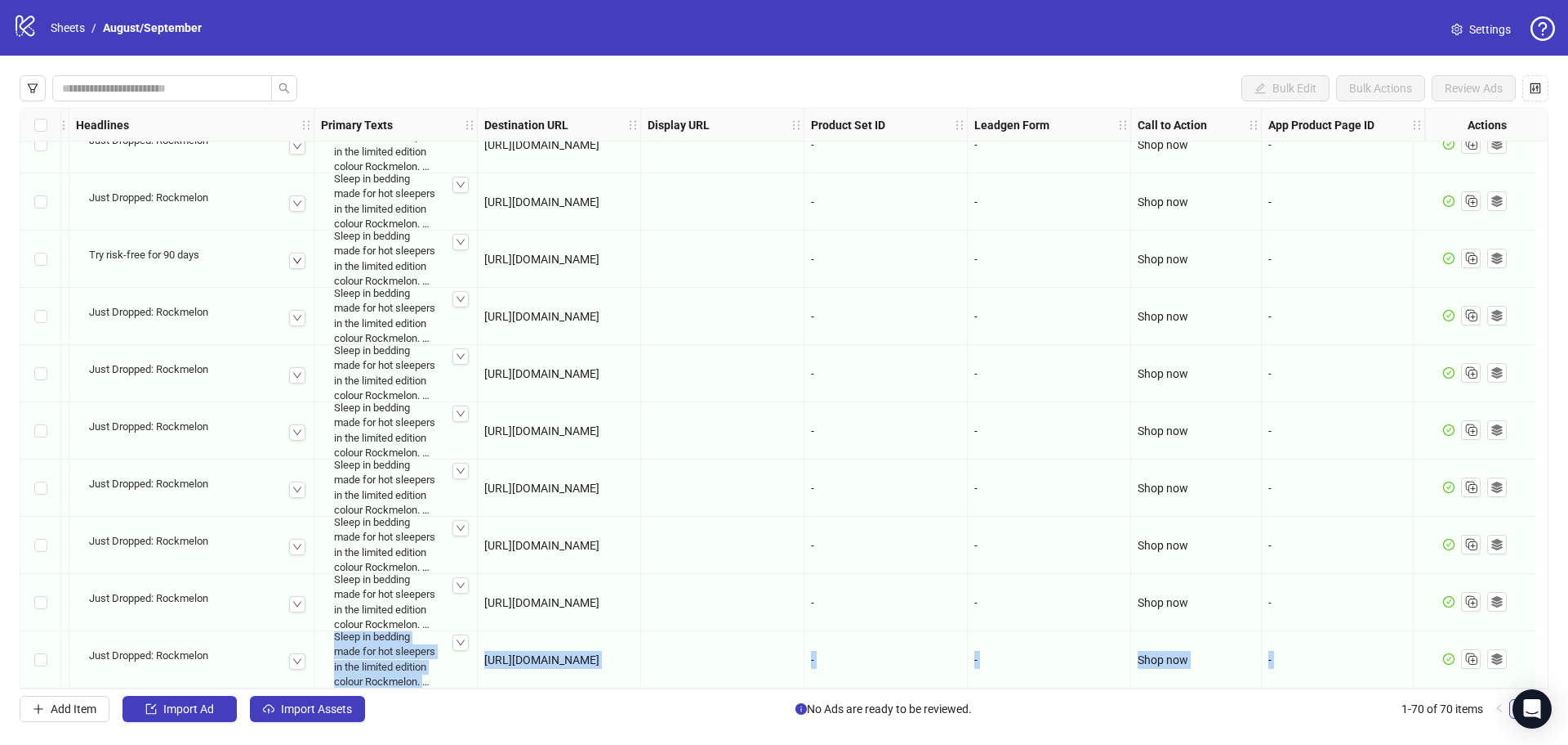
click at [1298, 663] on div "-" at bounding box center [1343, 659] width 149 height 18
drag, startPoint x: 1113, startPoint y: 681, endPoint x: 1014, endPoint y: 671, distance: 99.5
click at [1007, 689] on div "Ad Format Ad Name Campaign & Ad Set Assets Descriptions Headlines Primary Texts…" at bounding box center [784, 398] width 1529 height 581
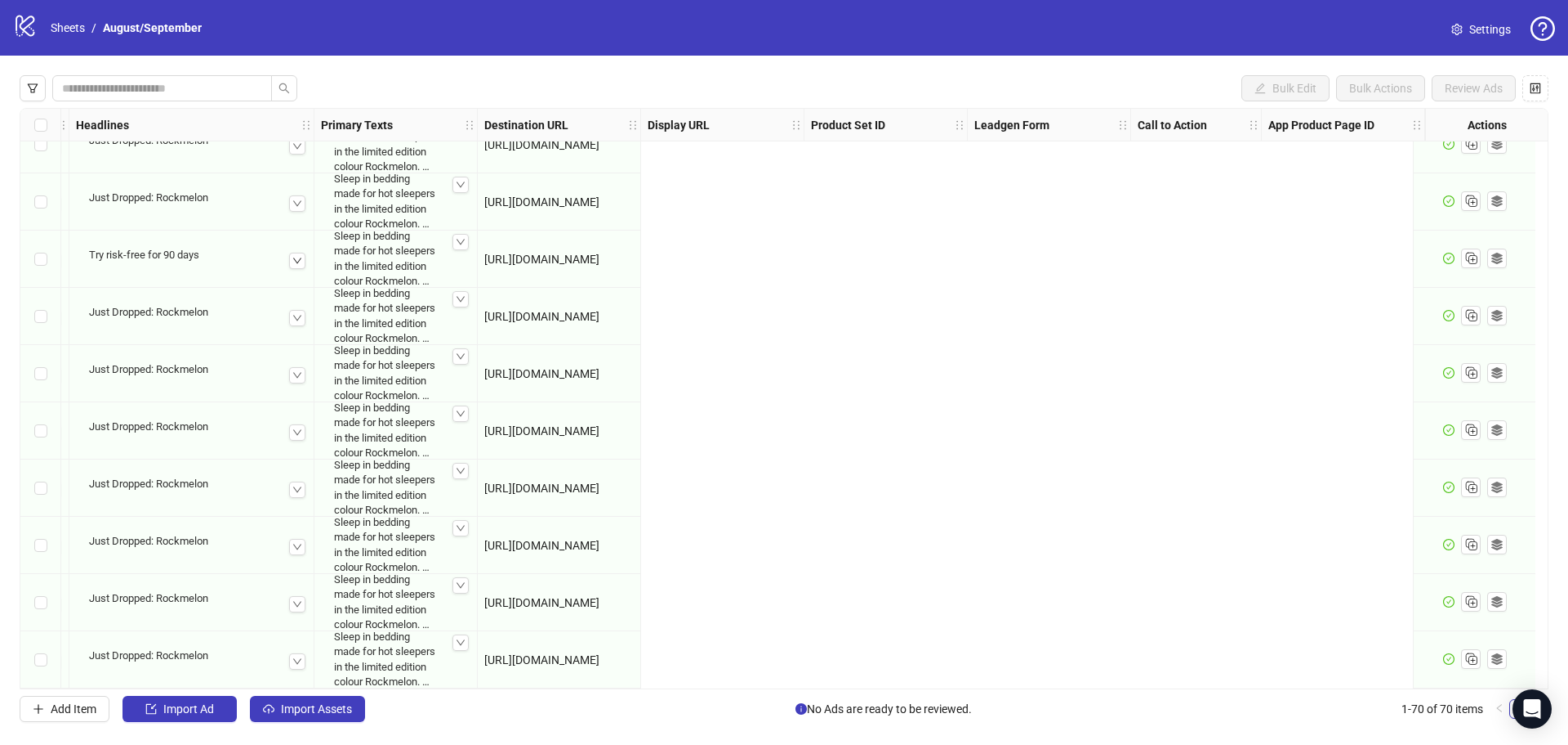
scroll to position [3465, 0]
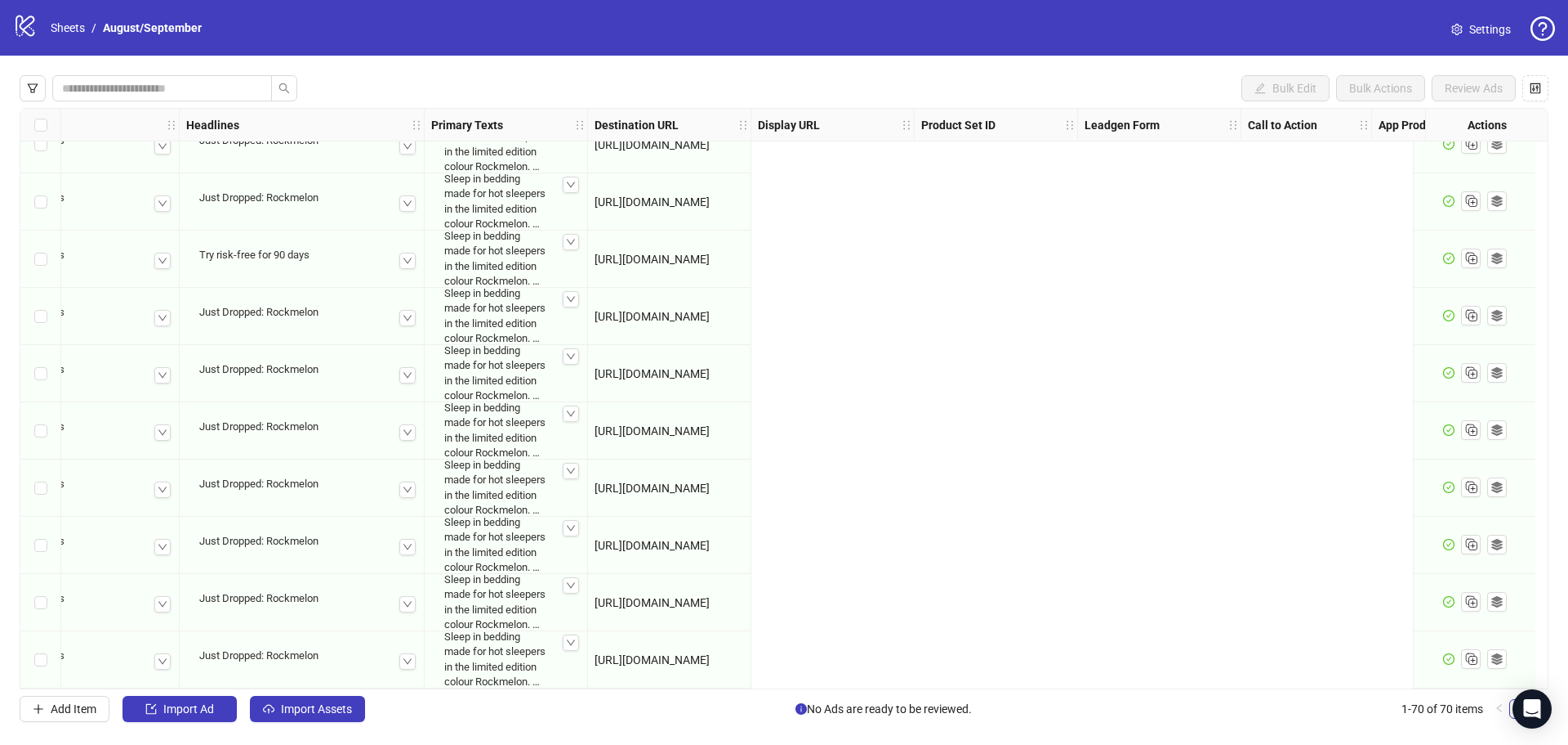
scroll to position [3465, 0]
